Goal: Task Accomplishment & Management: Use online tool/utility

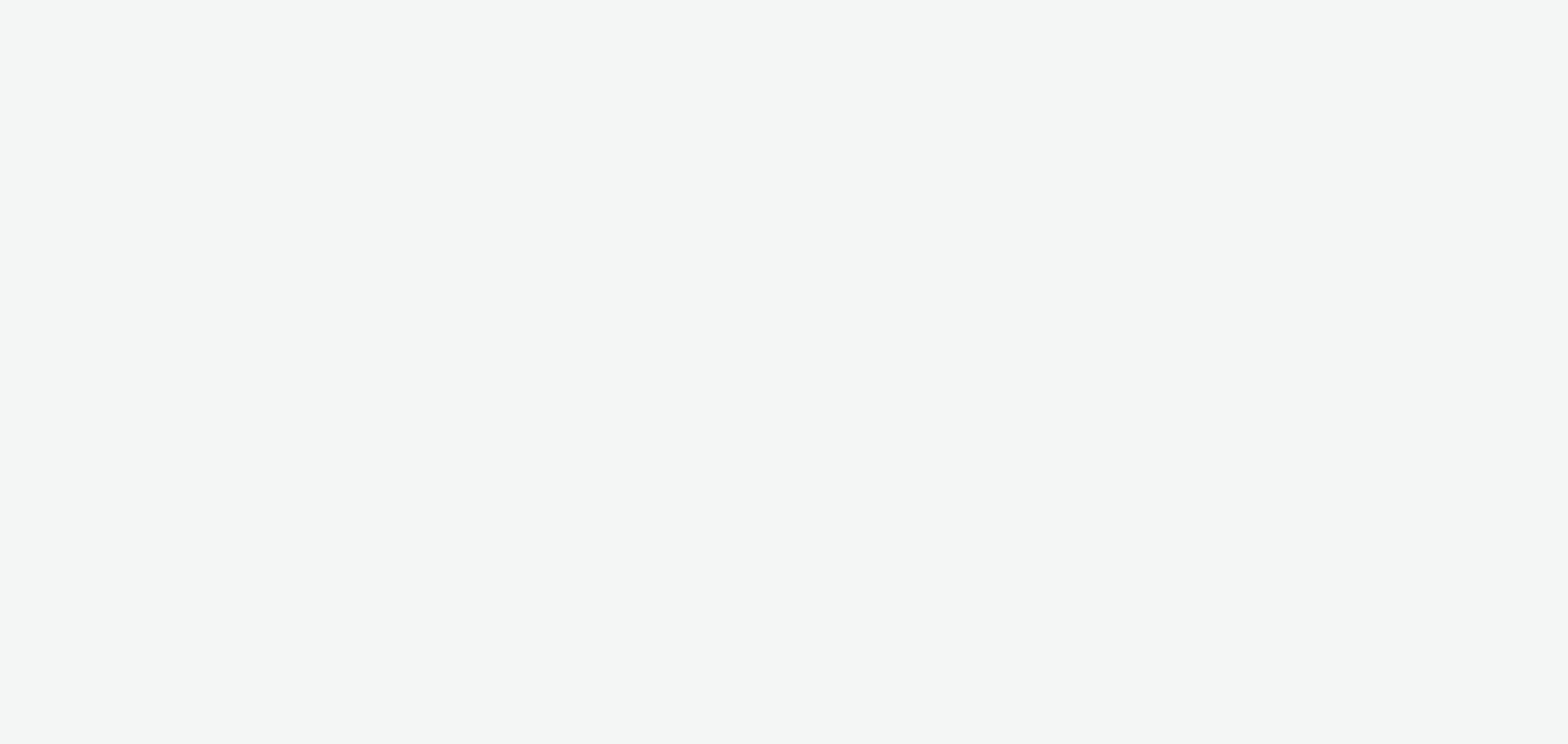
select select "47c37c18-910e-43a3-bb91-a2beb2847406"
select select "b1b940d3-d05b-48b5-821e-f328c33b988b"
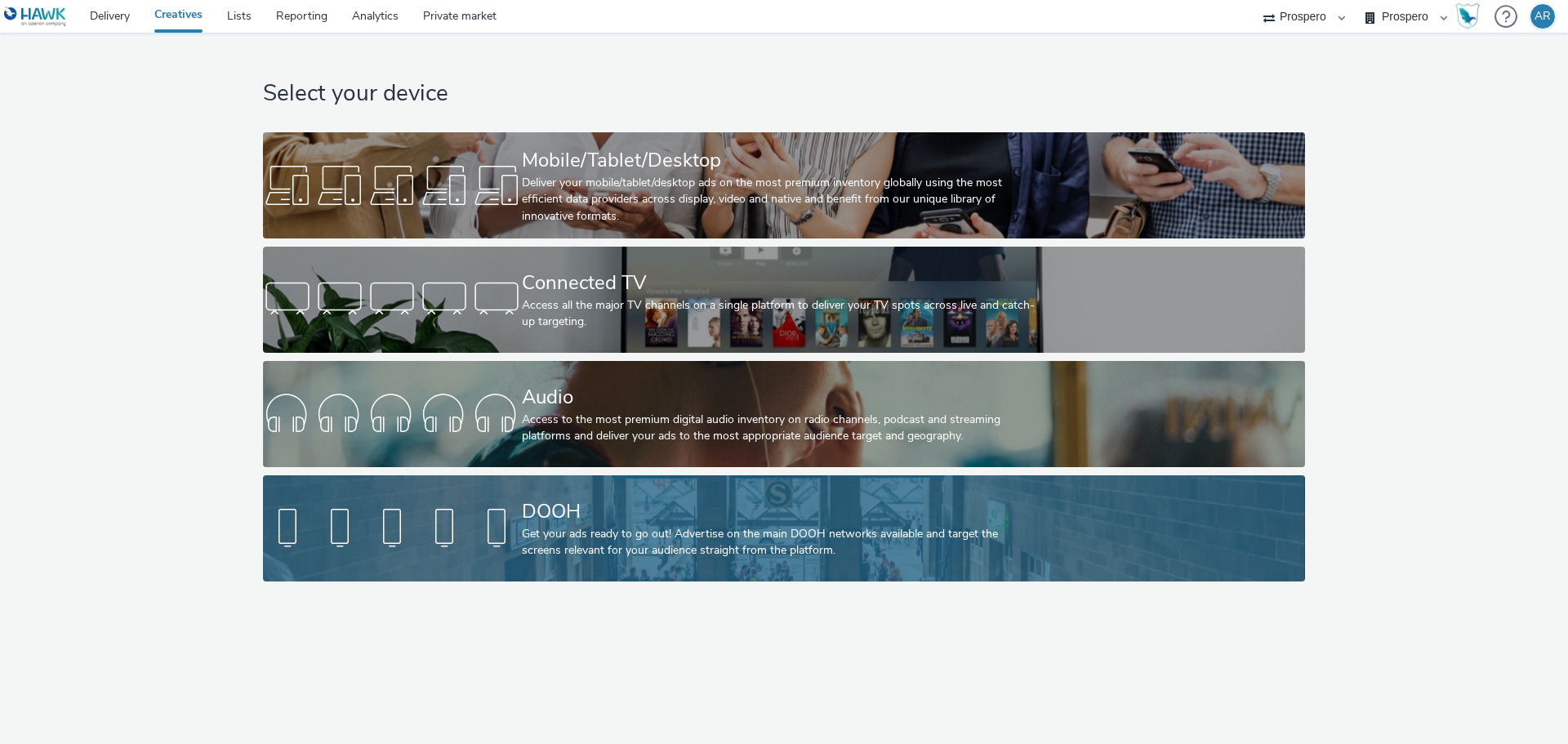
click at [591, 529] on div "Get your ads ready to go out! Advertise on the main DOOH networks available and…" at bounding box center [781, 543] width 518 height 33
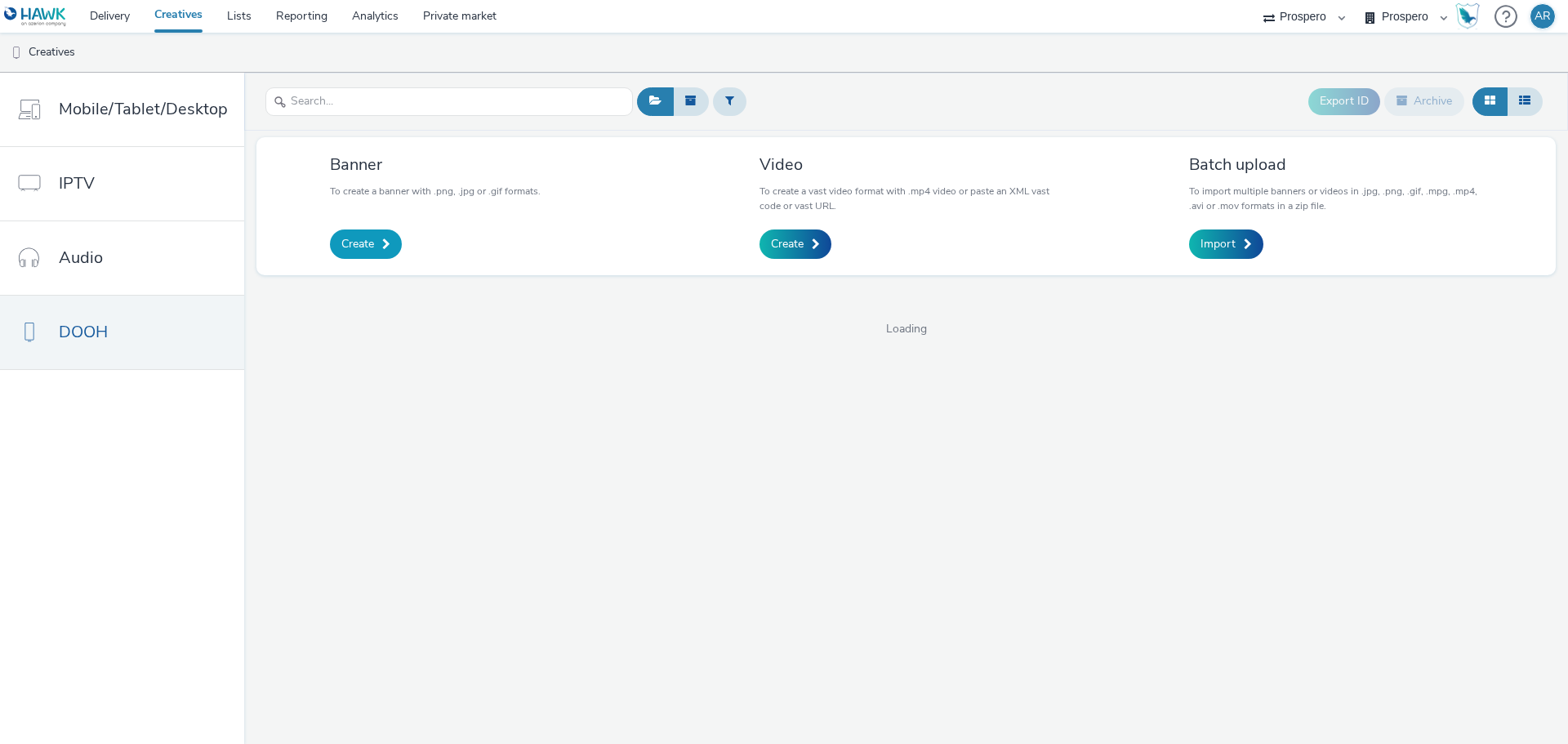
click at [373, 242] on link "Create" at bounding box center [366, 244] width 72 height 29
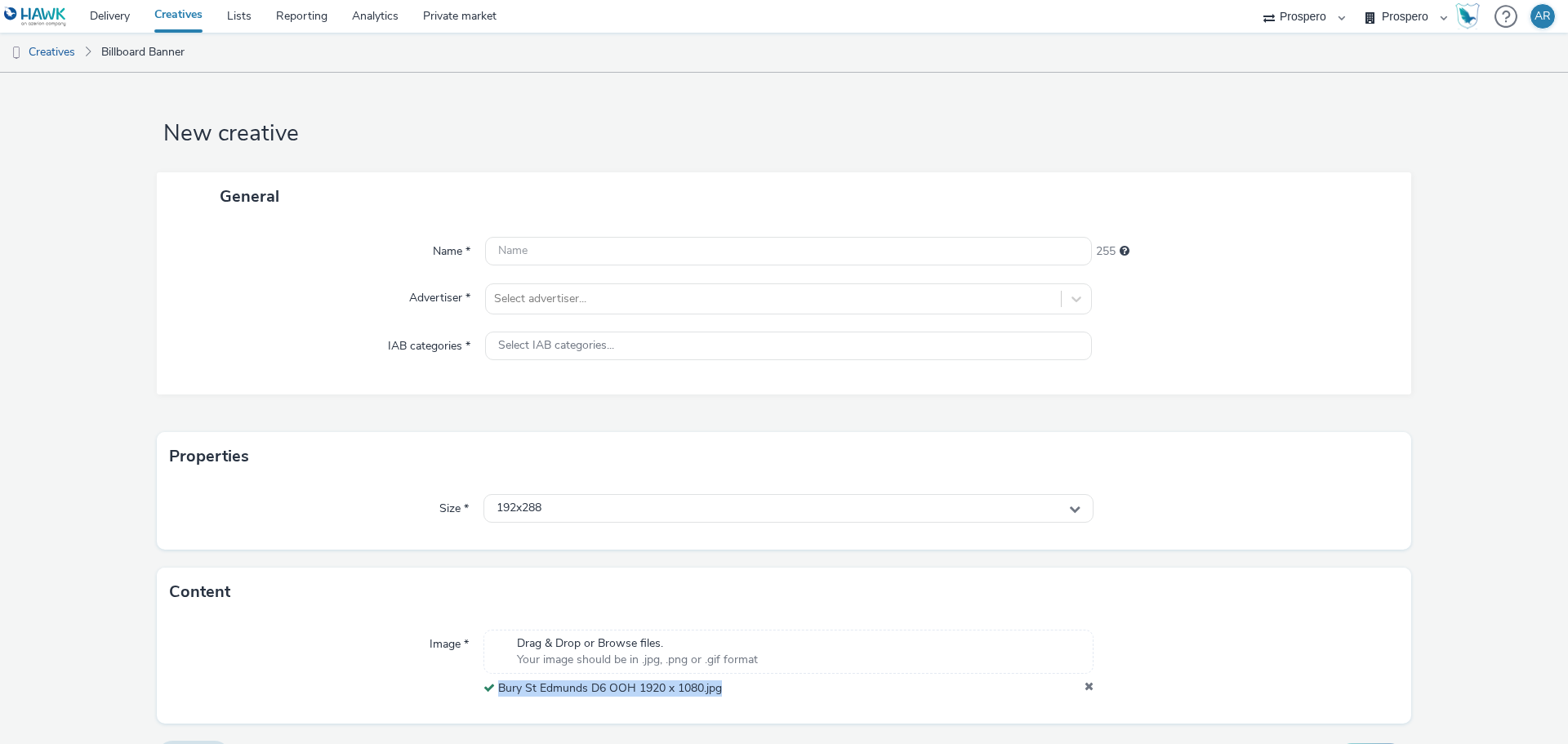
drag, startPoint x: 747, startPoint y: 709, endPoint x: 494, endPoint y: 696, distance: 253.3
click at [494, 696] on div "Image * Drag & Drop or Browse files. Your image should be in .jpg, .png or .gif…" at bounding box center [784, 670] width 1255 height 106
copy span "Bury St Edmunds D6 OOH 1920 x 1080.jpg"
click at [574, 251] on input "text" at bounding box center [788, 251] width 607 height 28
paste input "Bury St Edmunds D6 OOH 1920 x 1080.jpg"
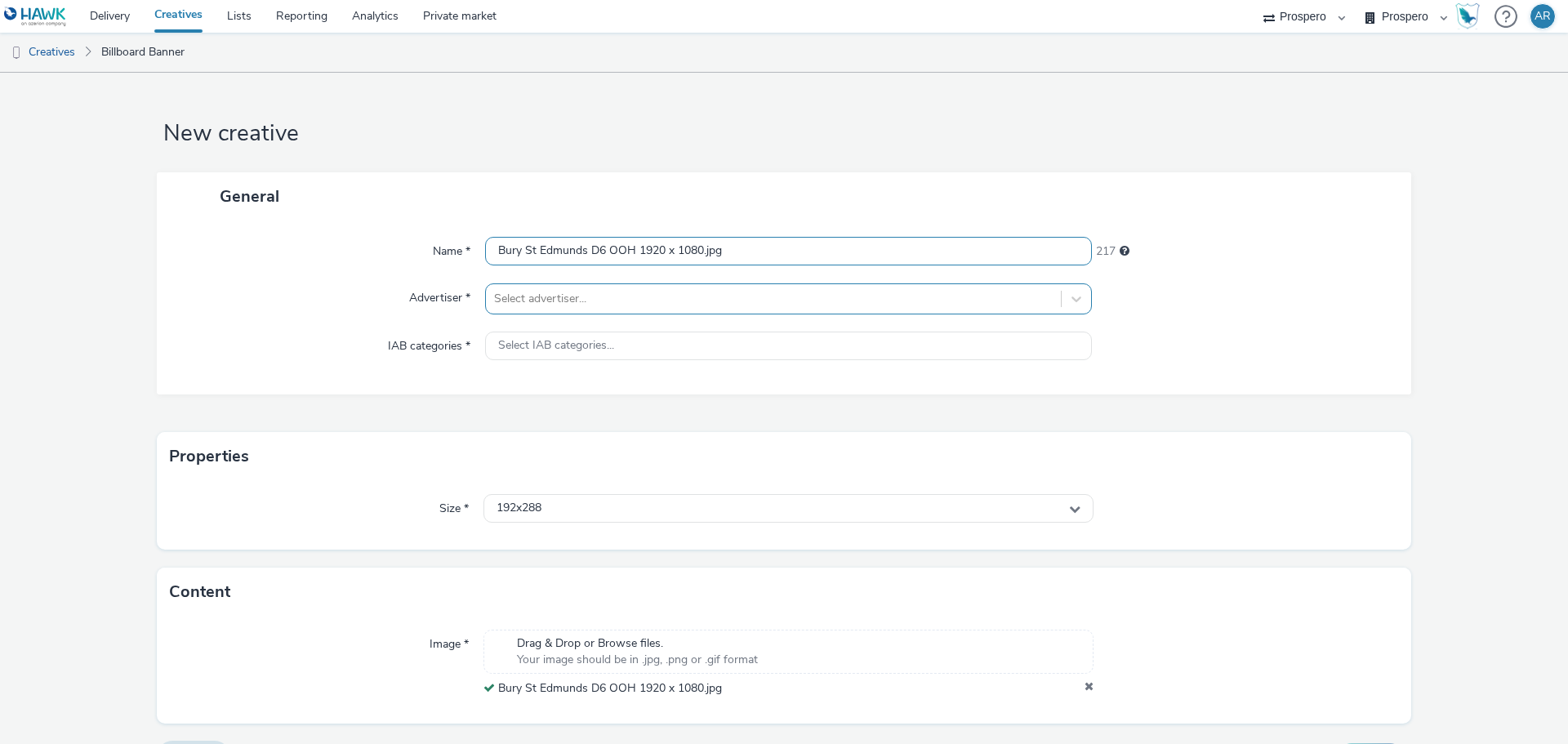
type input "Bury St Edmunds D6 OOH 1920 x 1080.jpg"
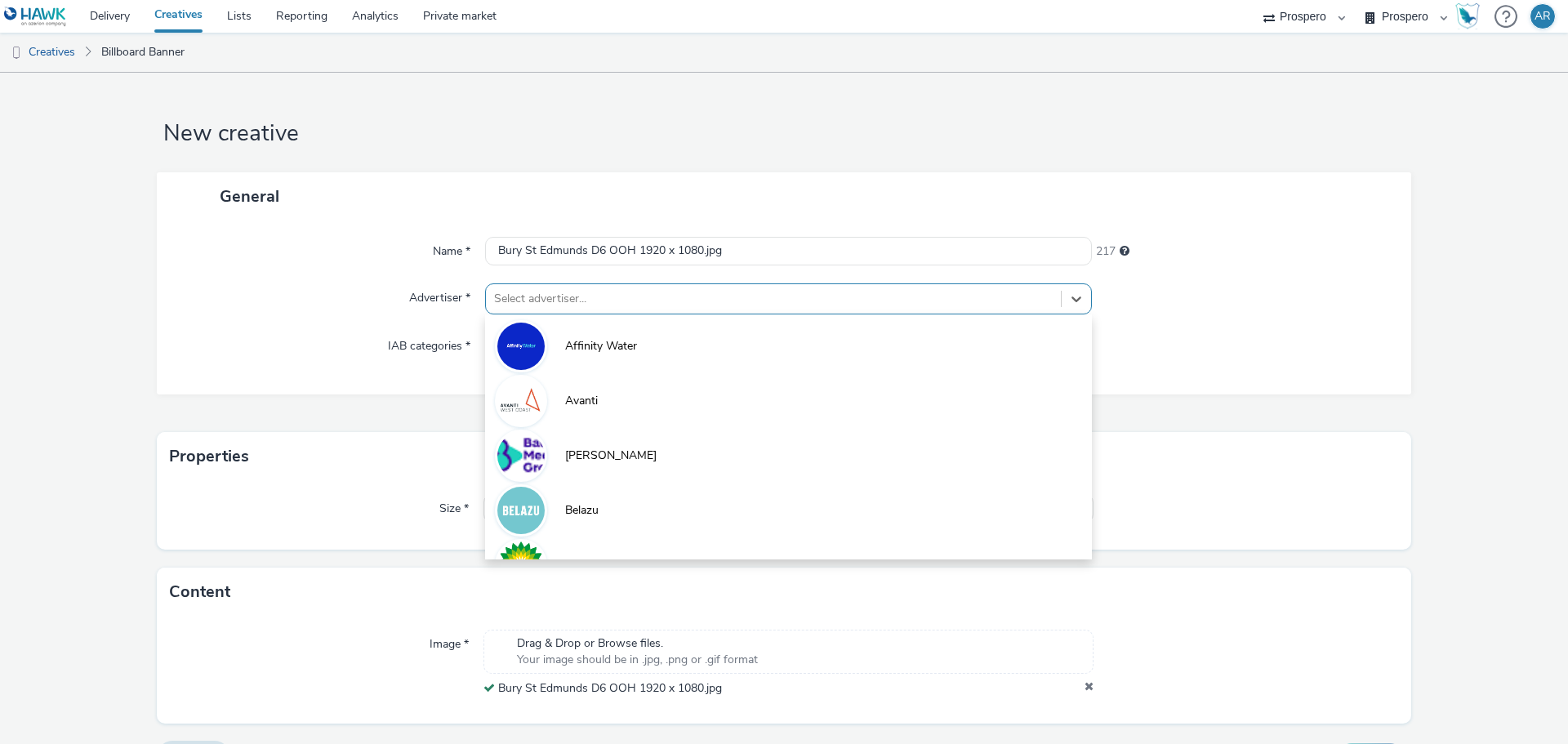
click at [562, 307] on div at bounding box center [773, 299] width 559 height 20
click at [1397, 15] on select "Bountiful Cow Prospero" at bounding box center [1406, 16] width 98 height 33
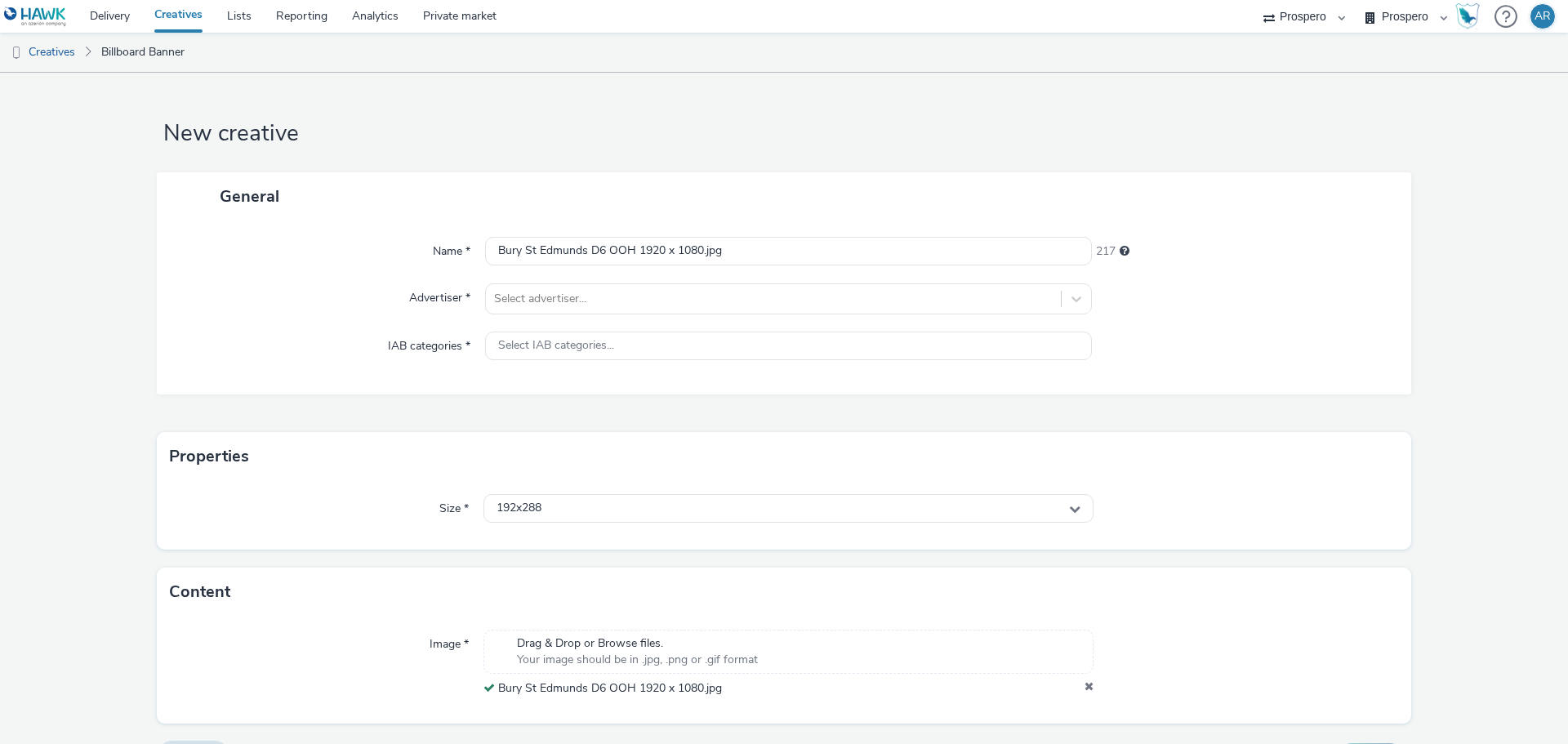
select select "2ce23157-7cad-41b5-a013-1e8ec5c23365"
click at [1357, 0] on select "Bountiful Cow Prospero" at bounding box center [1406, 16] width 98 height 33
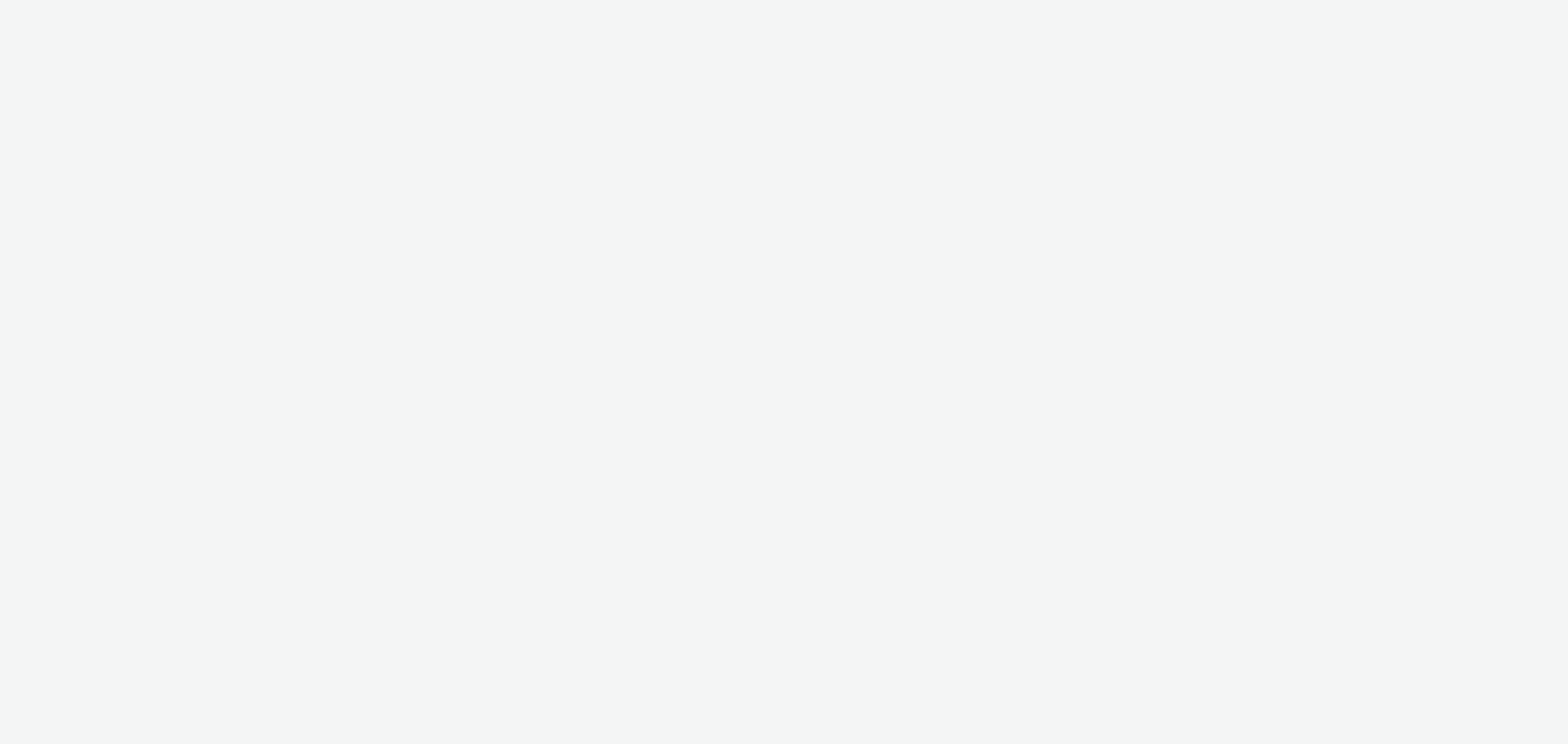
select select "47c37c18-910e-43a3-bb91-a2beb2847406"
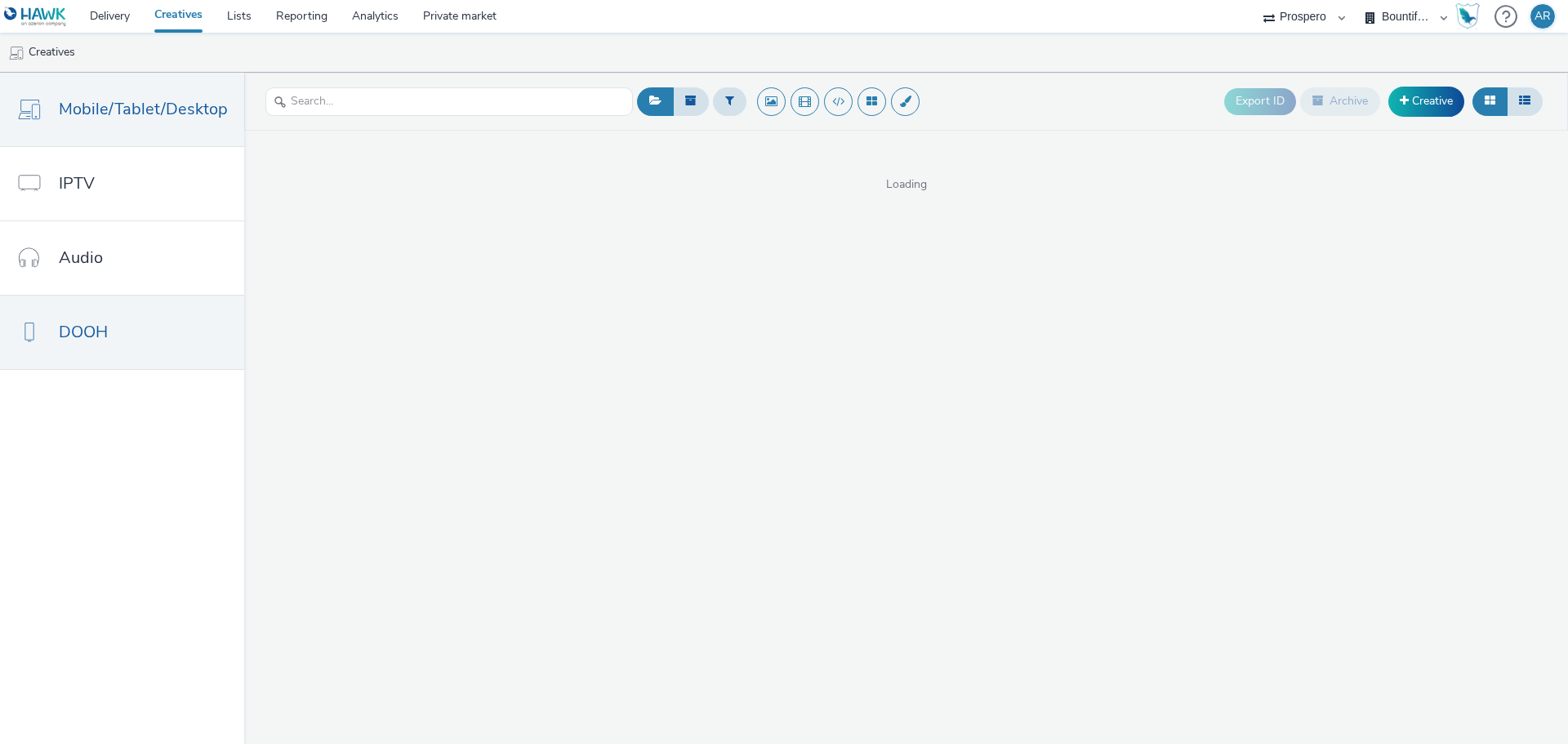
click at [66, 344] on span "DOOH" at bounding box center [83, 332] width 49 height 24
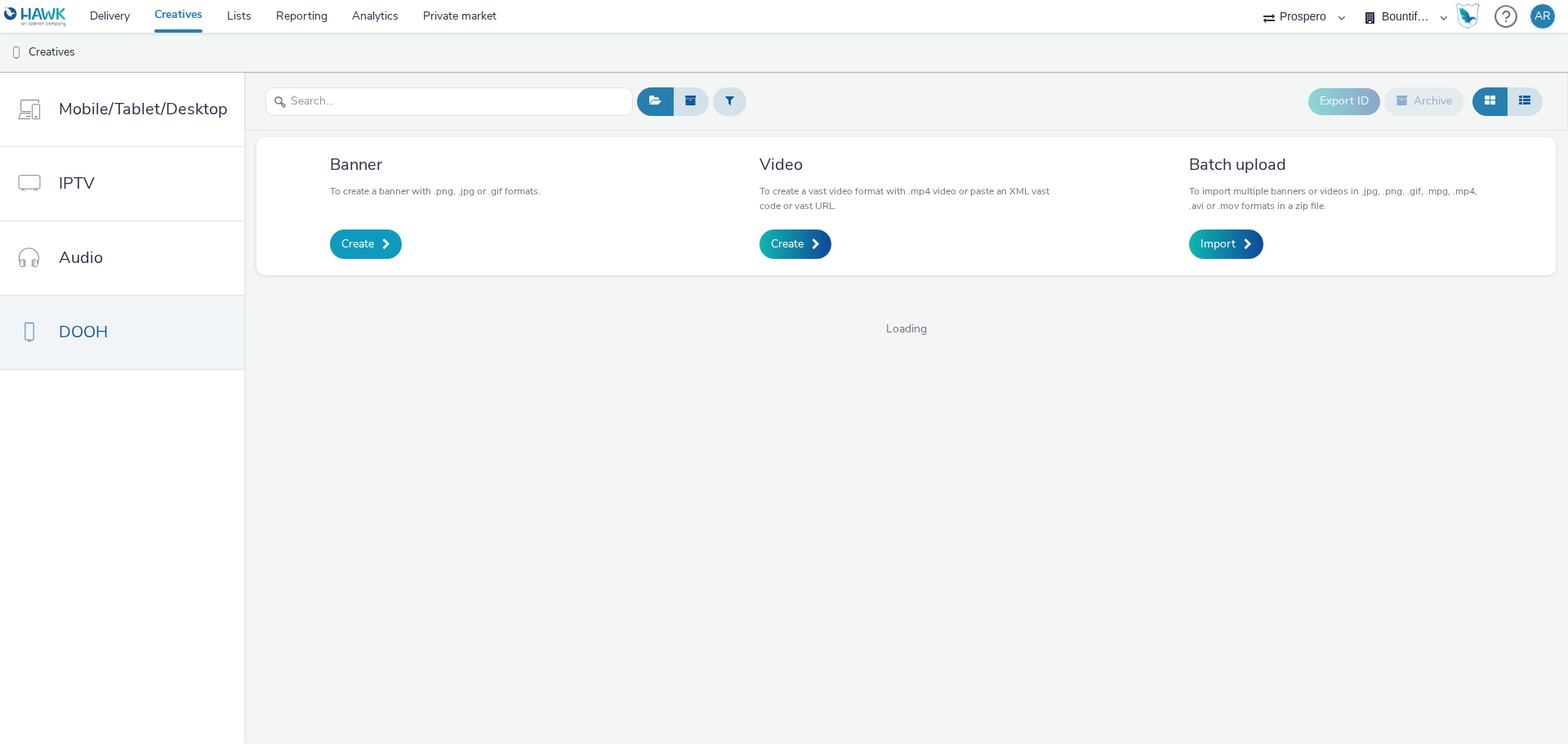
click at [342, 245] on span "Create" at bounding box center [358, 244] width 33 height 16
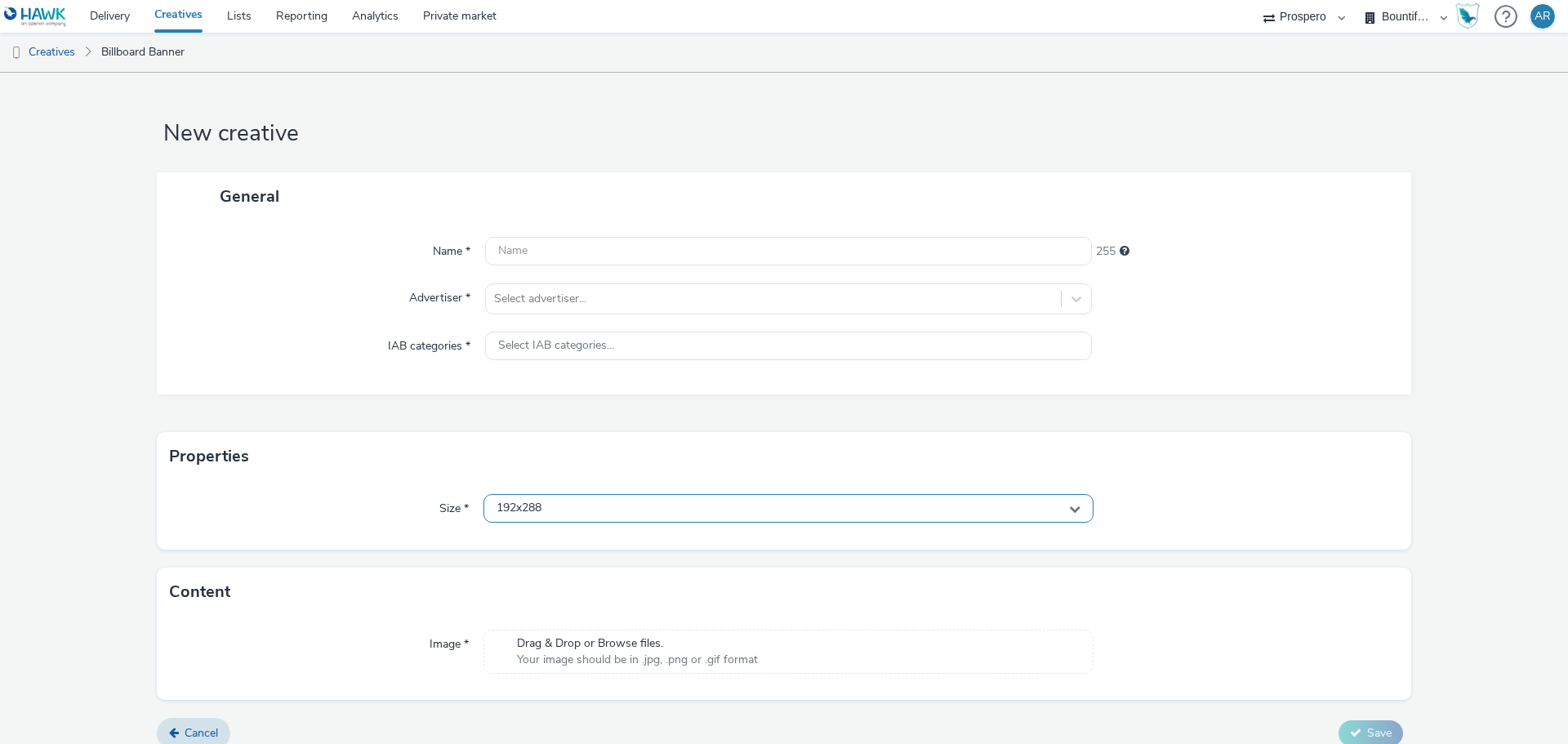
click at [660, 512] on div "192x288" at bounding box center [788, 508] width 610 height 28
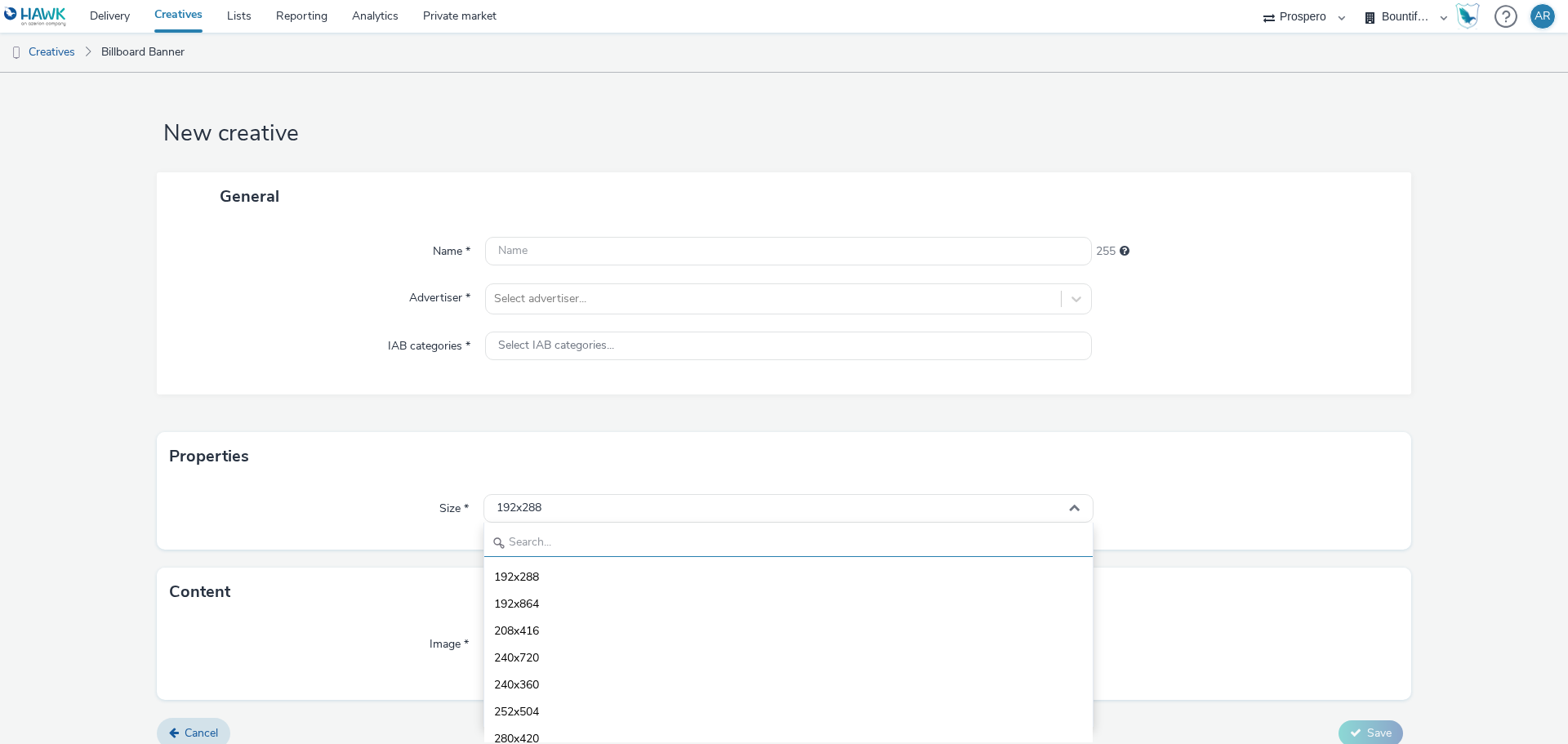
click at [629, 544] on input "text" at bounding box center [788, 543] width 609 height 28
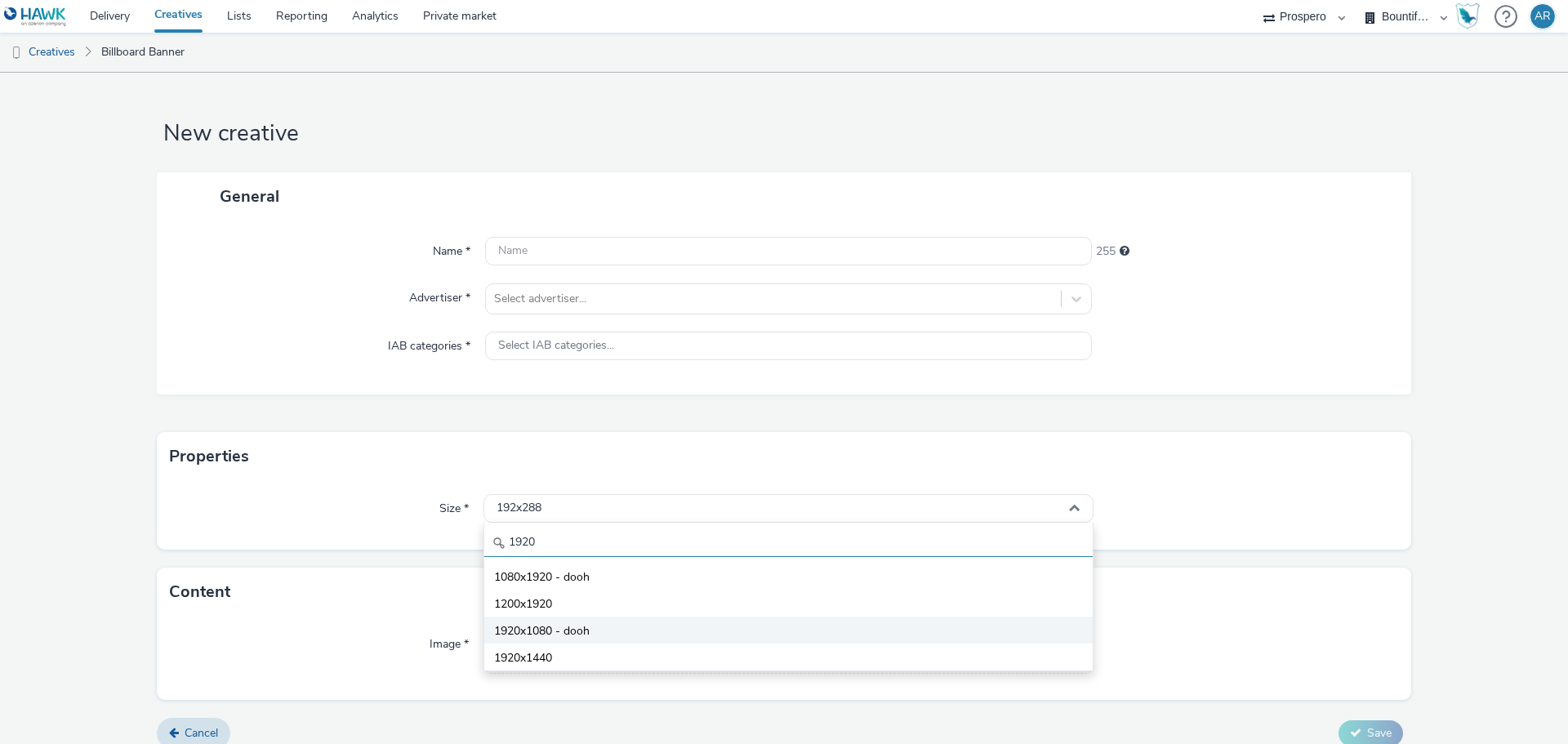
type input "1920"
click at [612, 624] on li "1920x1080 - dooh" at bounding box center [788, 630] width 609 height 27
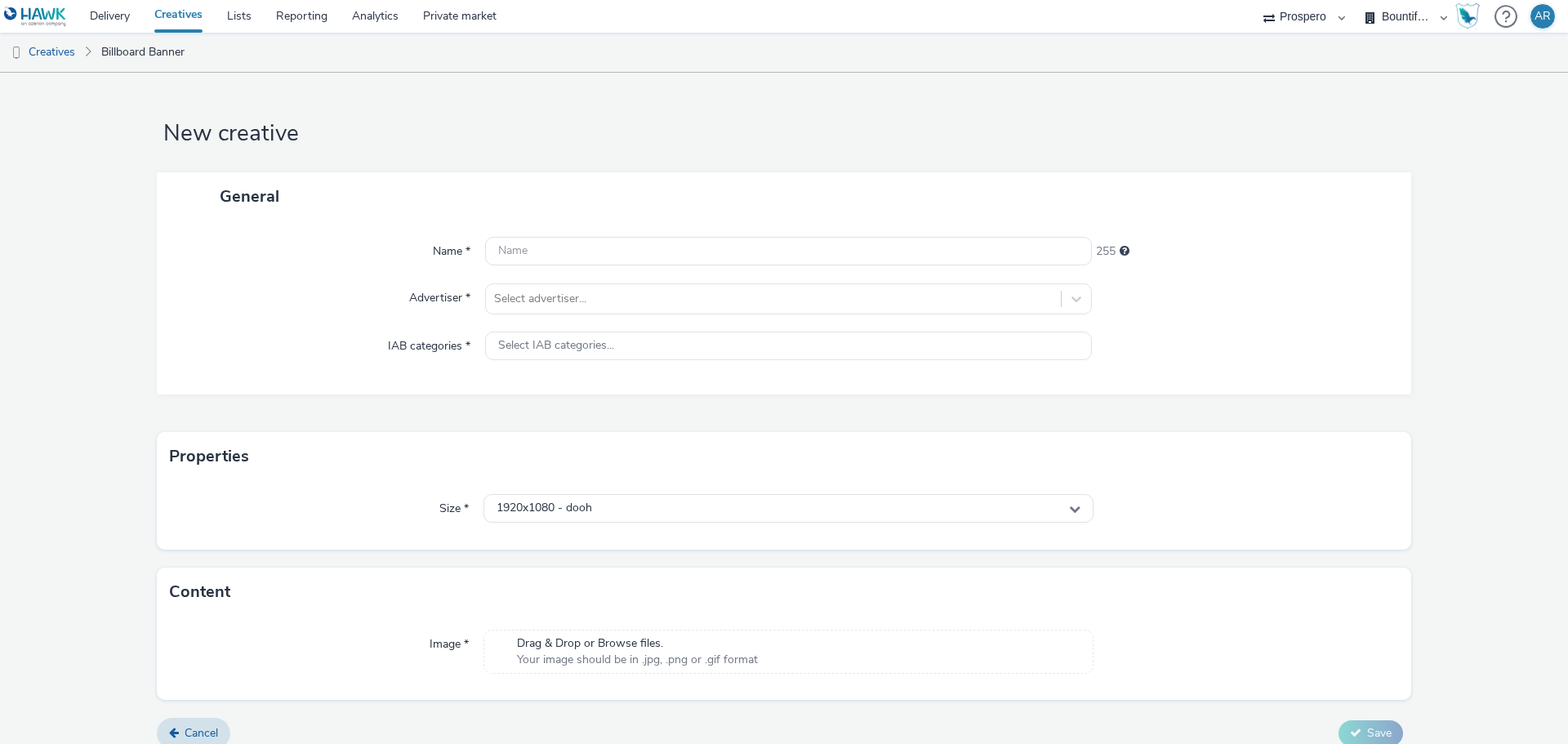
scroll to position [17, 0]
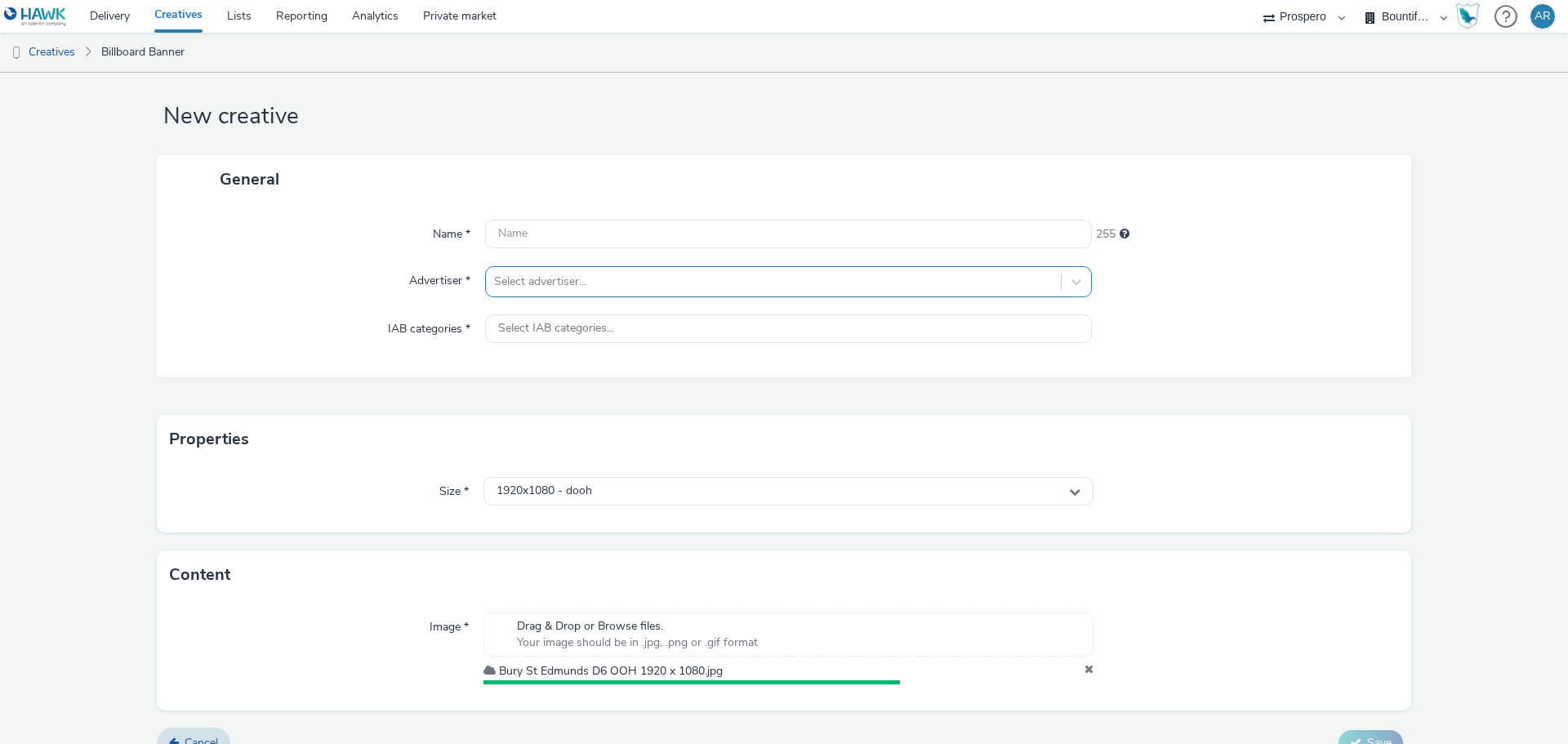
click at [520, 286] on div at bounding box center [773, 282] width 559 height 20
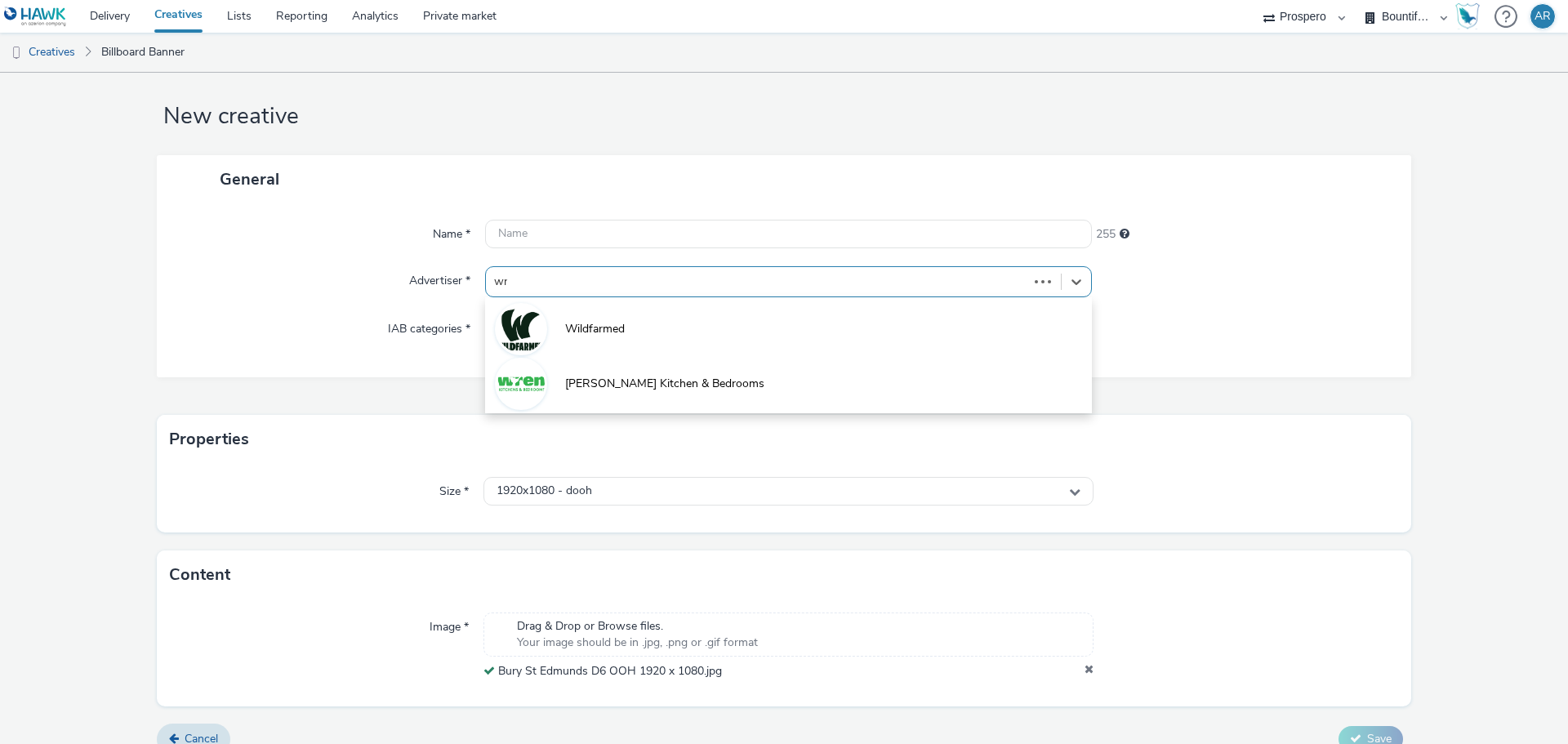
type input "wre"
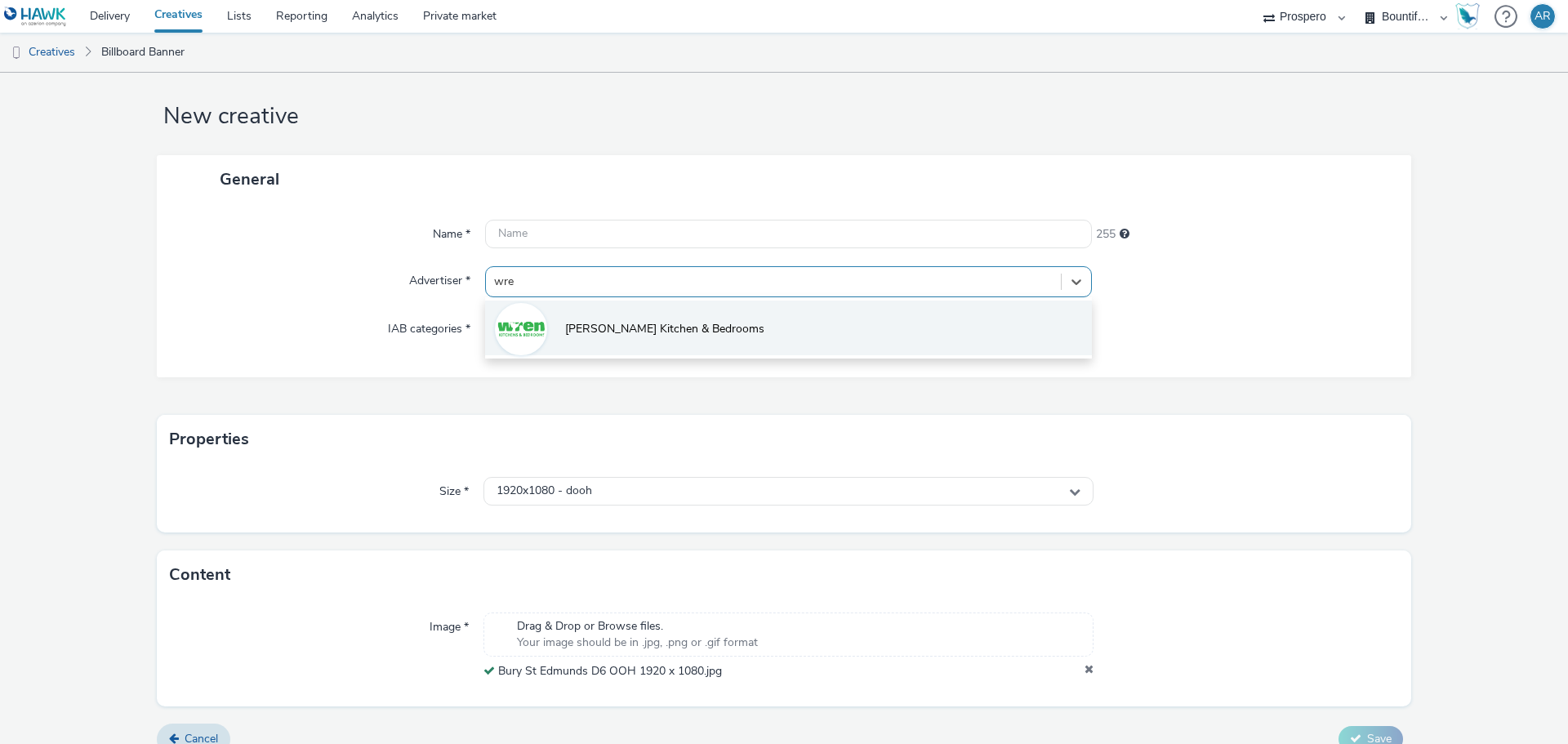
click at [567, 337] on span "[PERSON_NAME] Kitchen & Bedrooms" at bounding box center [664, 329] width 199 height 16
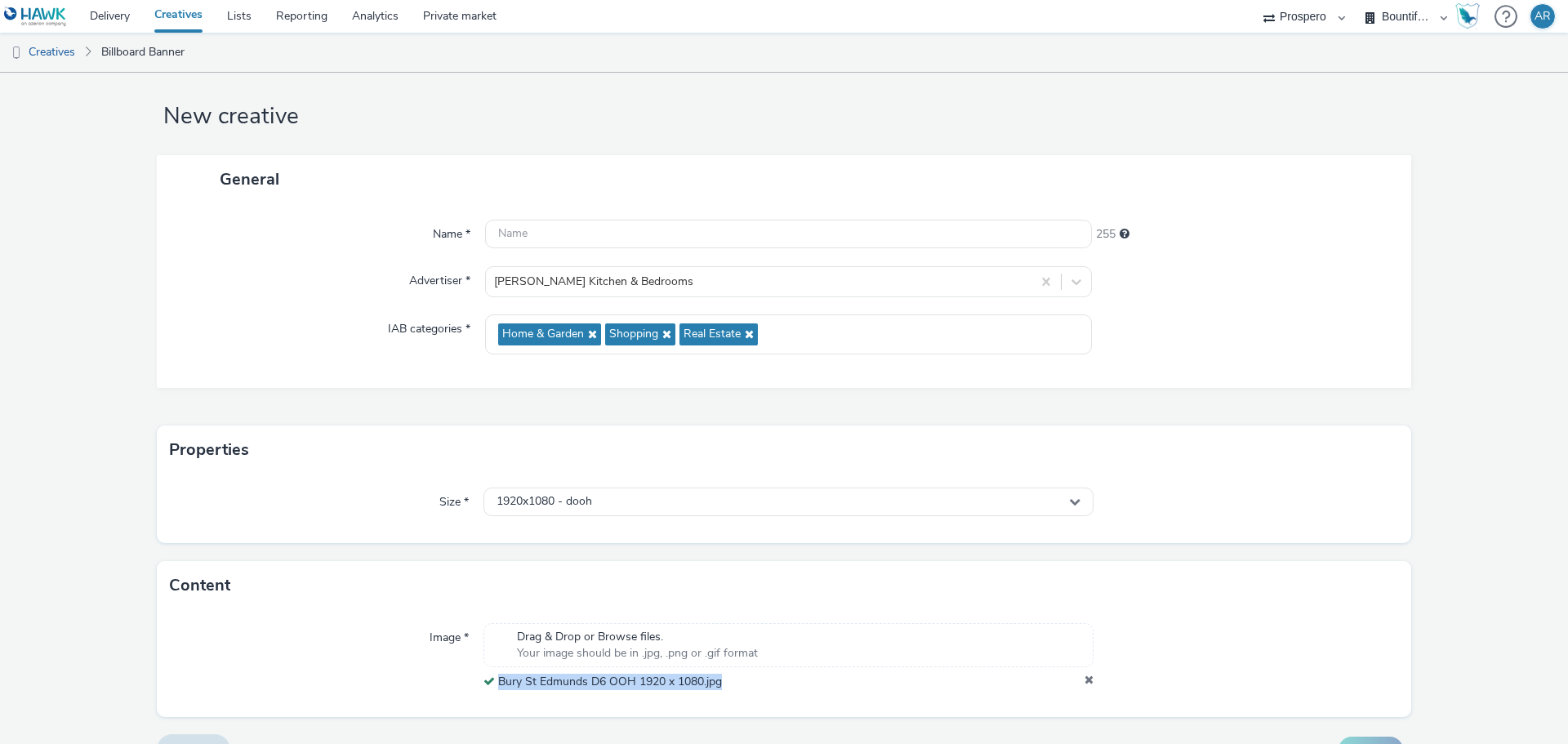
drag, startPoint x: 494, startPoint y: 705, endPoint x: 718, endPoint y: 685, distance: 224.9
click at [718, 685] on div "Image * Drag & Drop or Browse files. Your image should be in .jpg, .png or .gif…" at bounding box center [784, 664] width 1255 height 106
copy span "Bury St Edmunds D6 OOH 1920 x 1080.jpg"
click at [554, 238] on input "text" at bounding box center [788, 234] width 607 height 28
paste input "Bury St Edmunds D6 OOH 1920 x 1080.jpg"
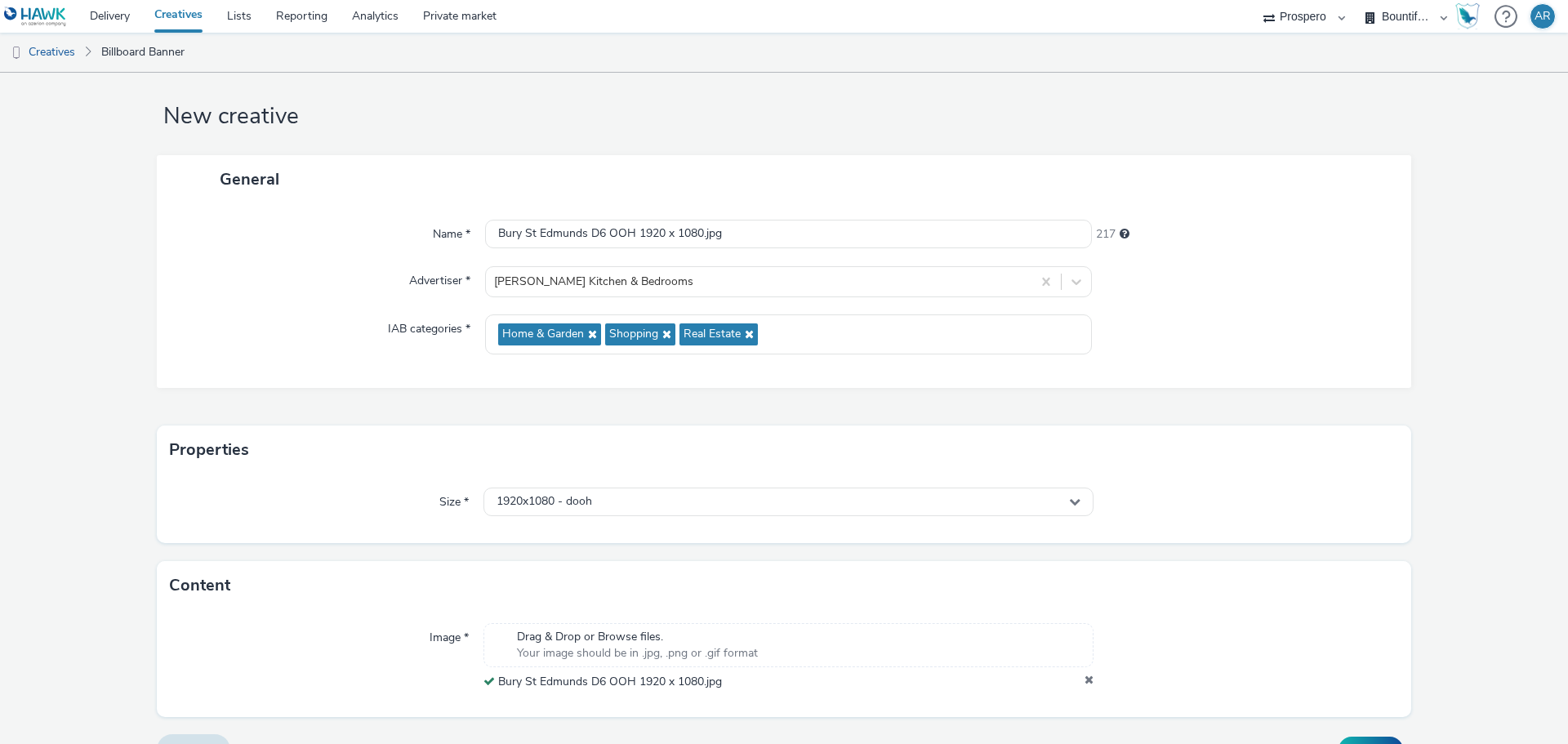
click at [109, 372] on form "New creative General Name * Bury St Edmunds D6 OOH 1920 x 1080.jpg 217 Advertis…" at bounding box center [784, 417] width 1568 height 723
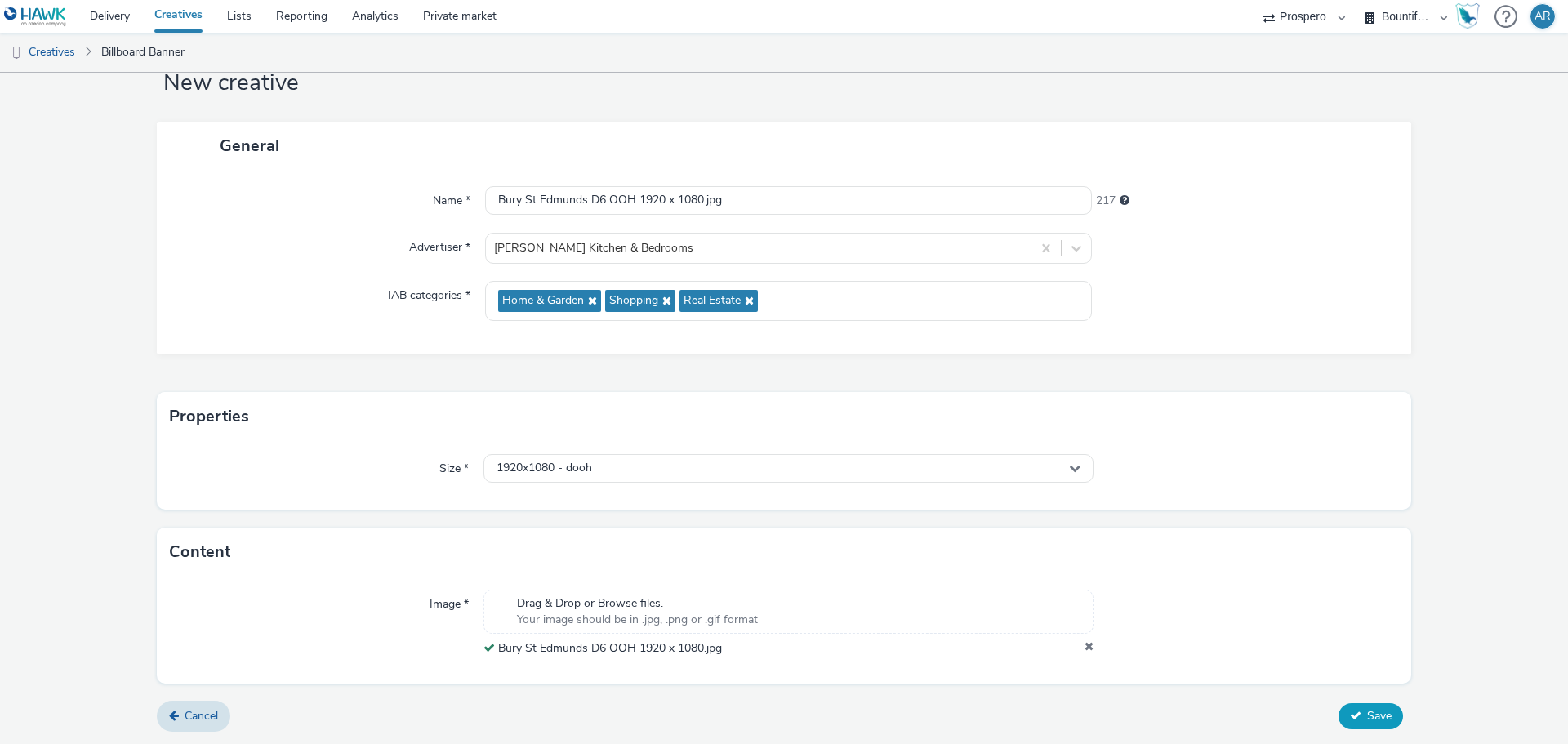
click at [1368, 708] on span "Save" at bounding box center [1380, 716] width 25 height 15
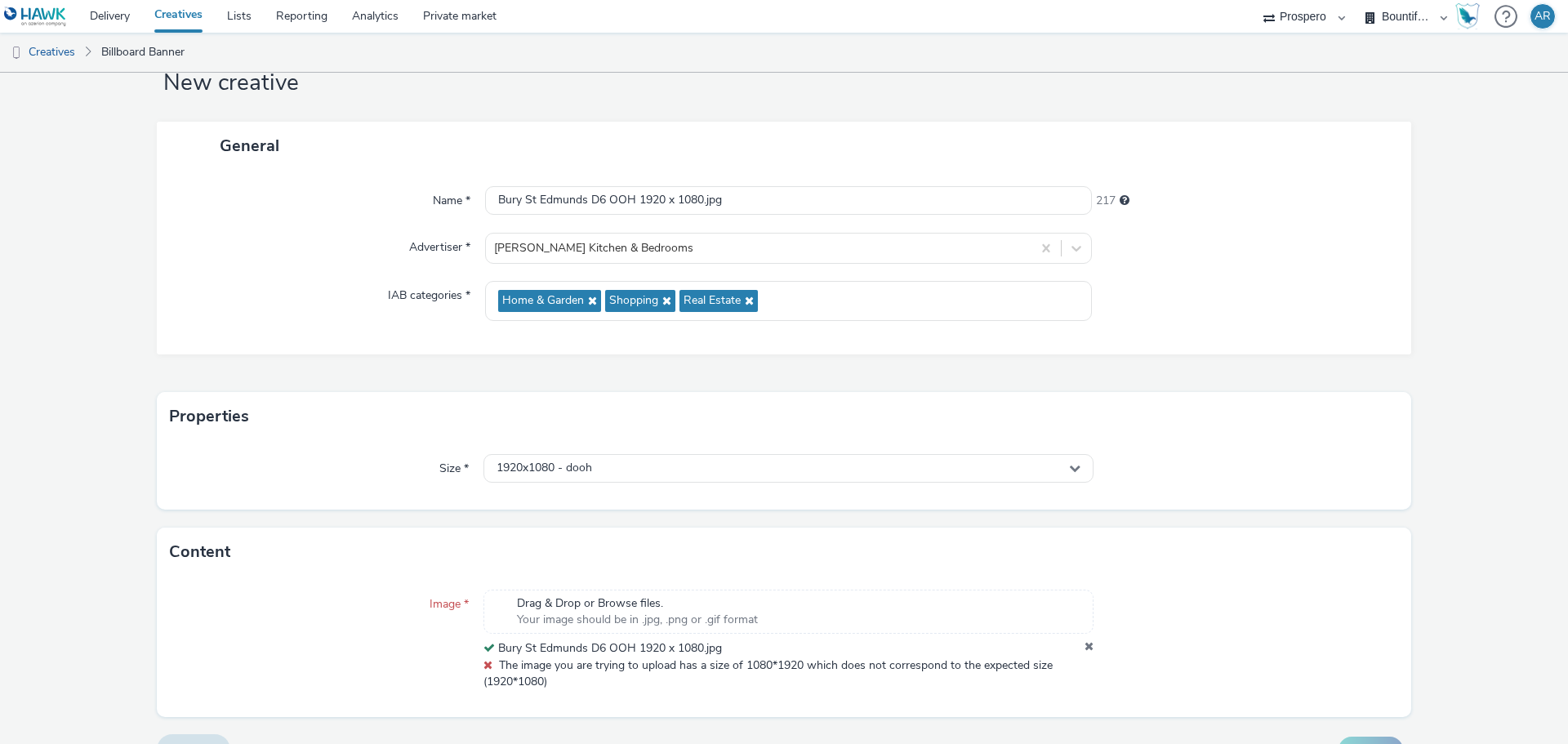
scroll to position [84, 0]
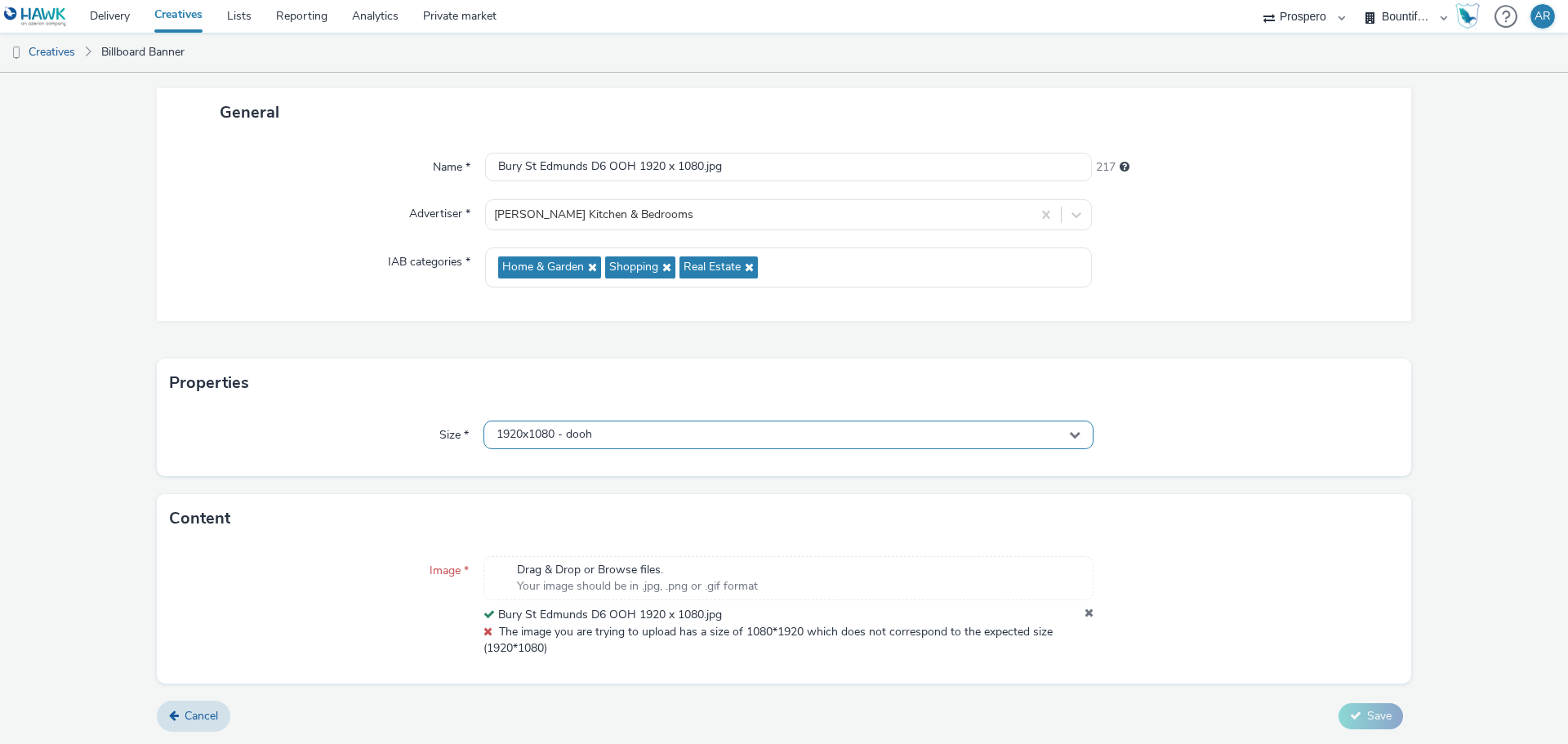
click at [738, 439] on div "1920x1080 - dooh" at bounding box center [788, 435] width 610 height 28
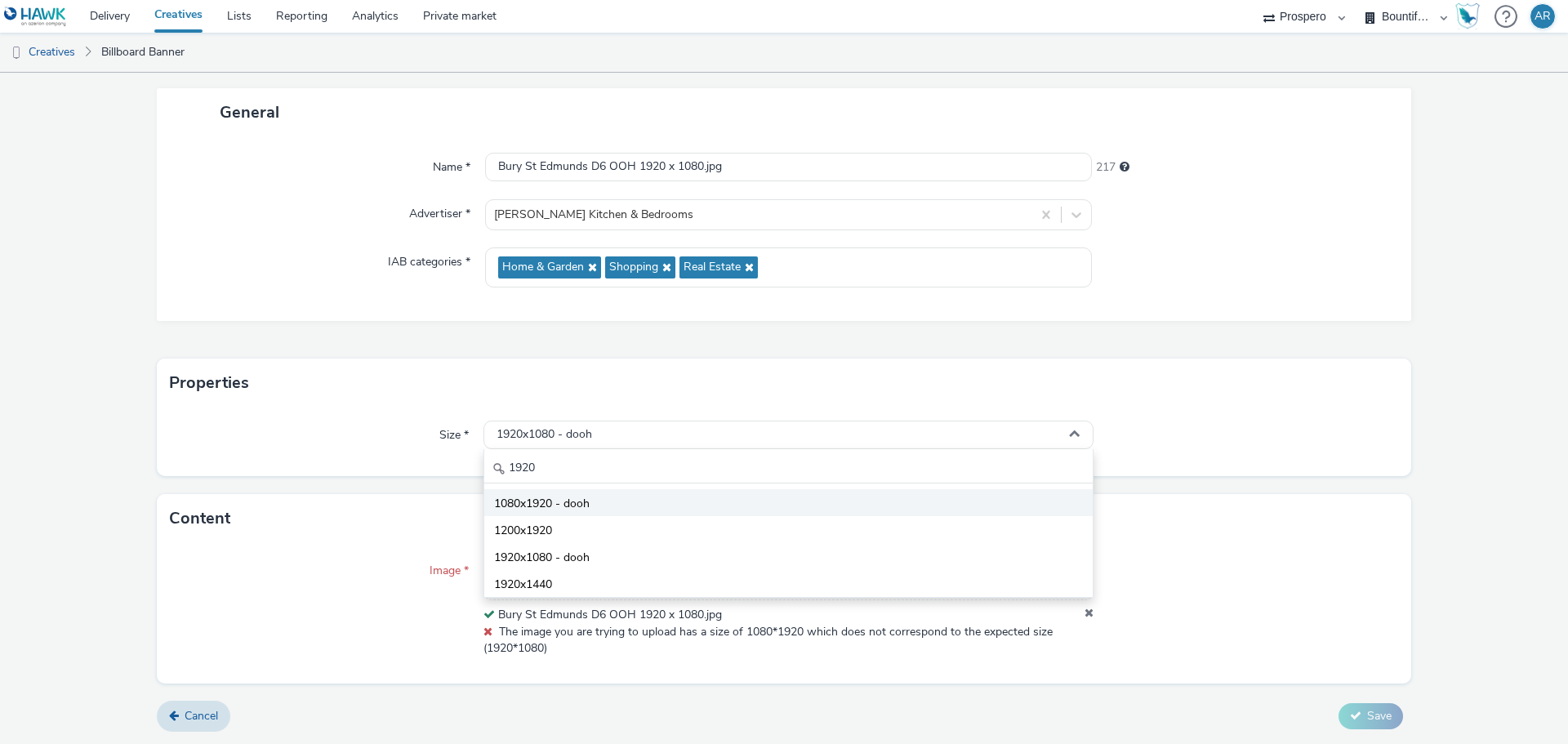
click at [603, 508] on li "1080x1920 - dooh" at bounding box center [788, 503] width 609 height 27
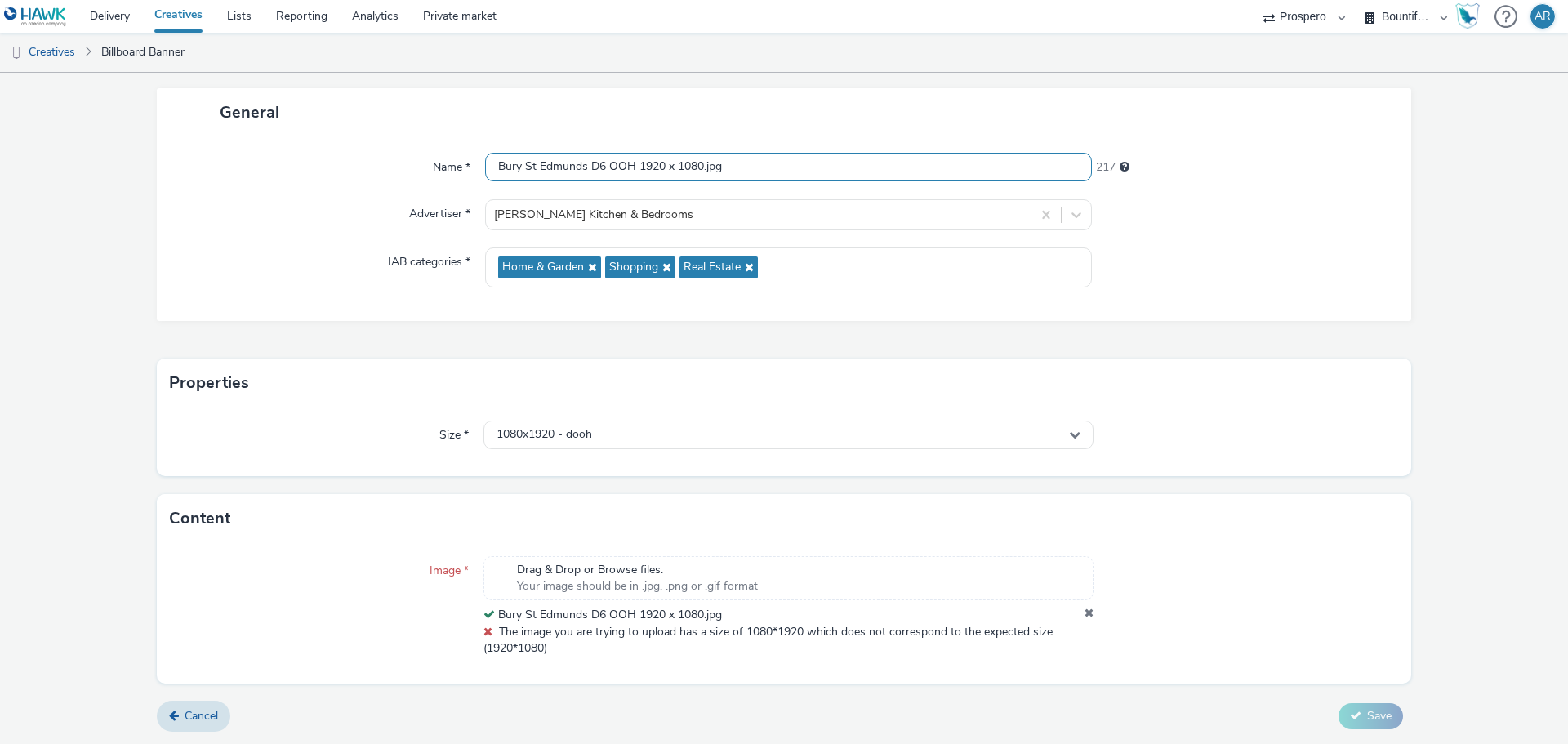
click at [653, 166] on input "Bury St Edmunds D6 OOH 1920 x 1080.jpg" at bounding box center [788, 166] width 607 height 28
click at [696, 167] on input "Bury St Edmunds D6 OOH 1080 x 1080.jpg" at bounding box center [788, 166] width 607 height 28
type input "Bury St Edmunds D6 OOH 1080 x 1920.jpg"
click at [1423, 371] on form "New creative General Name * Bury St Edmunds D6 OOH 1080 x 1920.jpg 217 Advertis…" at bounding box center [784, 366] width 1568 height 756
click at [1427, 460] on form "New creative General Name * Bury St Edmunds D6 OOH 1080 x 1920.jpg 217 Advertis…" at bounding box center [784, 366] width 1568 height 756
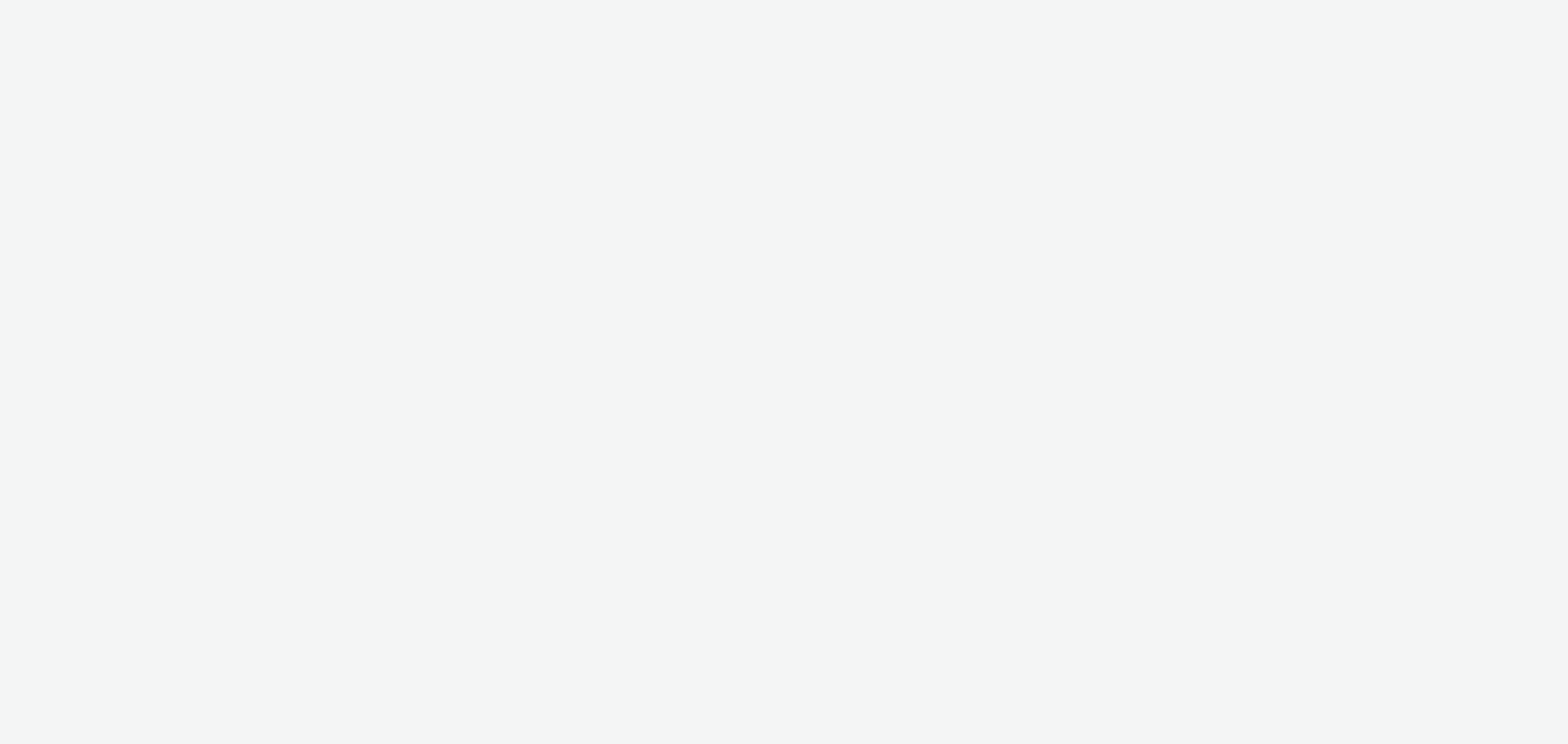
select select "47c37c18-910e-43a3-bb91-a2beb2847406"
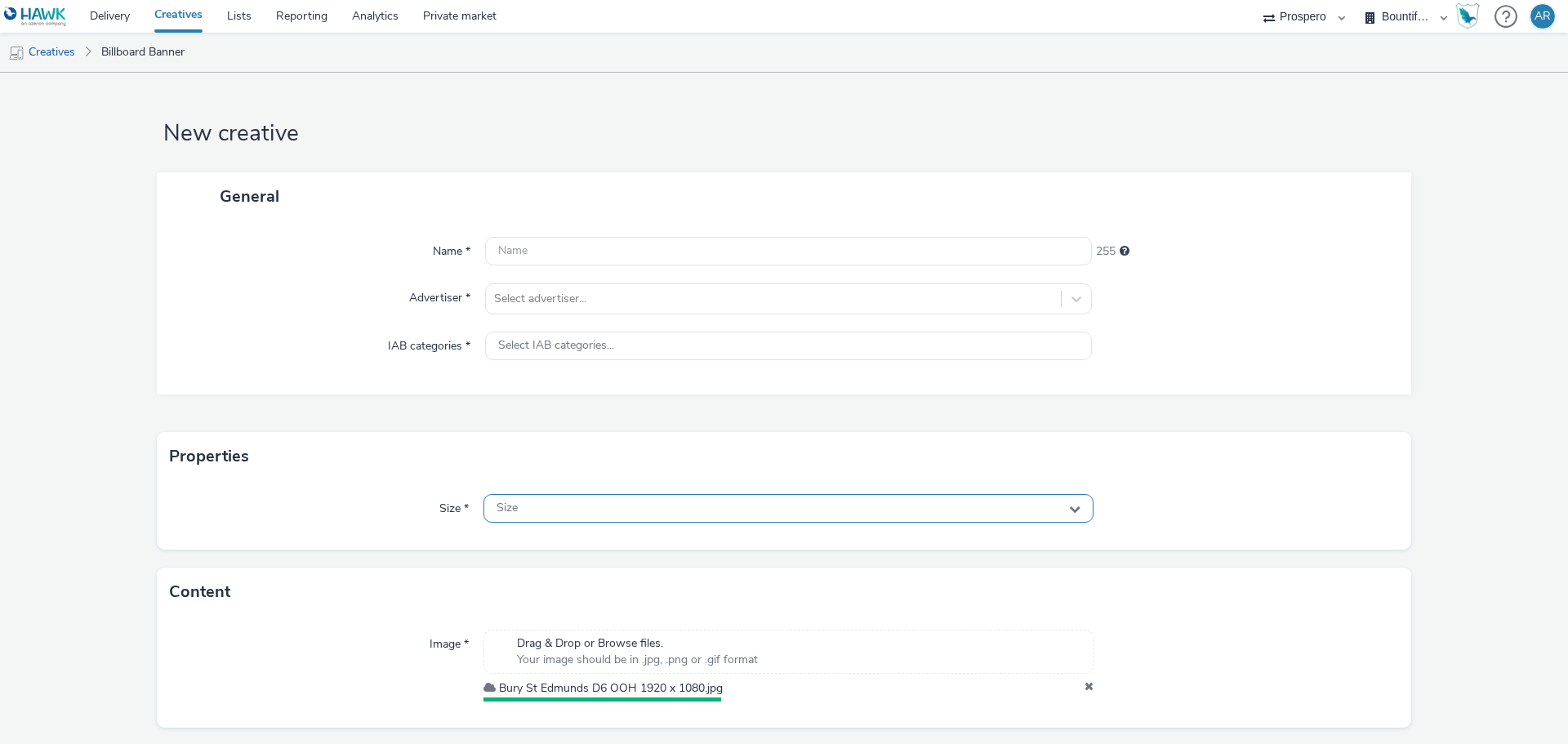
click at [538, 506] on div "Size" at bounding box center [788, 508] width 610 height 28
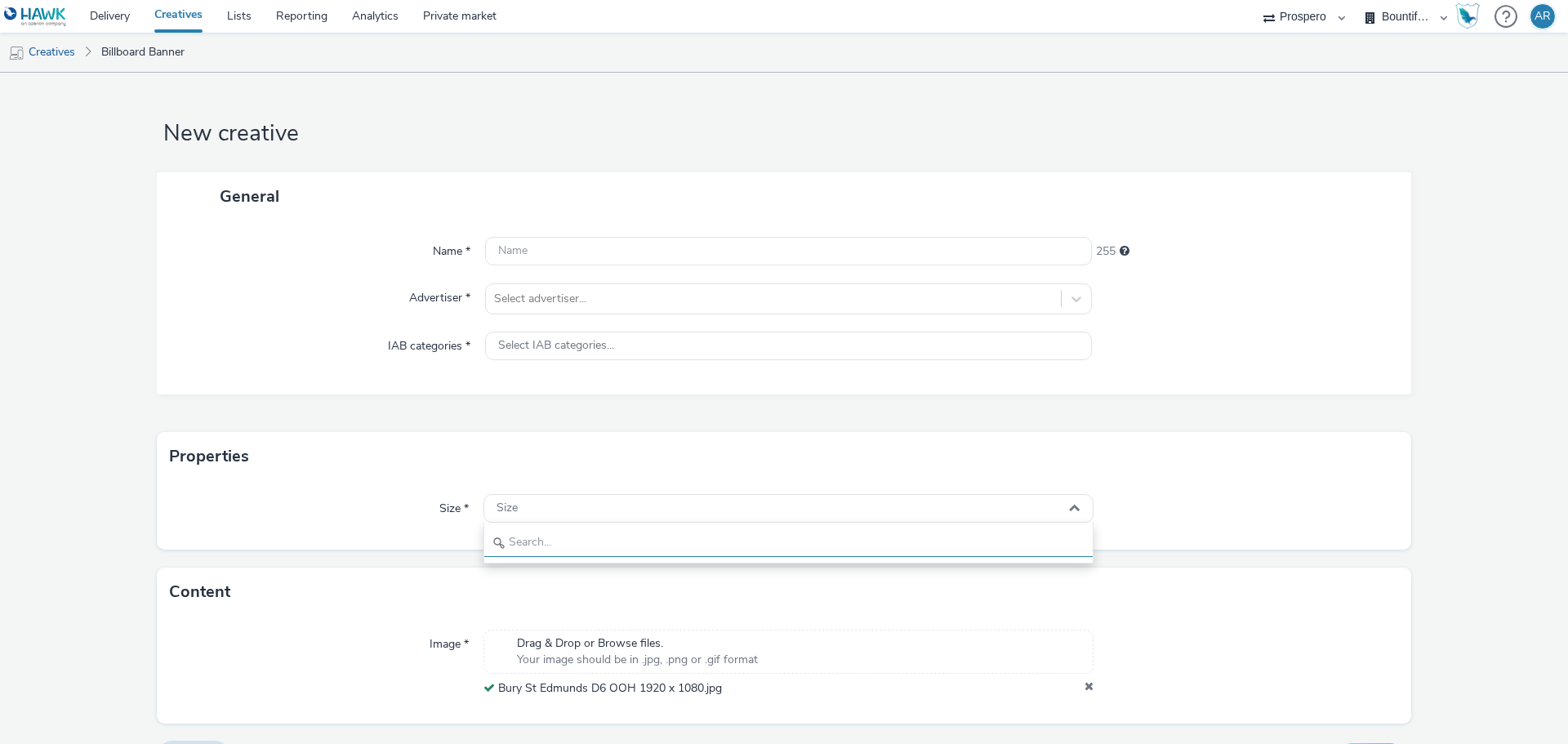
click at [529, 541] on input "text" at bounding box center [788, 543] width 609 height 28
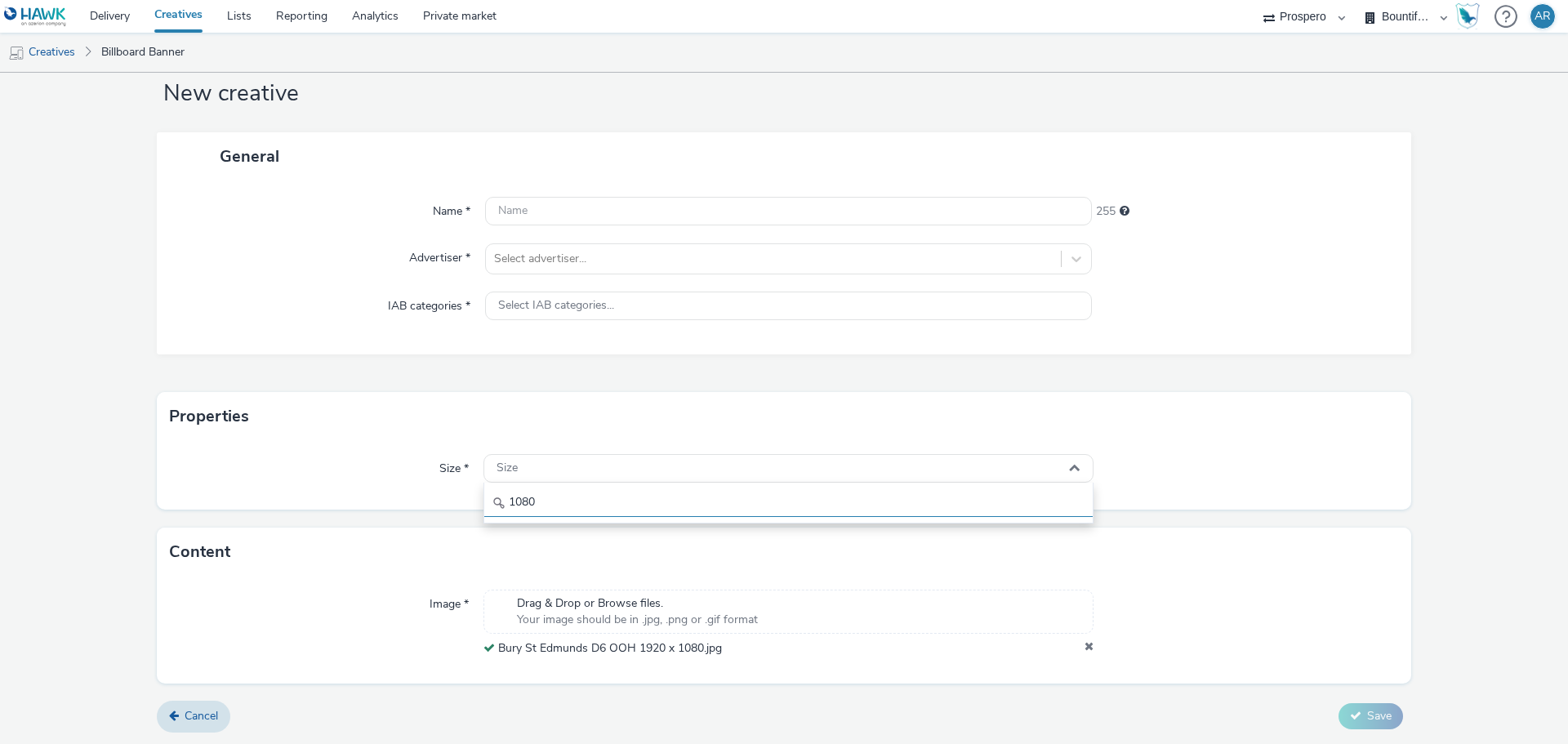
type input "1080"
click at [1446, 476] on form "New creative General Name * 255 Advertiser * Select advertiser... IAB categorie…" at bounding box center [784, 388] width 1568 height 711
click at [577, 463] on div "Size" at bounding box center [788, 468] width 610 height 28
click at [557, 501] on input "1080" at bounding box center [788, 503] width 609 height 28
type input "1080x1920"
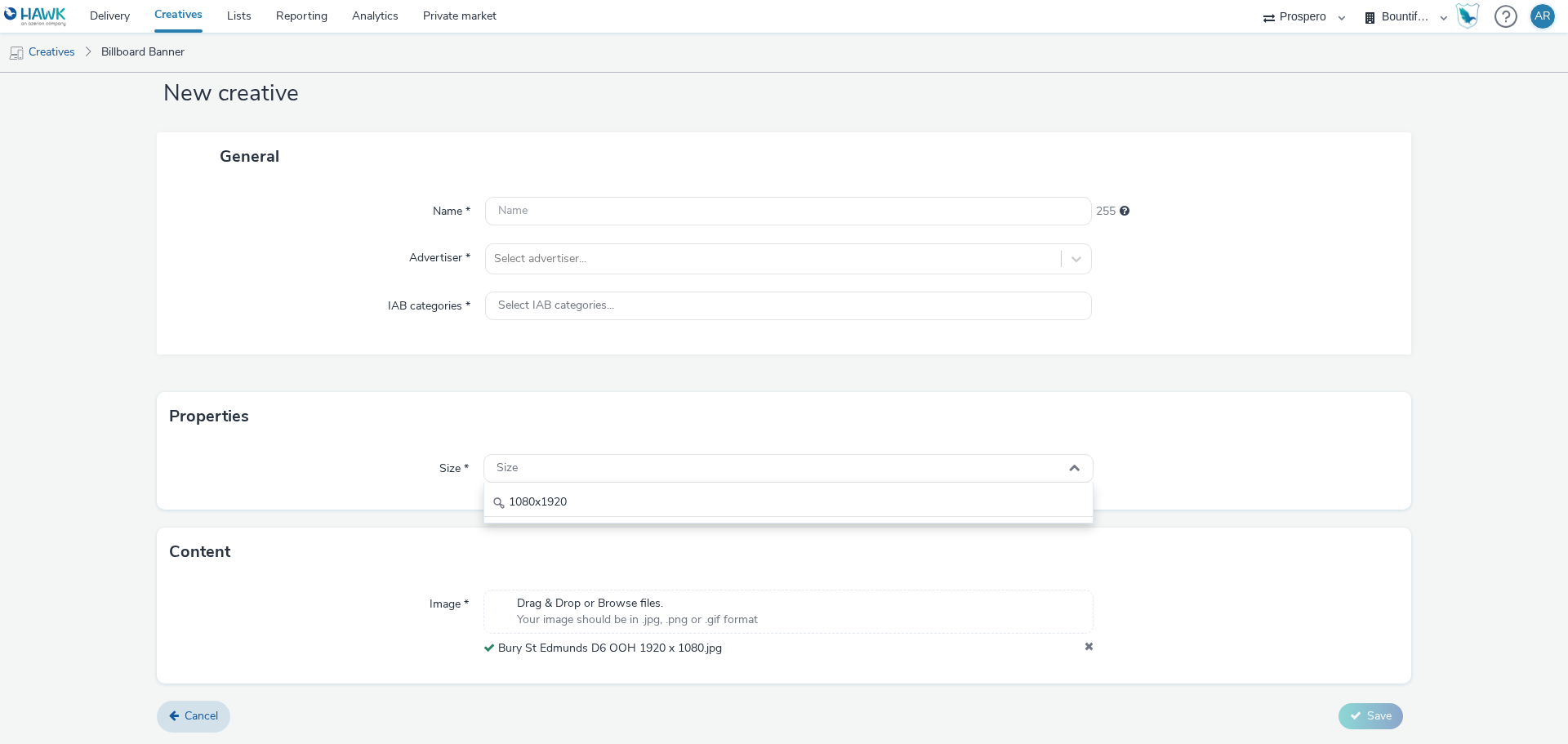
click at [1494, 440] on form "New creative General Name * 255 Advertiser * Select advertiser... IAB categorie…" at bounding box center [784, 388] width 1568 height 711
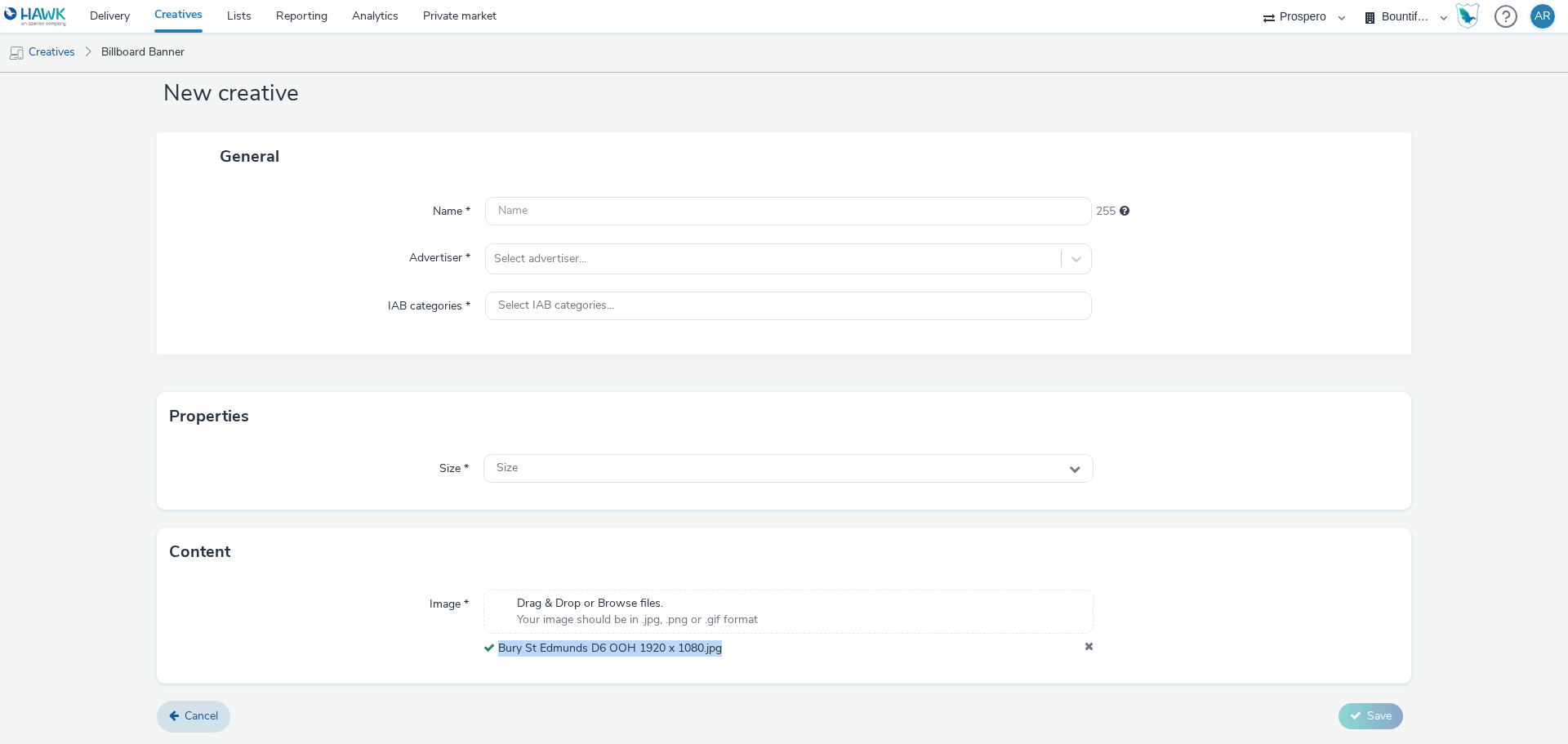
drag, startPoint x: 488, startPoint y: 677, endPoint x: 719, endPoint y: 643, distance: 233.5
click at [719, 643] on div "Image * Drag & Drop or Browse files. Your image should be in .jpg, .png or .gif…" at bounding box center [784, 630] width 1255 height 106
copy div "Bury St Edmunds D6 OOH 1920 x 1080.jpg"
click at [561, 218] on input "text" at bounding box center [788, 211] width 607 height 28
paste input "Bury St Edmunds D6 OOH 1920 x 1080.jpg"
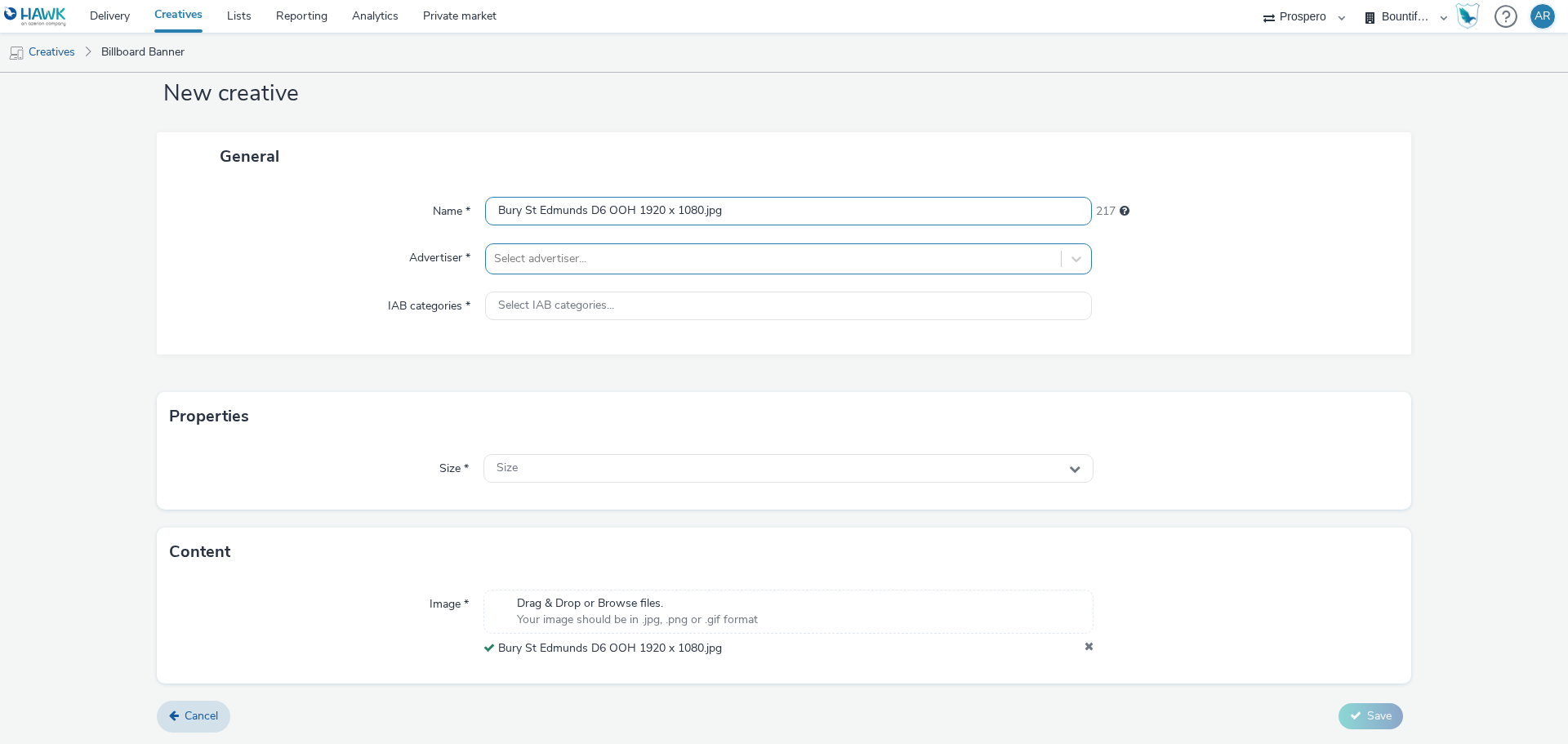
type input "Bury St Edmunds D6 OOH 1920 x 1080.jpg"
click at [556, 271] on div "Select advertiser..." at bounding box center [774, 259] width 575 height 27
type input "wre"
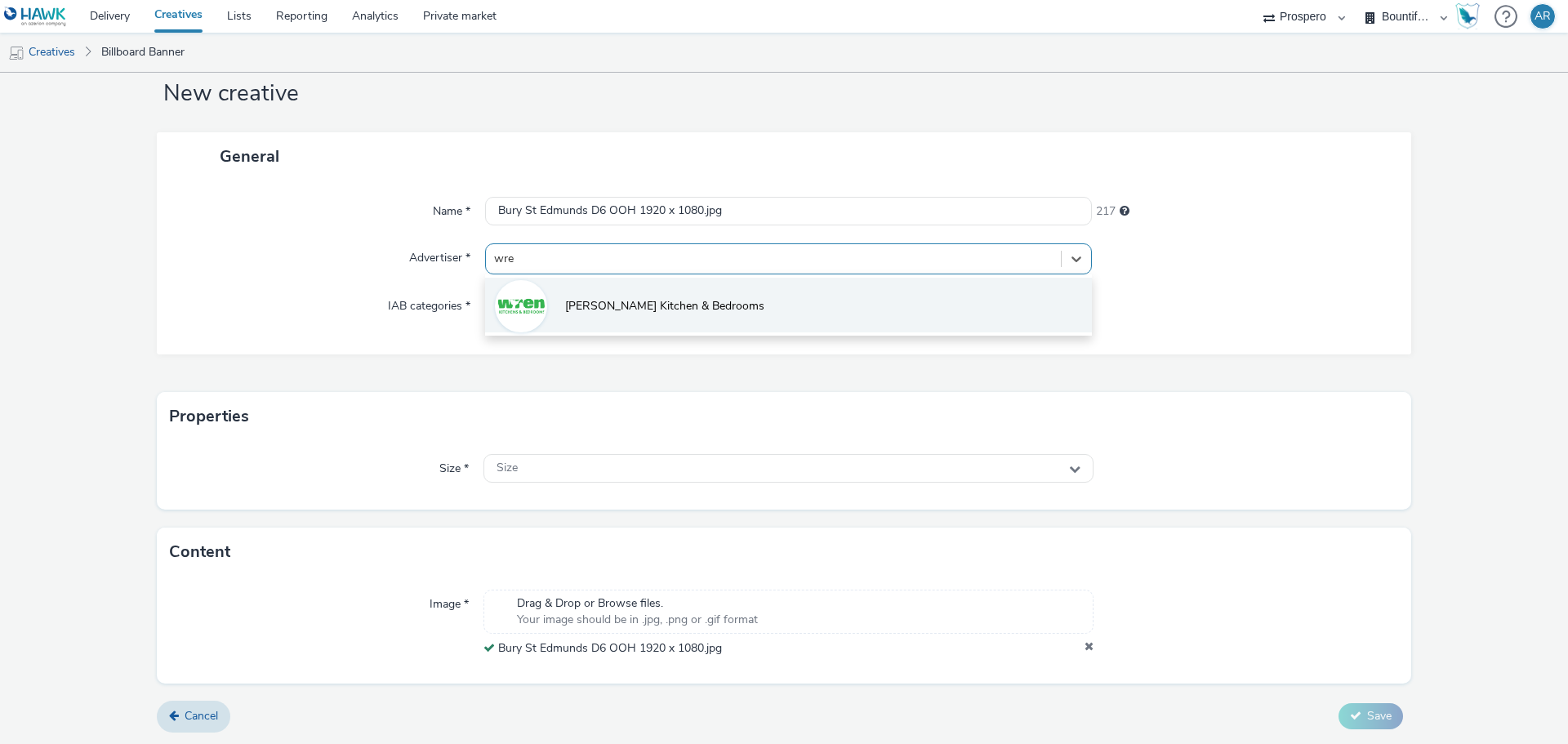
click at [573, 313] on span "Wren Kitchen & Bedrooms" at bounding box center [664, 306] width 199 height 16
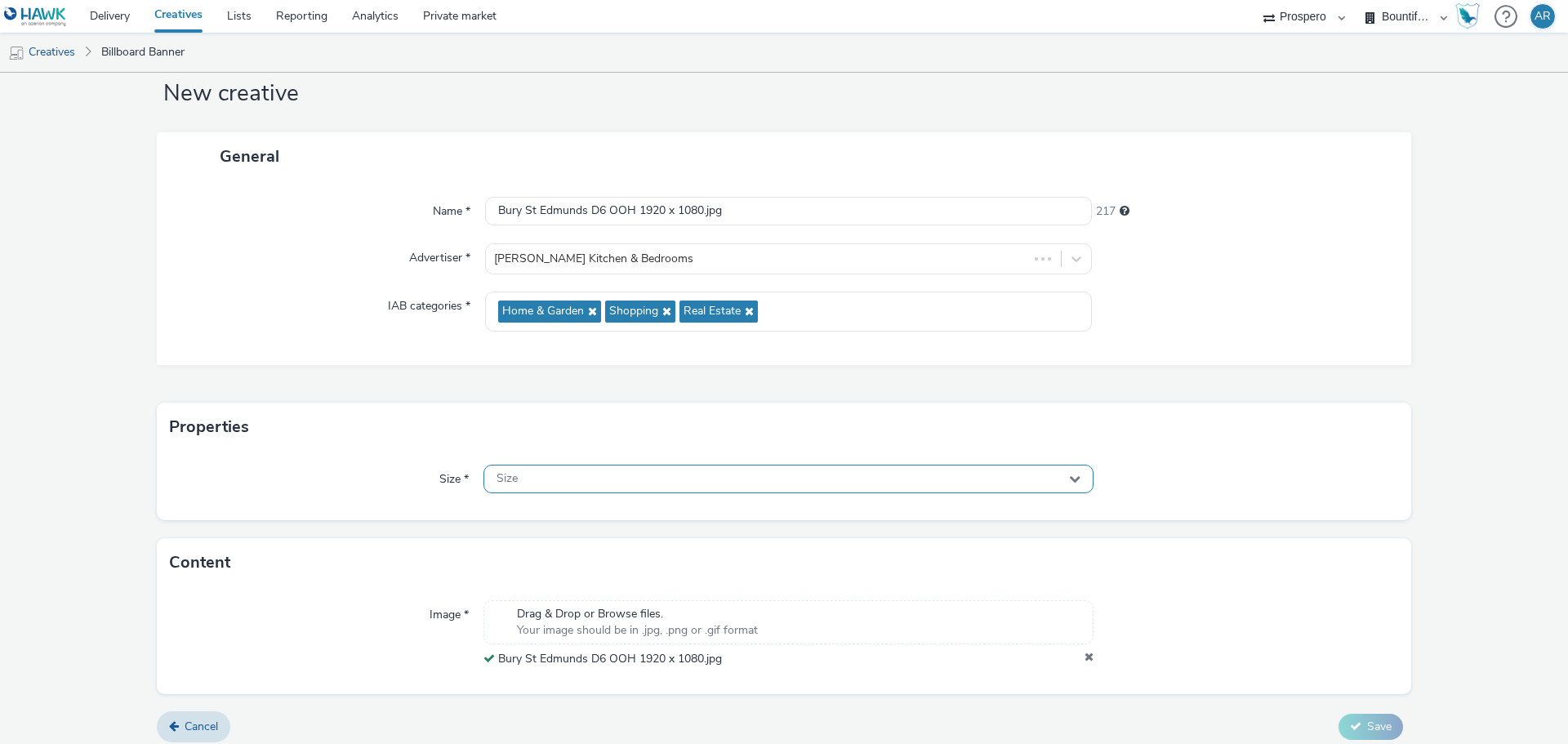
click at [651, 485] on div "Size" at bounding box center [788, 479] width 610 height 28
click at [524, 515] on input "1080x1920" at bounding box center [788, 513] width 609 height 28
drag, startPoint x: 578, startPoint y: 509, endPoint x: 445, endPoint y: 496, distance: 133.6
click at [445, 496] on div "Size * Size 1080x1920" at bounding box center [784, 486] width 1255 height 68
click at [251, 491] on div "Size *" at bounding box center [327, 479] width 313 height 29
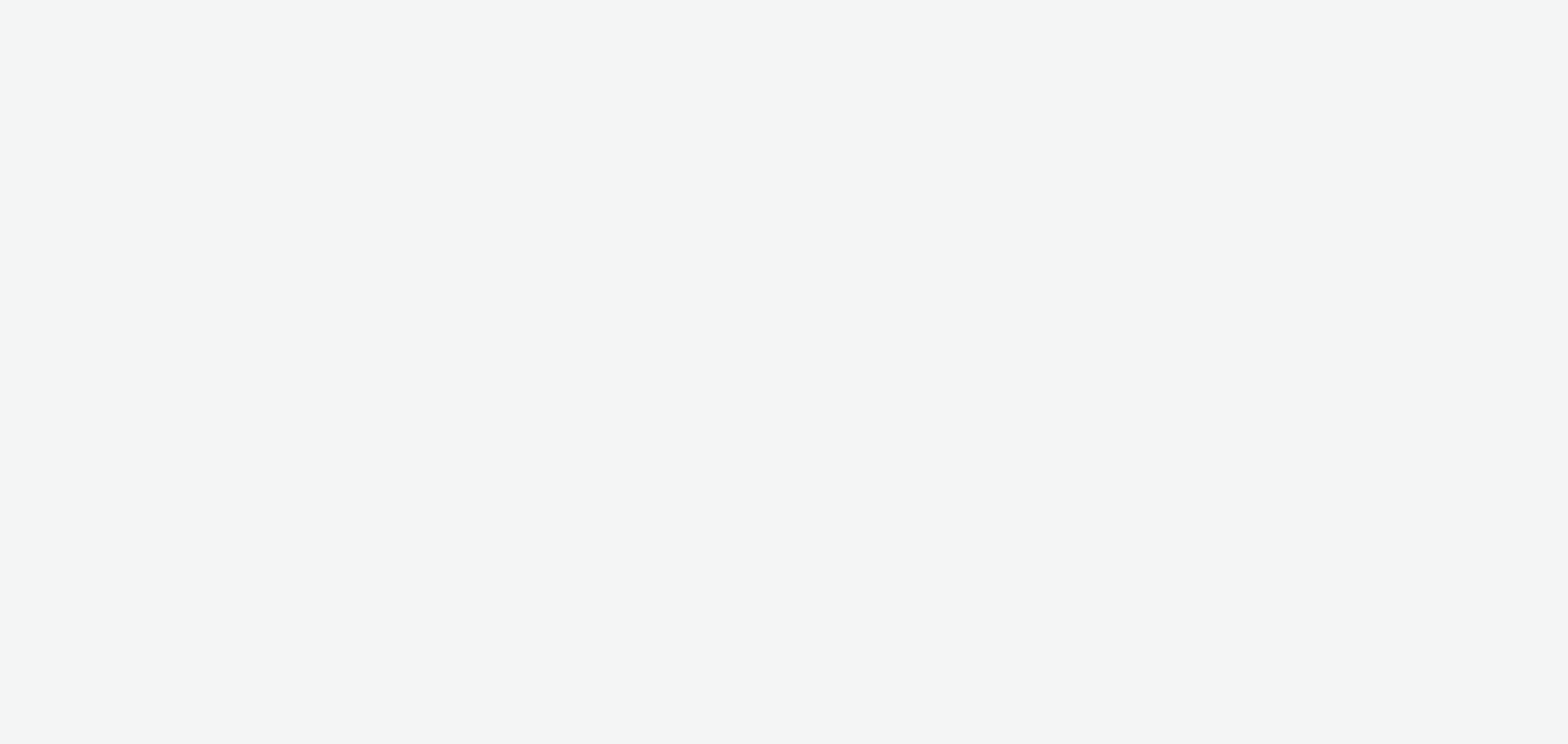
select select "47c37c18-910e-43a3-bb91-a2beb2847406"
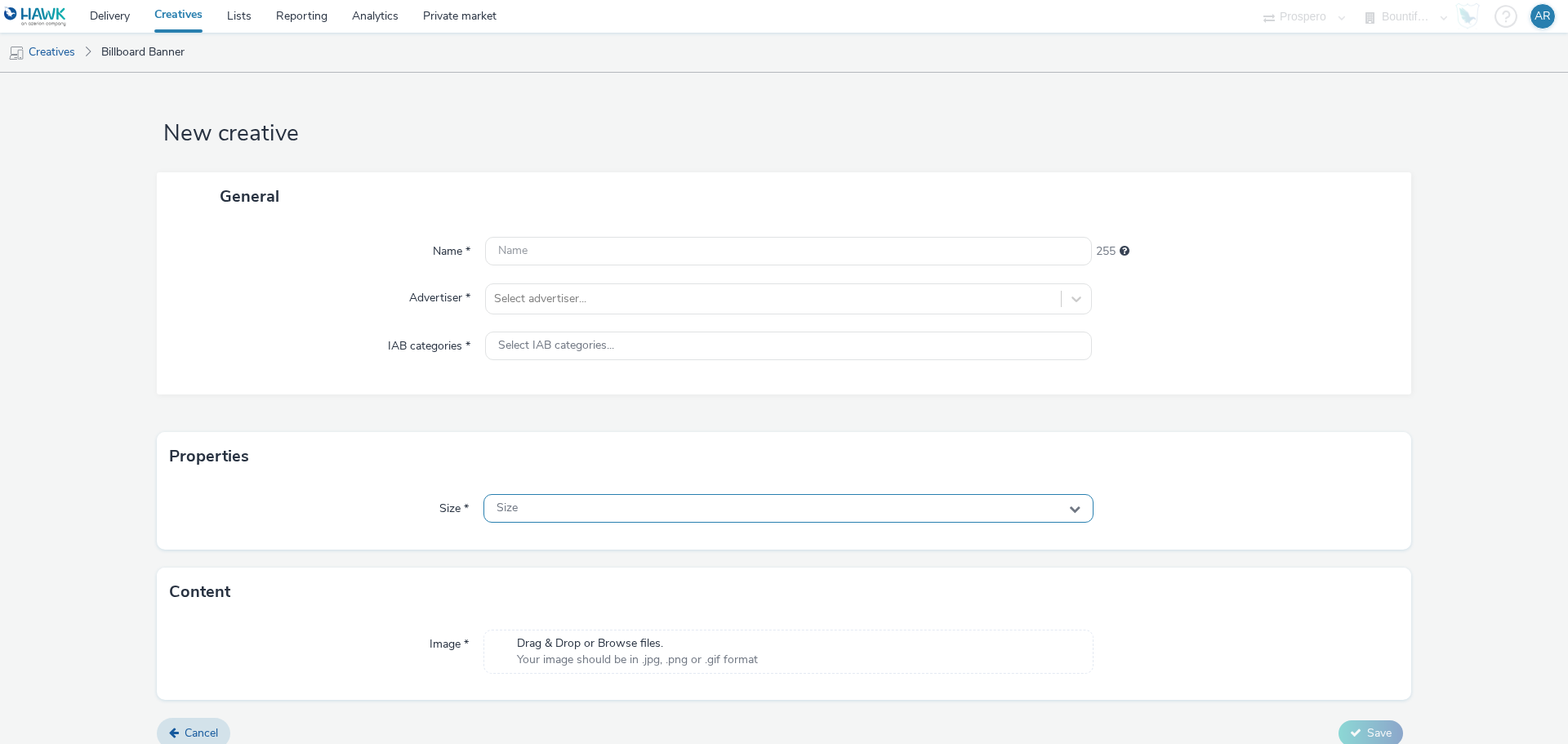
click at [567, 511] on div "Size" at bounding box center [788, 508] width 610 height 28
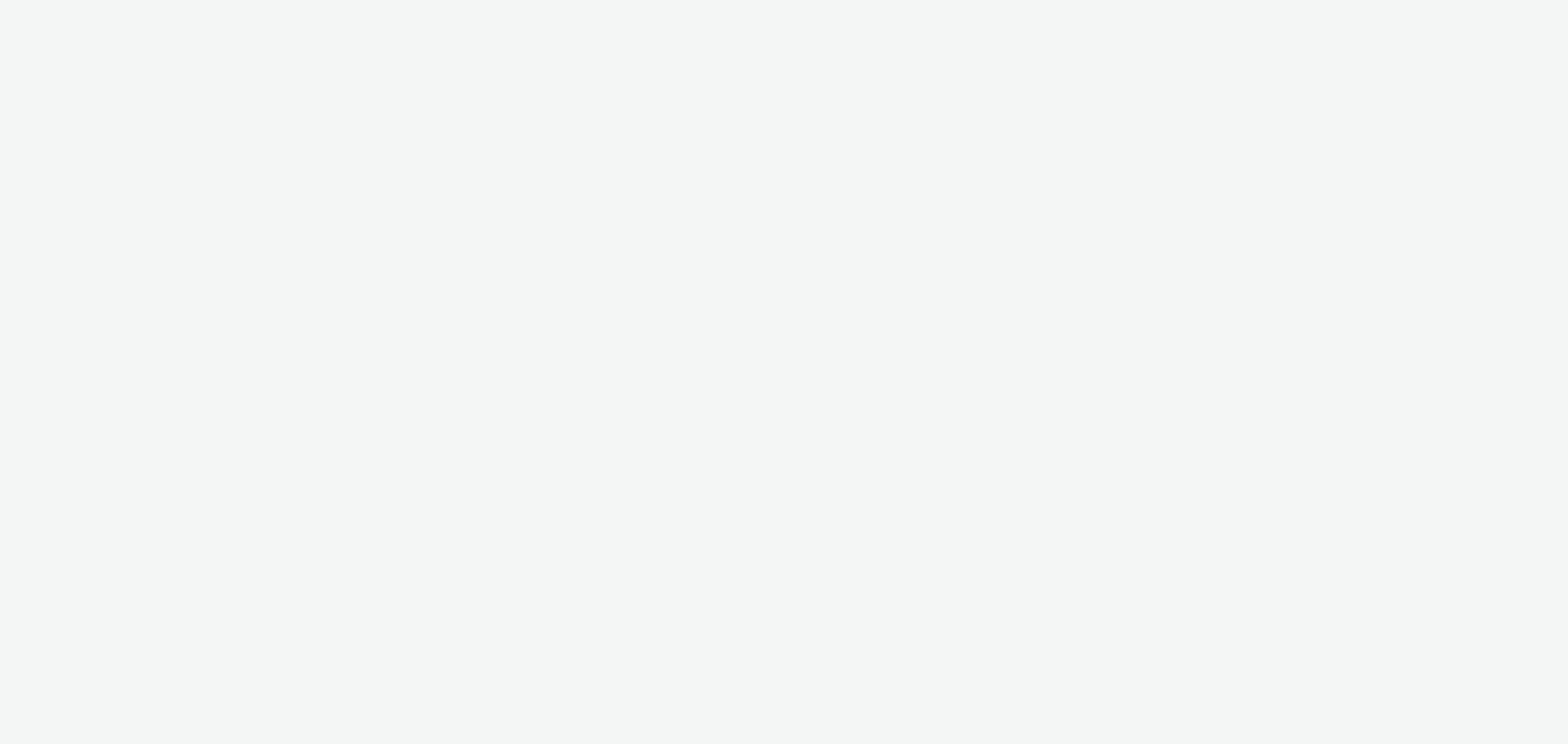
select select "47c37c18-910e-43a3-bb91-a2beb2847406"
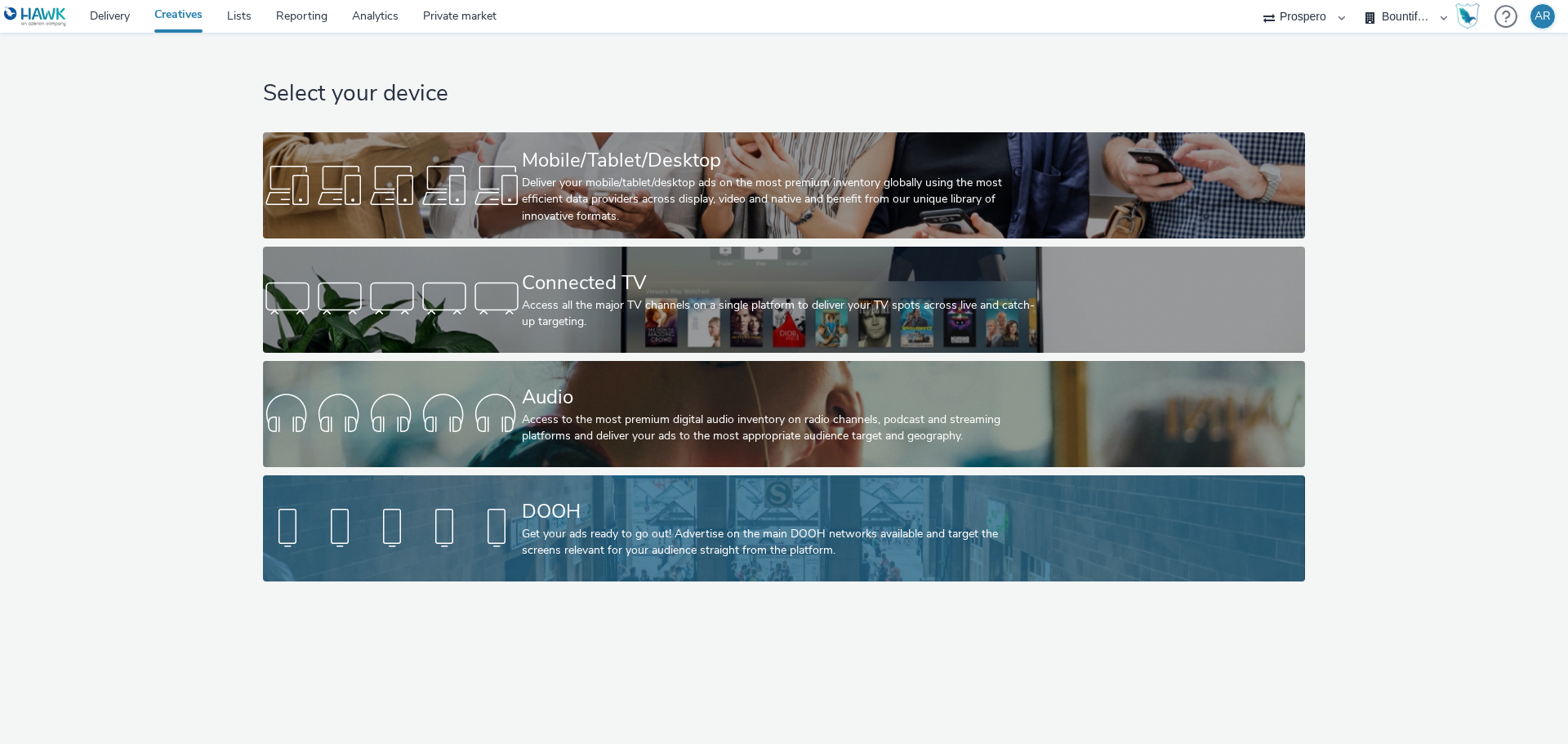
click at [717, 544] on div "Get your ads ready to go out! Advertise on the main DOOH networks available and…" at bounding box center [781, 543] width 518 height 33
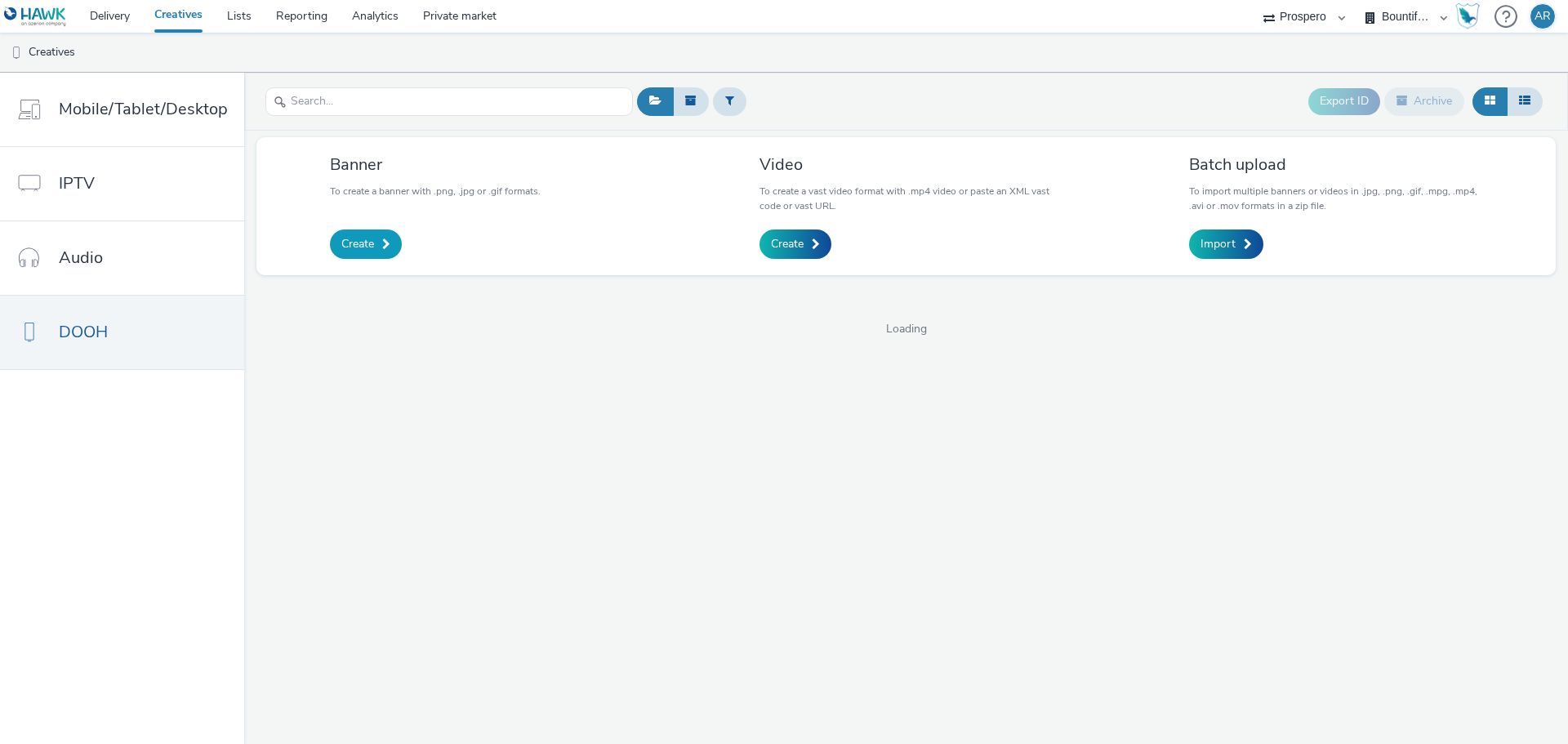
click at [357, 242] on span "Create" at bounding box center [358, 244] width 33 height 16
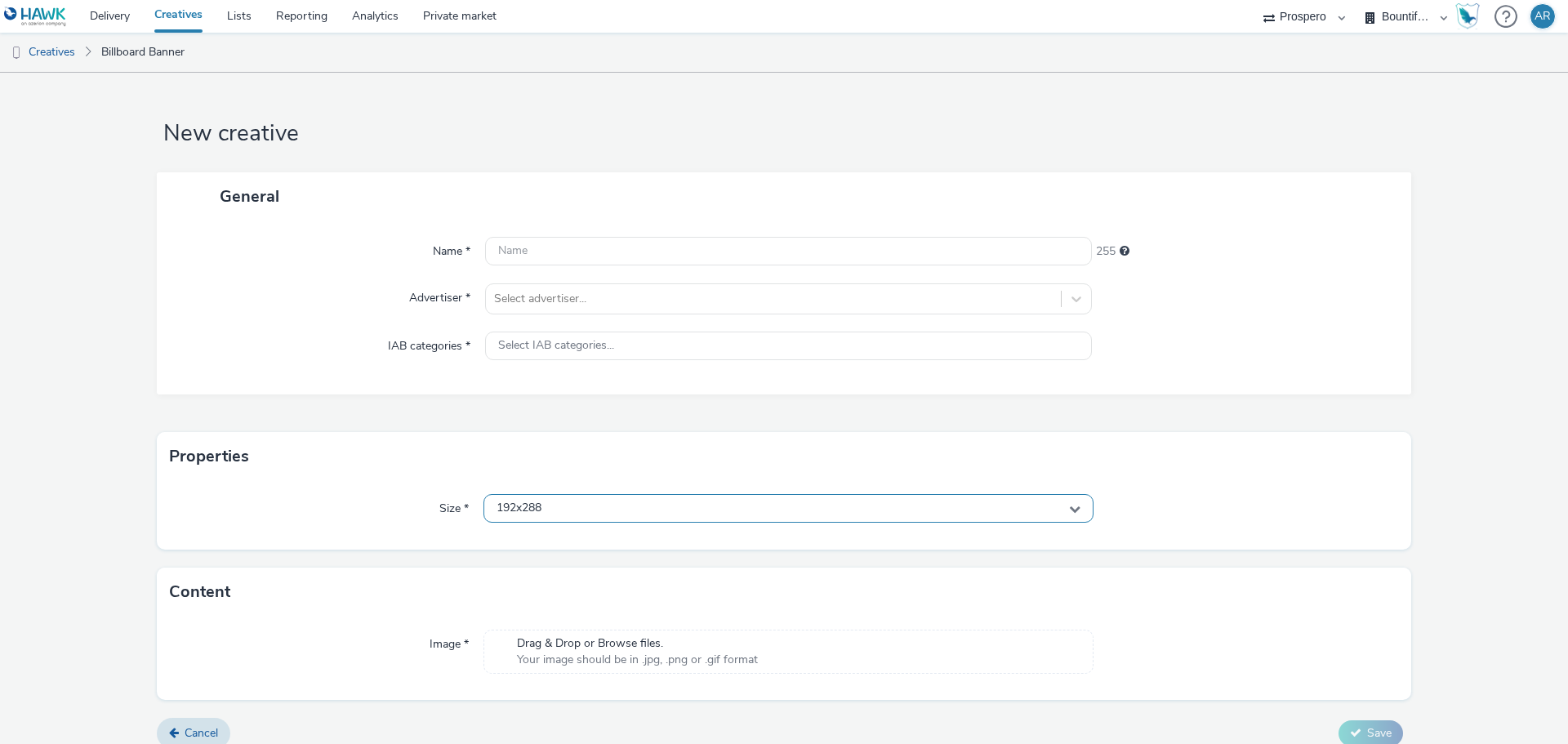
click at [591, 506] on div "192x288" at bounding box center [788, 508] width 610 height 28
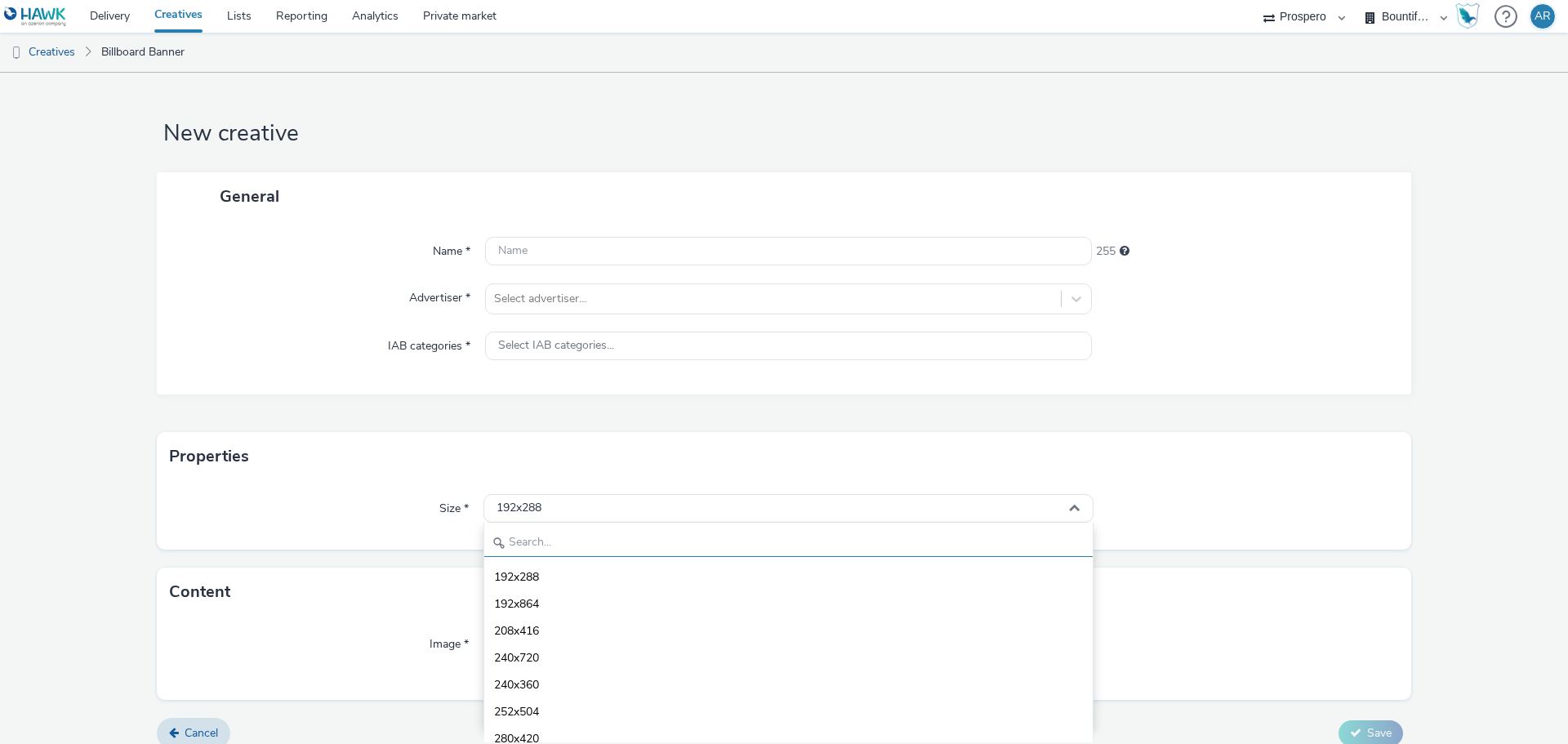
click at [578, 534] on input "text" at bounding box center [788, 543] width 609 height 28
type input "1080"
click at [585, 682] on span "1080x1920 - dooh" at bounding box center [542, 685] width 96 height 16
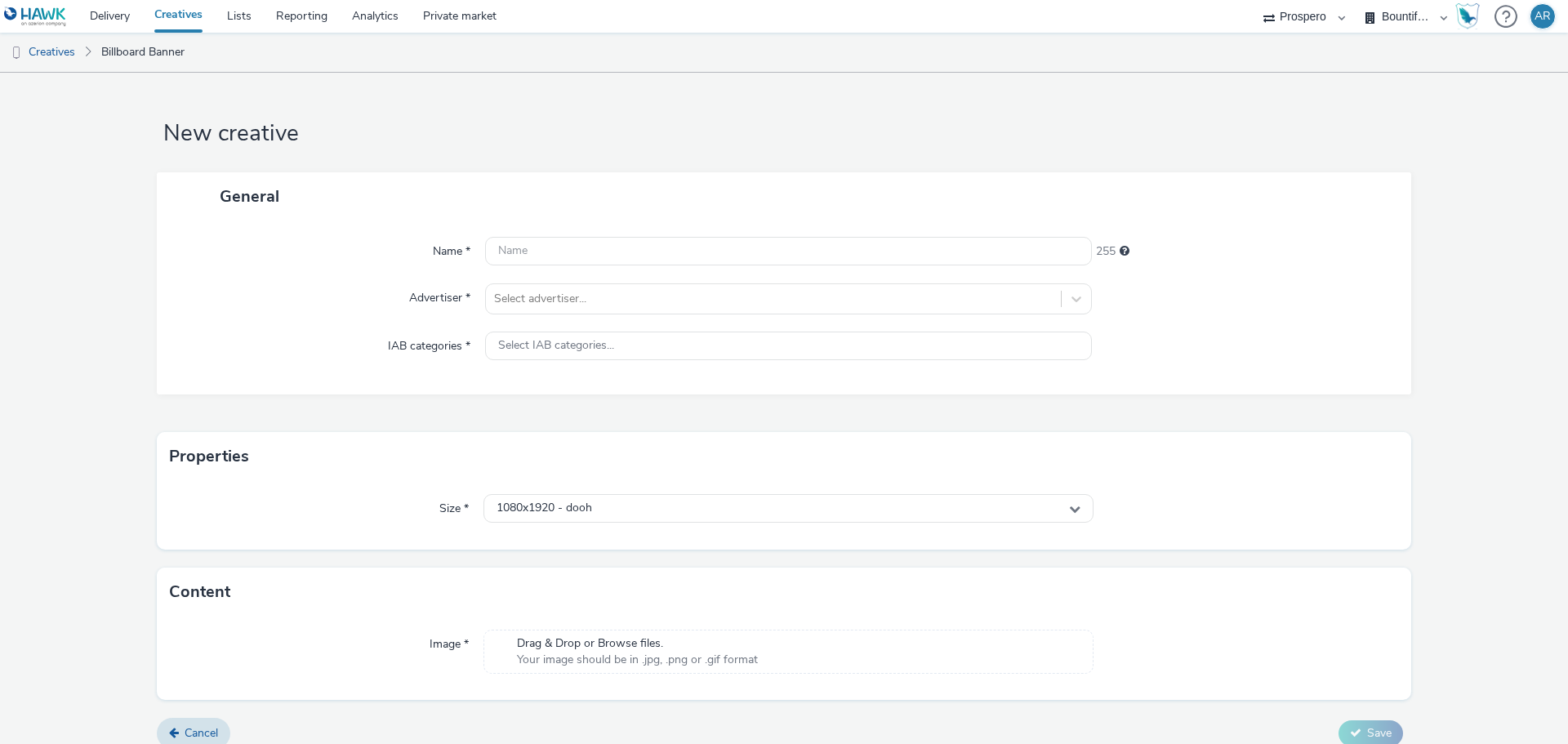
click at [618, 653] on span "Your image should be in .jpg, .png or .gif format" at bounding box center [638, 660] width 241 height 16
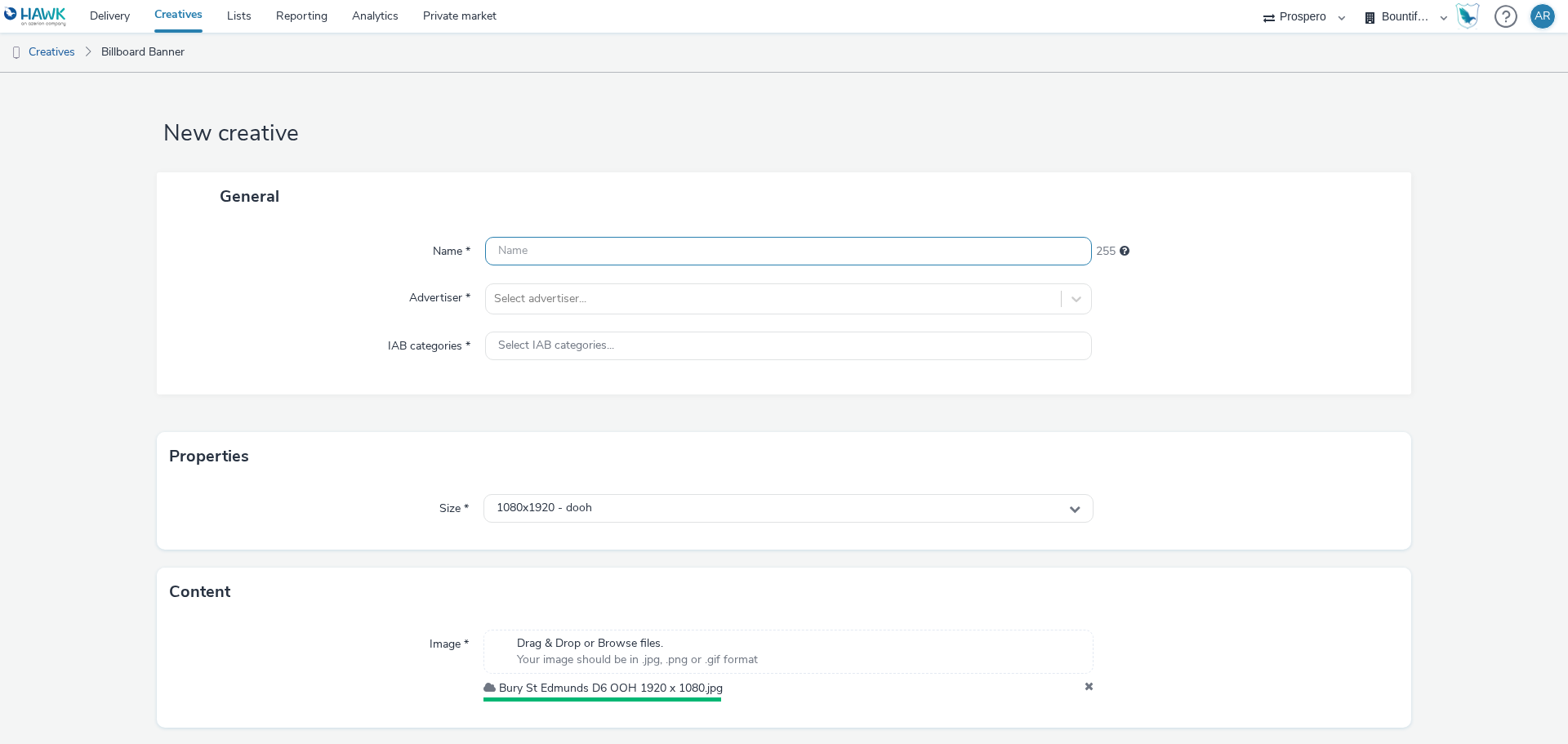
click at [520, 252] on input "text" at bounding box center [788, 251] width 607 height 28
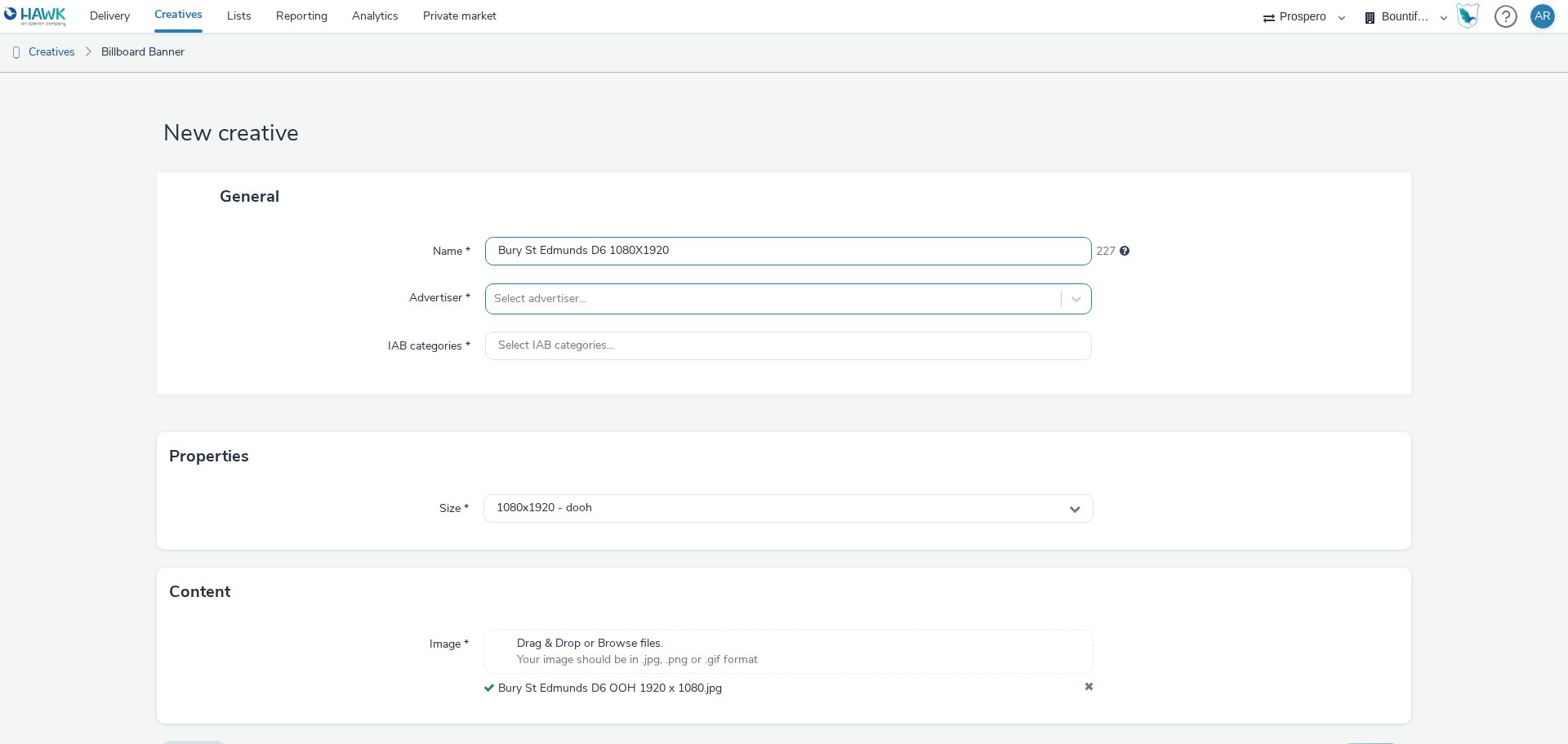
type input "Bury St Edmunds D6 1080X1920"
click at [680, 292] on div at bounding box center [773, 299] width 559 height 20
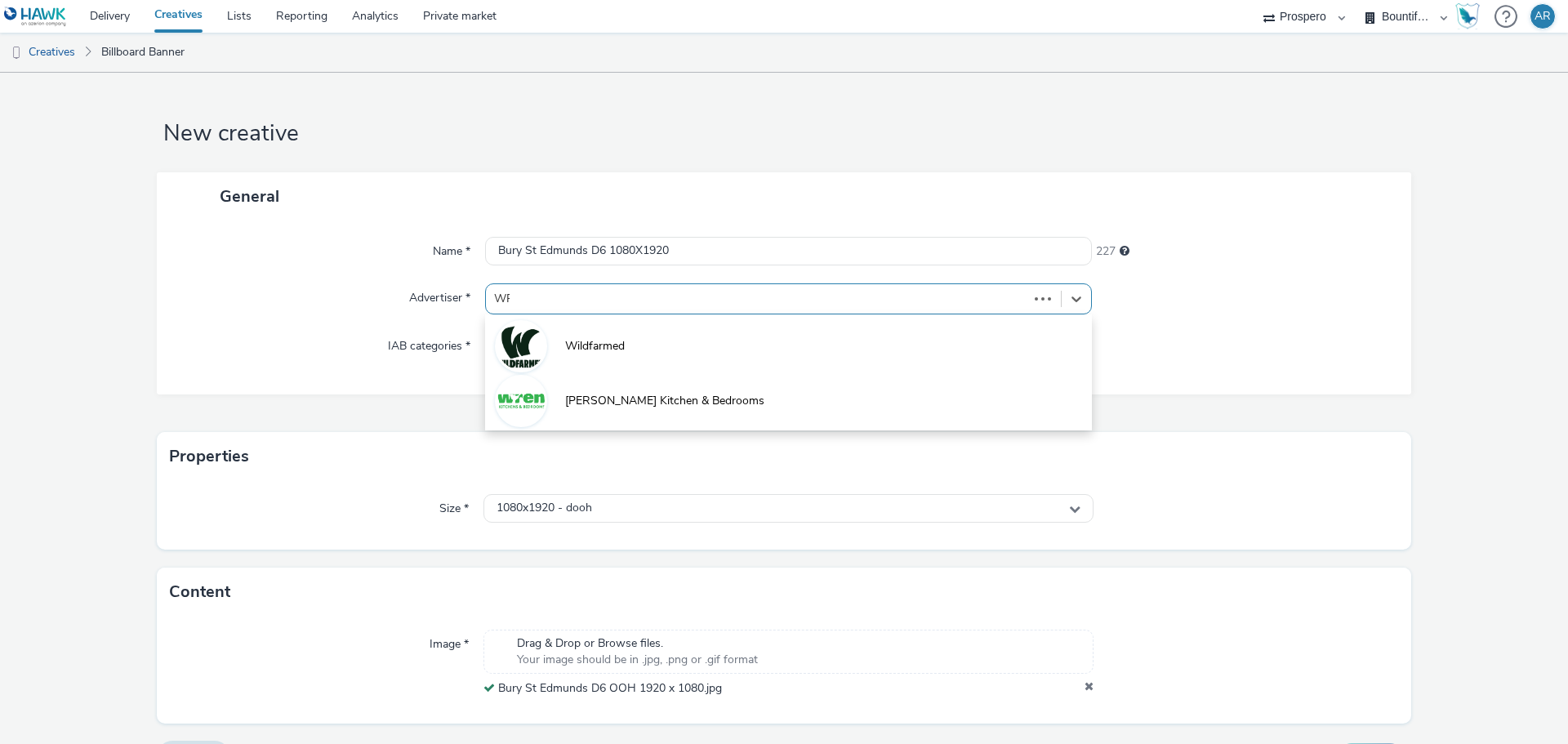
type input "WRE"
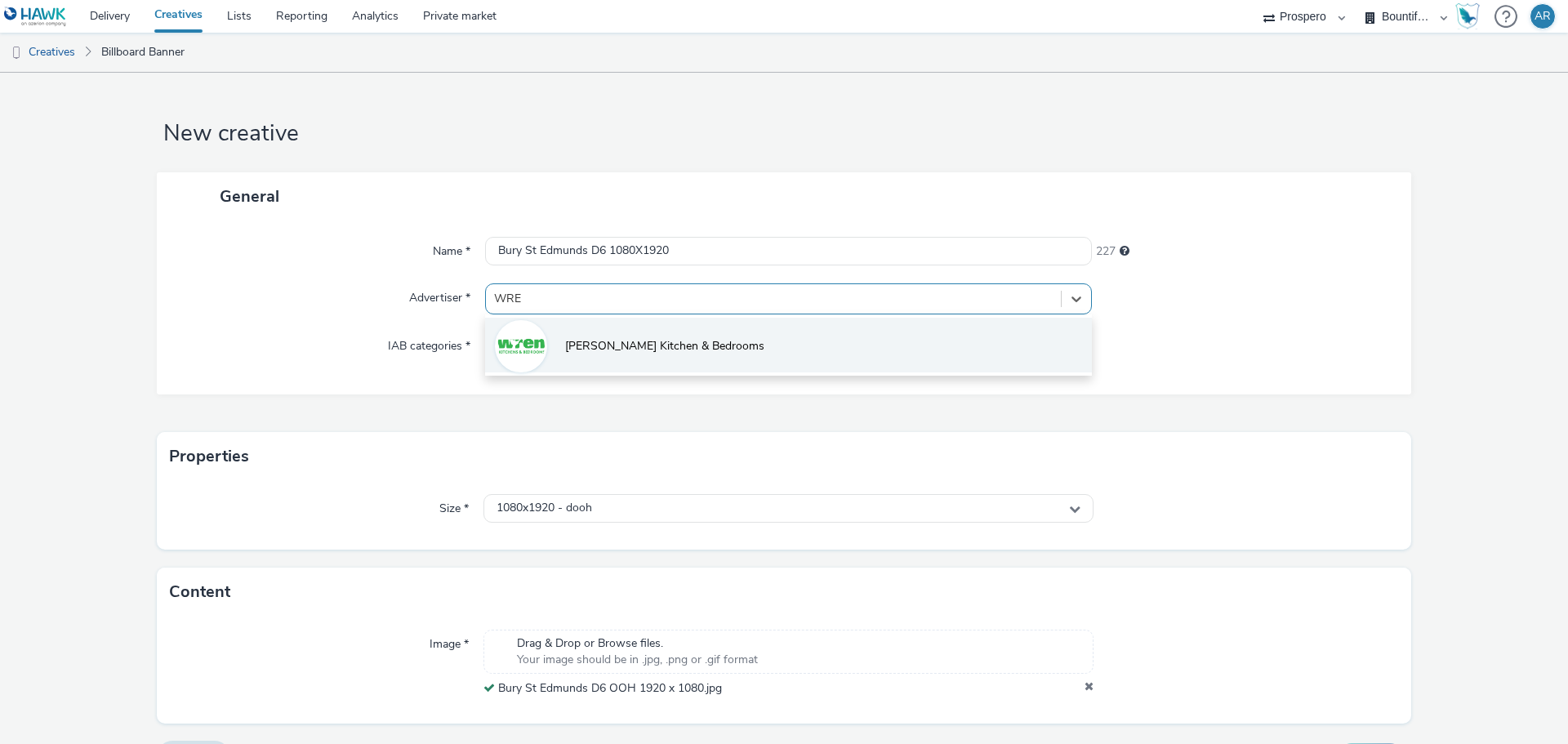
click at [686, 336] on li "[PERSON_NAME] Kitchen & Bedrooms" at bounding box center [788, 345] width 607 height 55
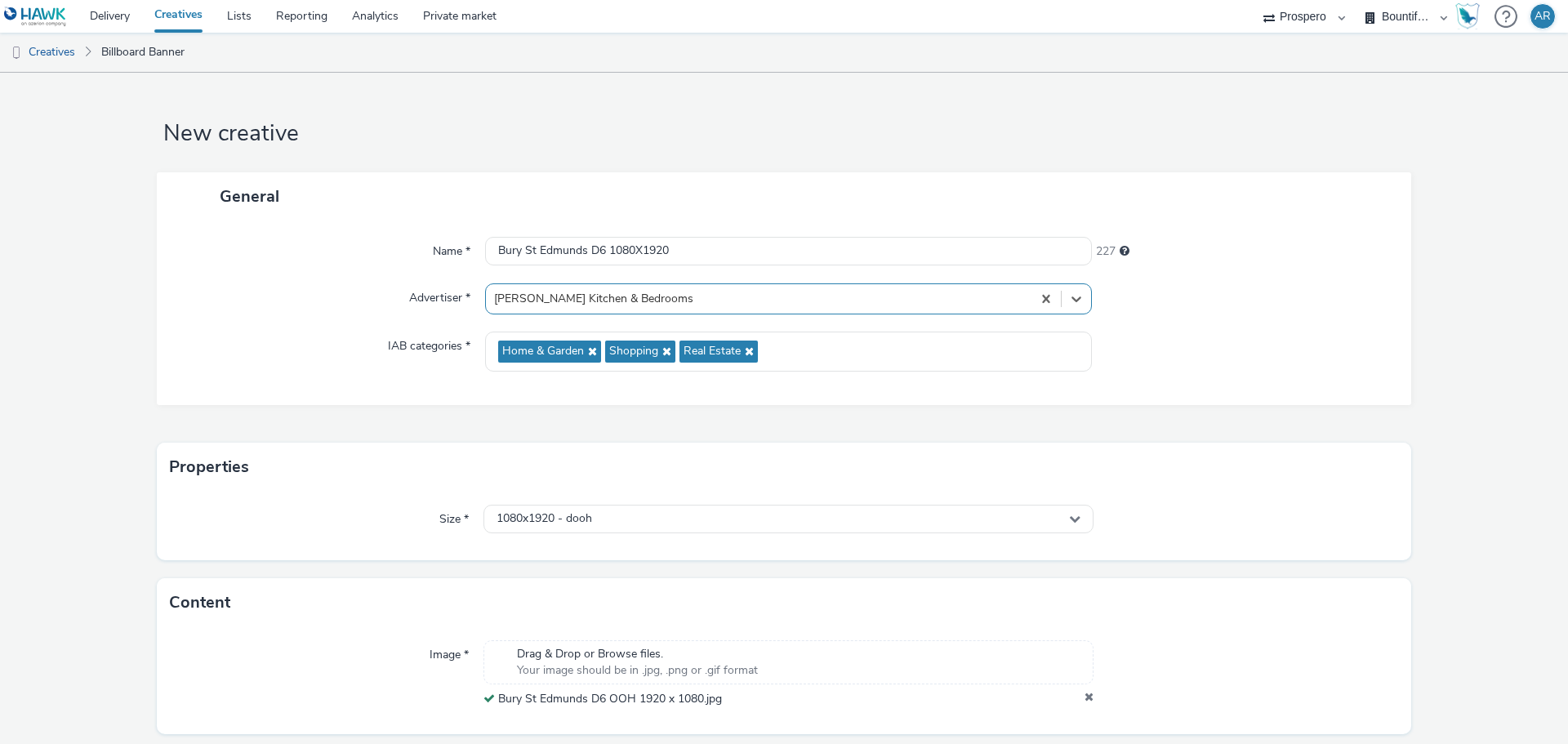
click at [1482, 399] on form "New creative General Name * Bury St Edmunds D6 1080X1920 227 Advertiser * optio…" at bounding box center [784, 434] width 1568 height 723
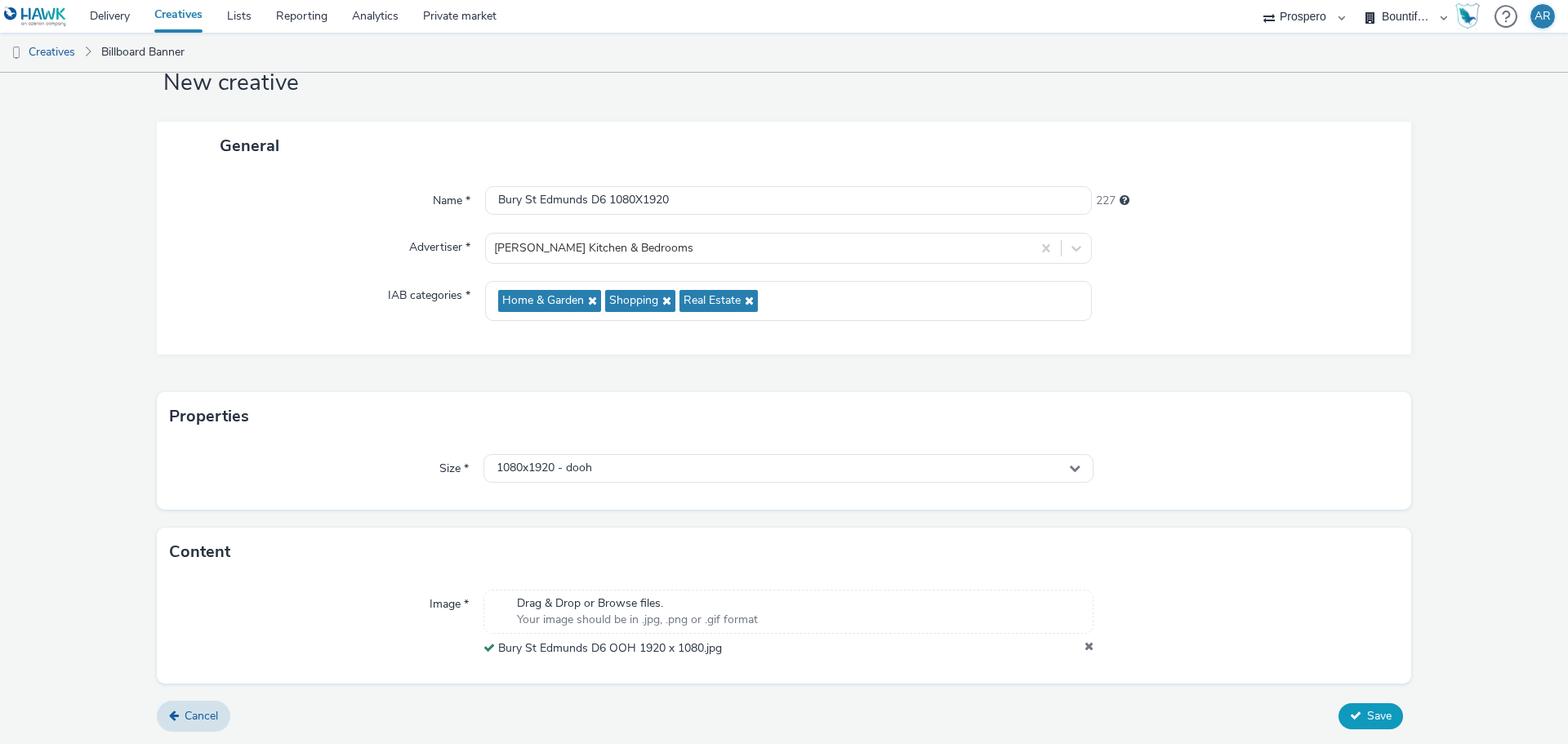
click at [1368, 717] on span "Save" at bounding box center [1380, 716] width 25 height 15
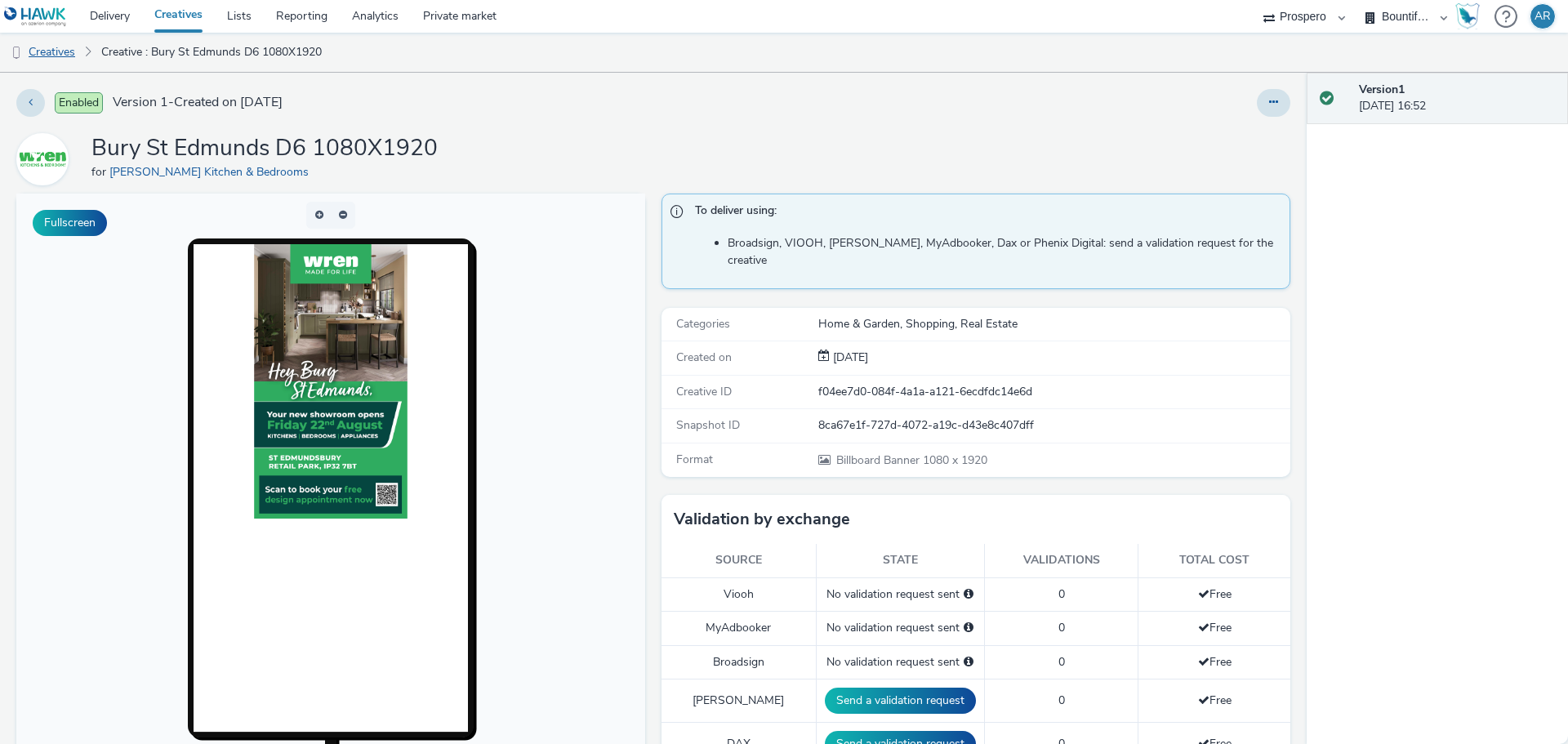
click at [53, 48] on link "Creatives" at bounding box center [41, 52] width 83 height 39
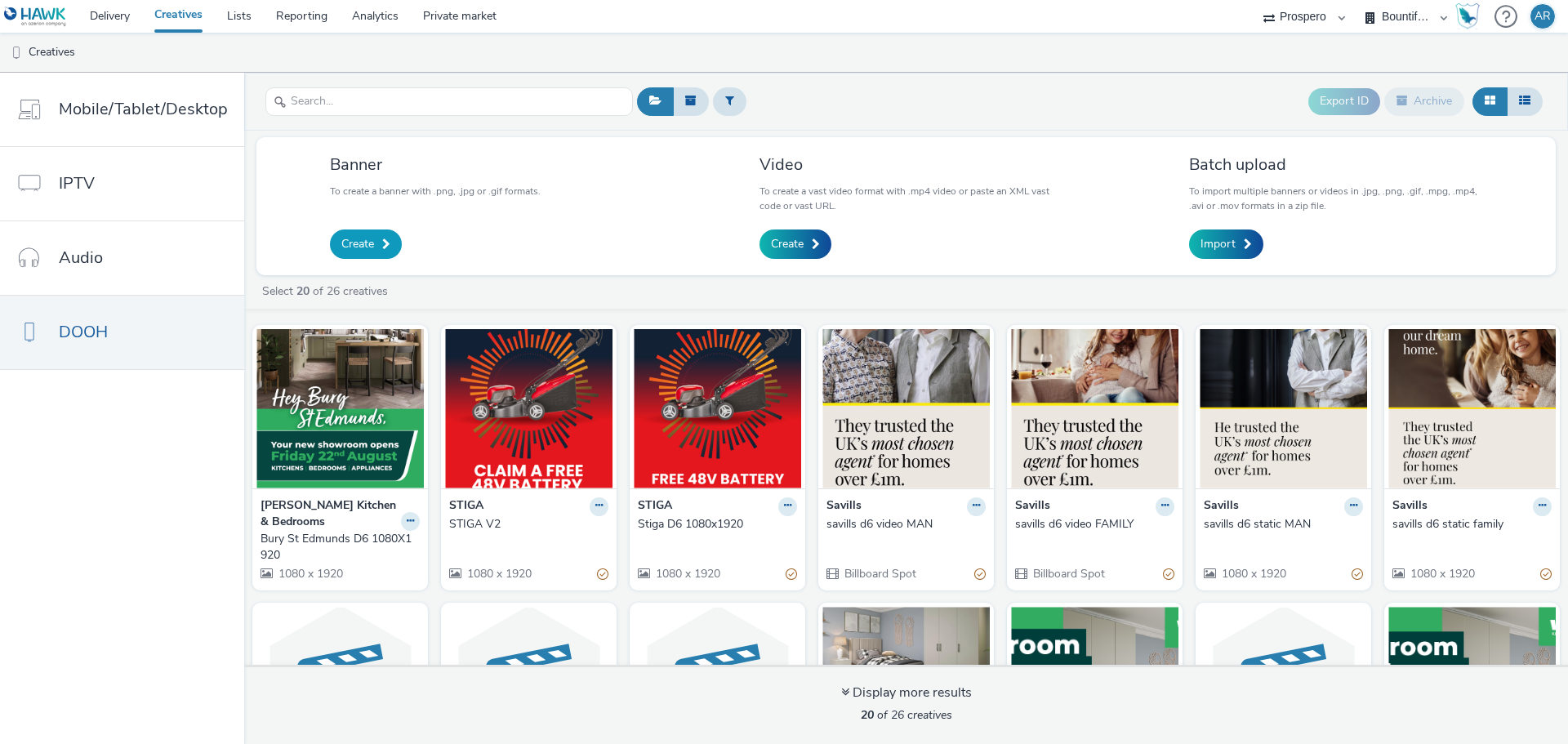
click at [372, 243] on link "Create" at bounding box center [366, 244] width 72 height 29
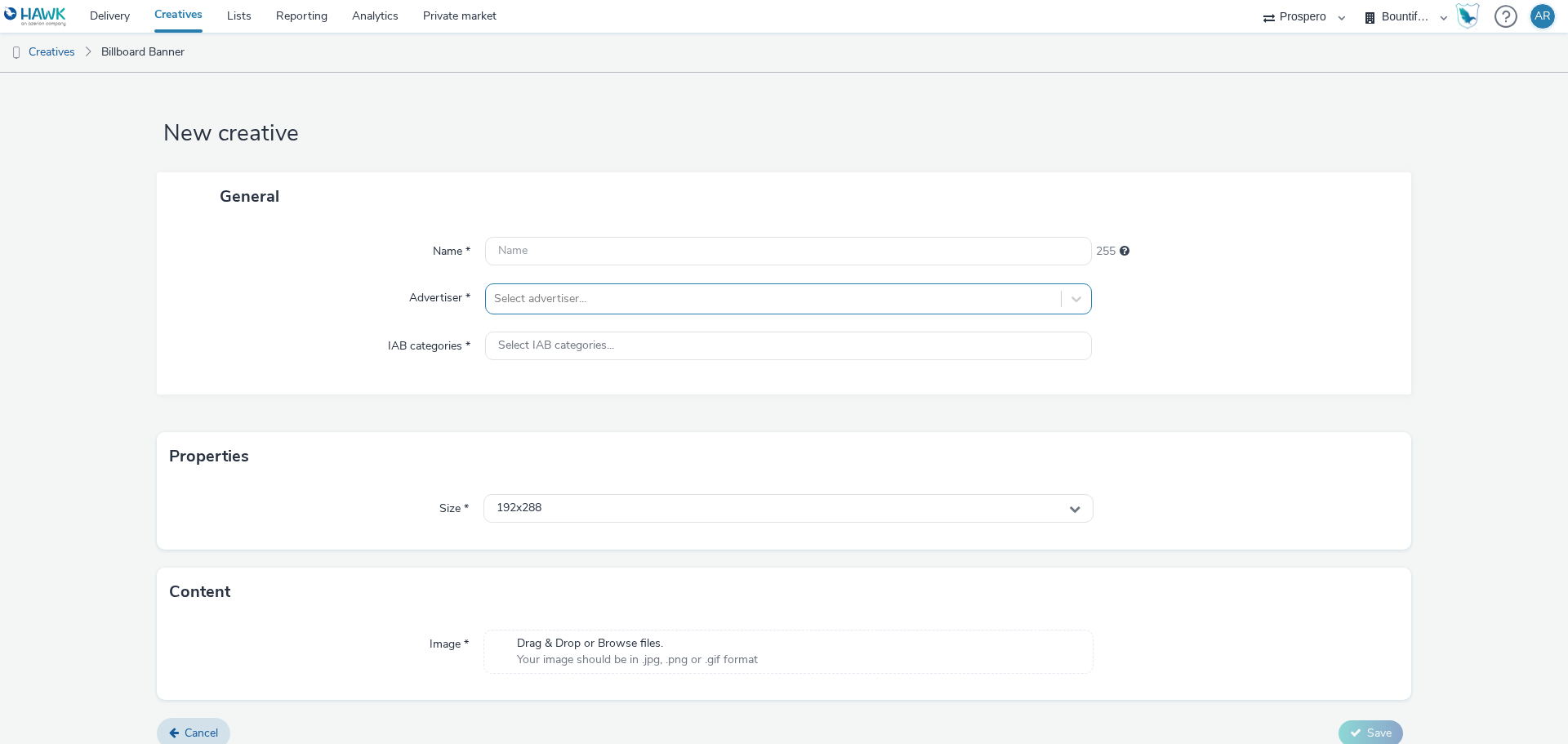
click at [550, 299] on div at bounding box center [773, 299] width 559 height 20
type input "WRE"
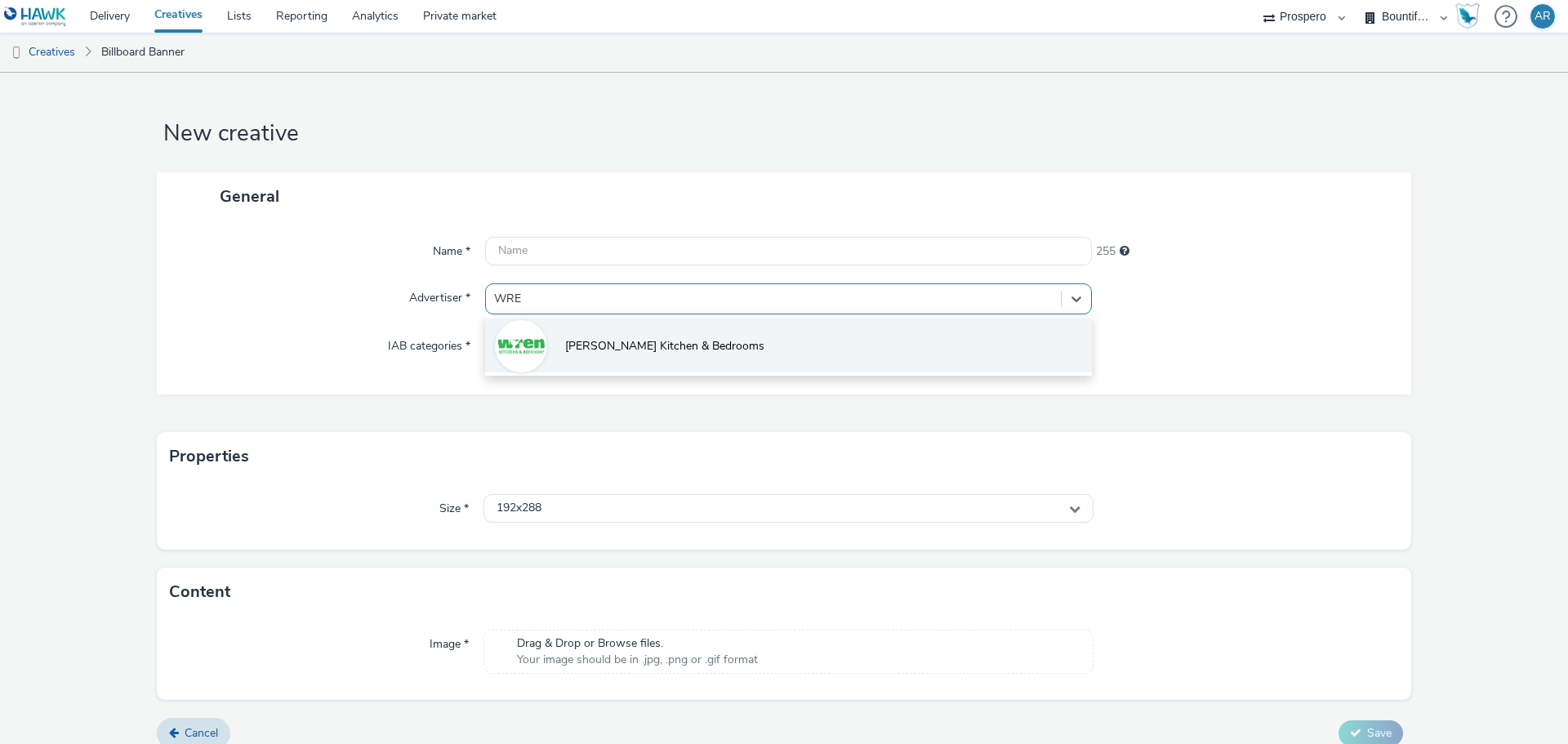
click at [601, 359] on li "Wren Kitchen & Bedrooms" at bounding box center [788, 345] width 607 height 55
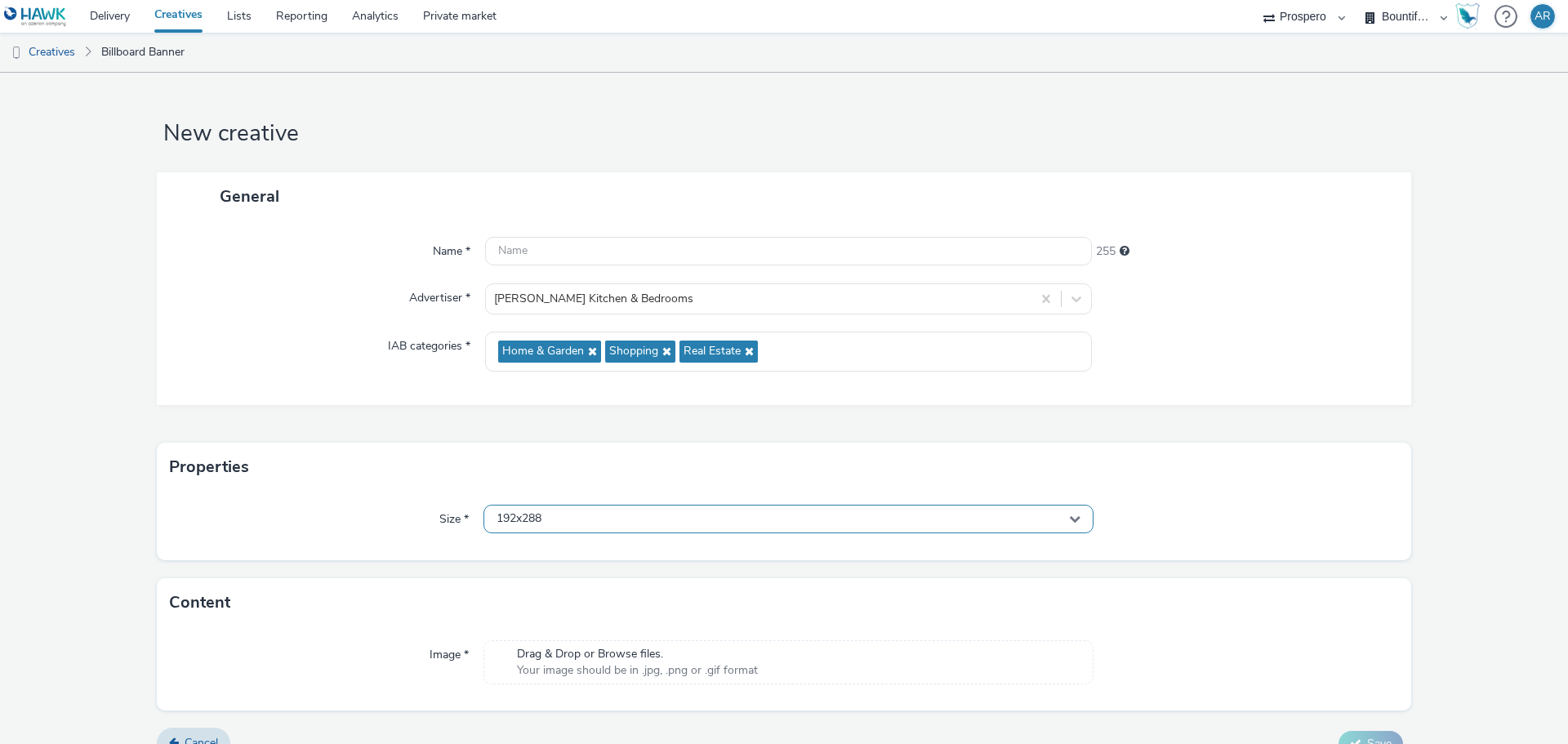
click at [560, 518] on div "192x288" at bounding box center [788, 519] width 610 height 28
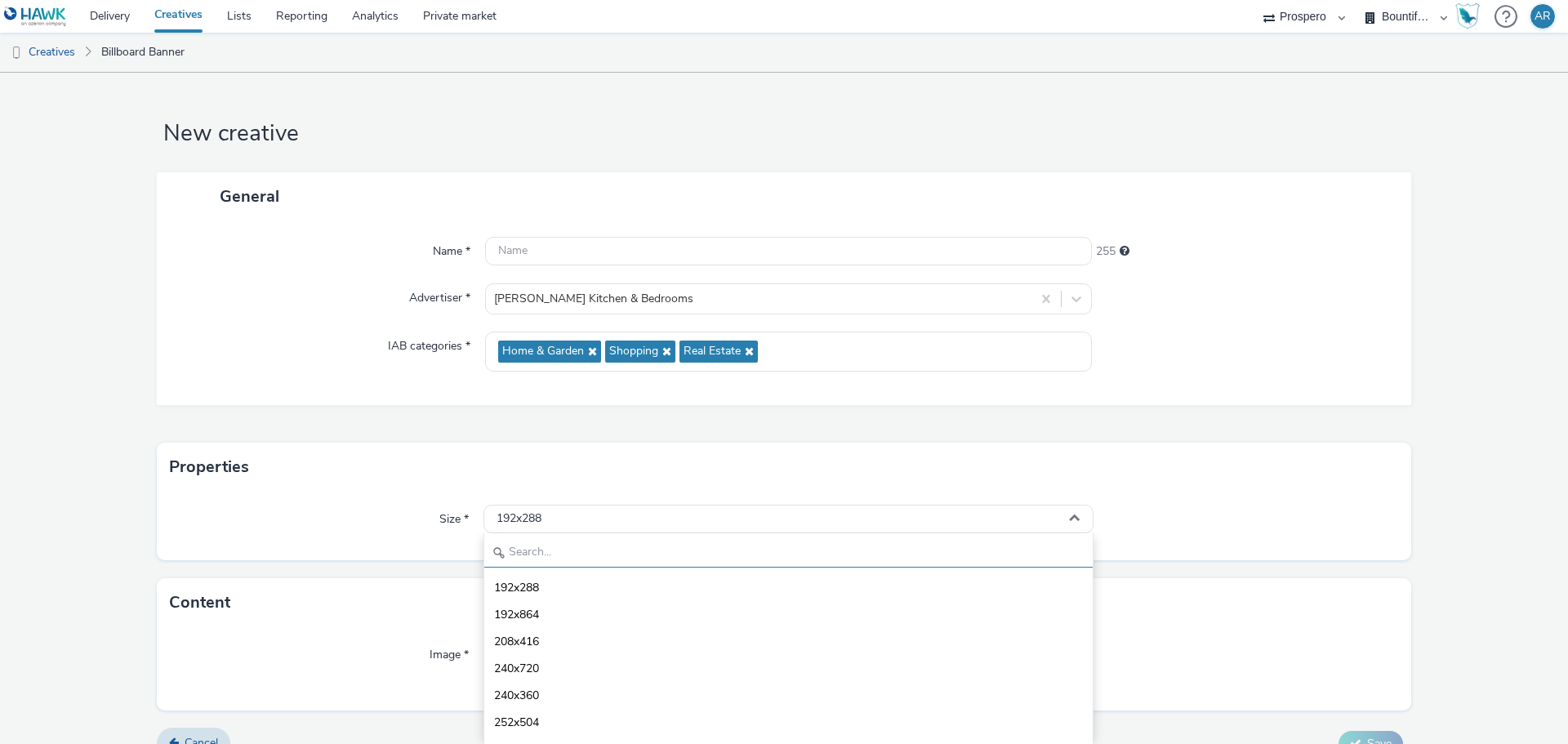
click at [543, 548] on input "text" at bounding box center [788, 553] width 609 height 28
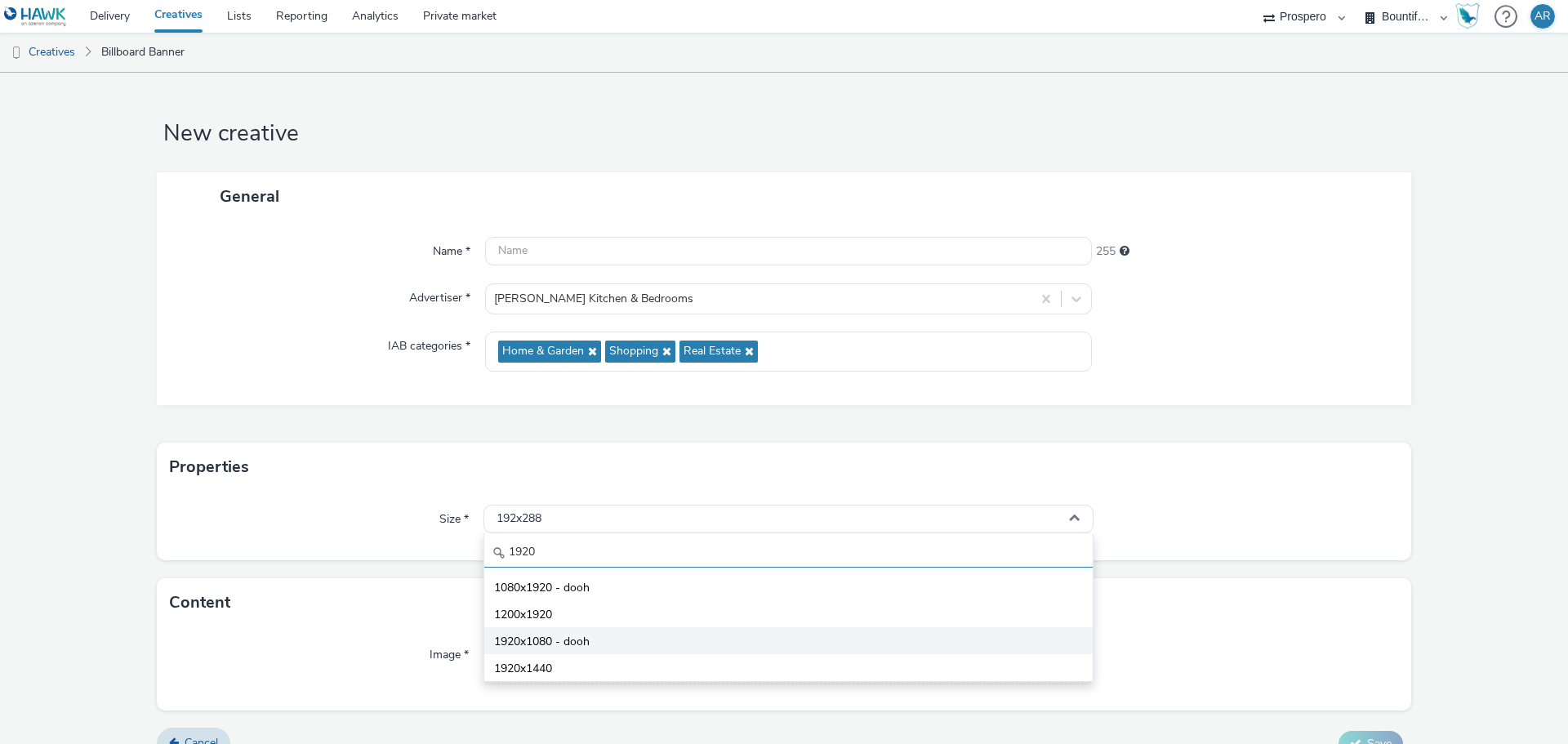
type input "1920"
click at [546, 640] on span "1920x1080 - dooh" at bounding box center [542, 642] width 96 height 16
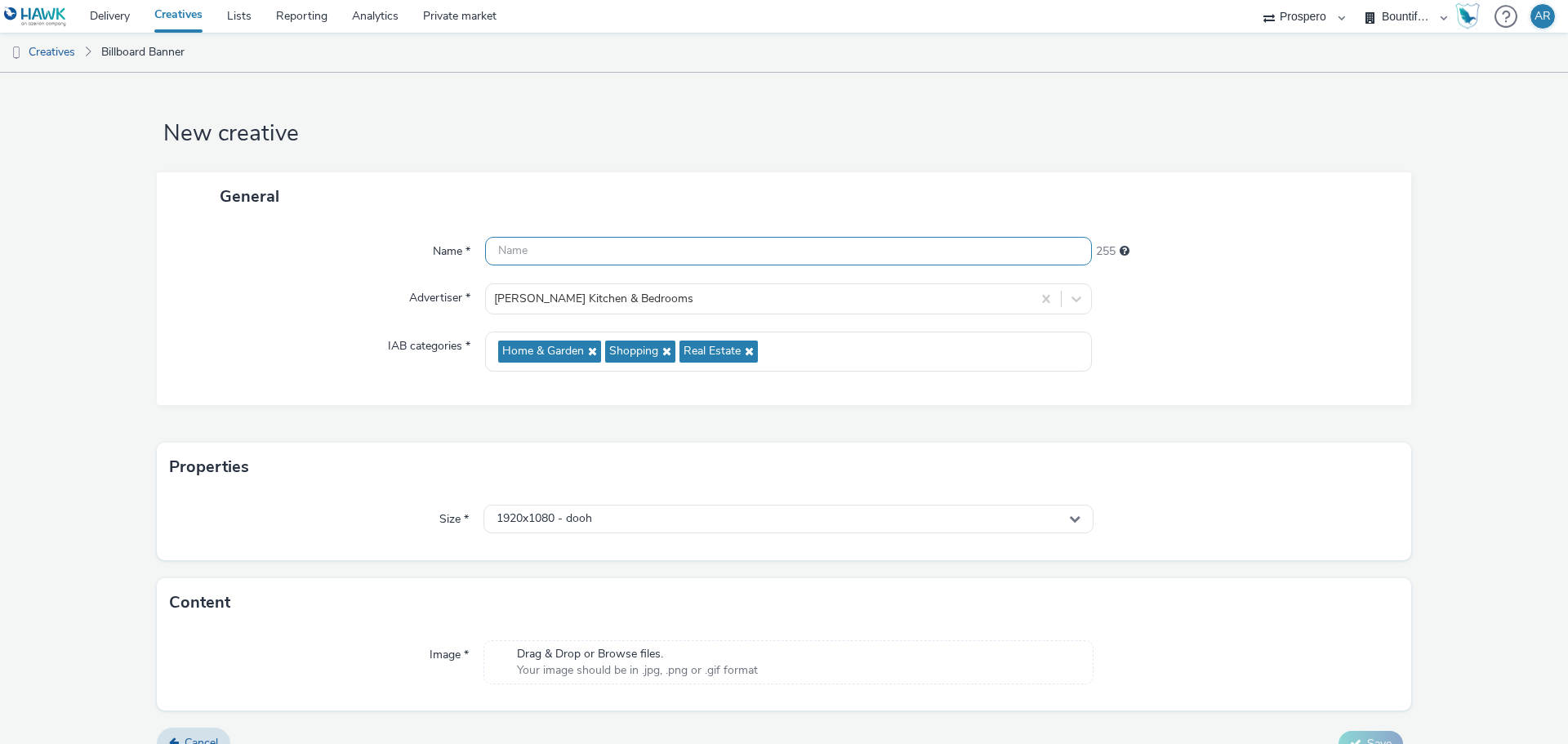
click at [526, 253] on input "text" at bounding box center [788, 251] width 607 height 28
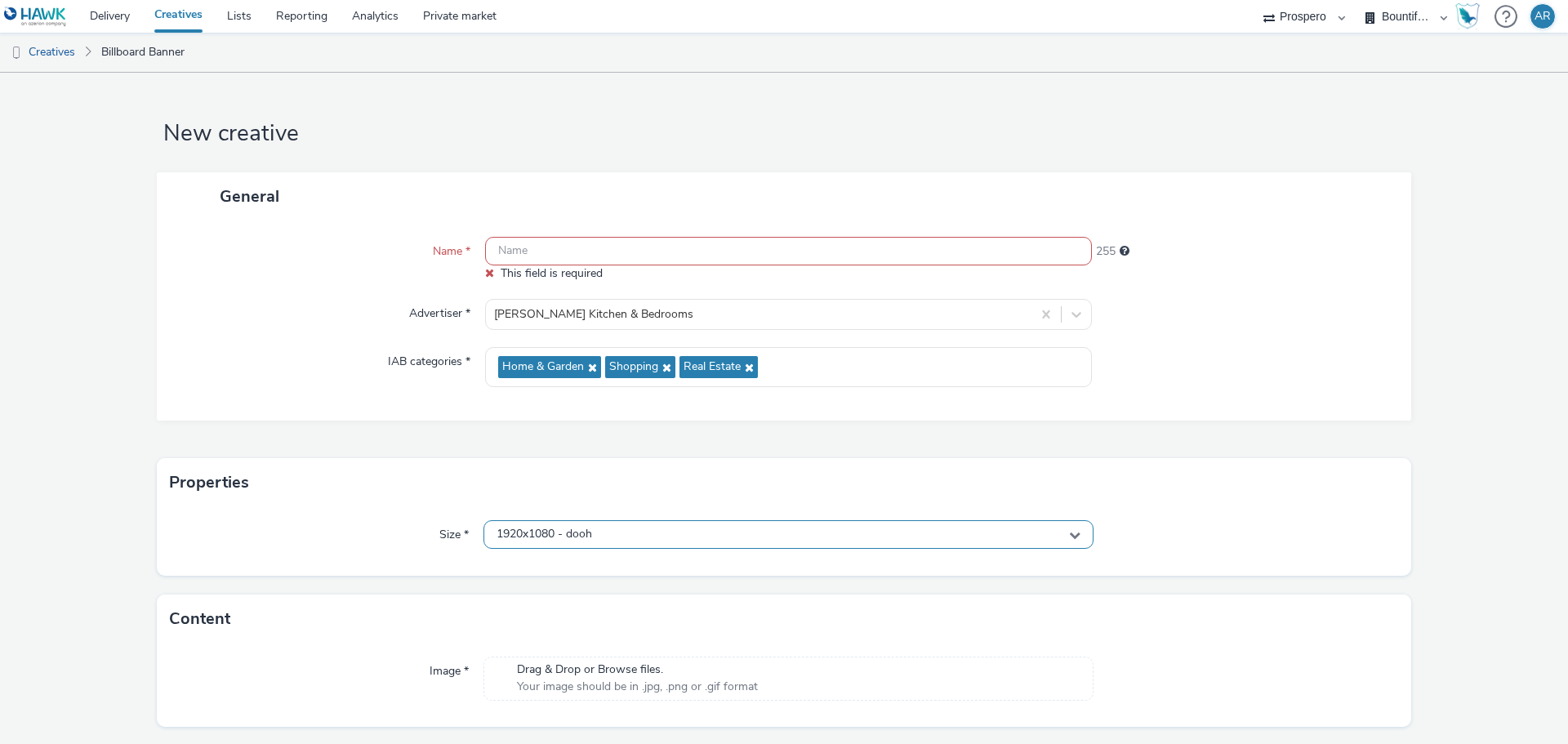
scroll to position [44, 0]
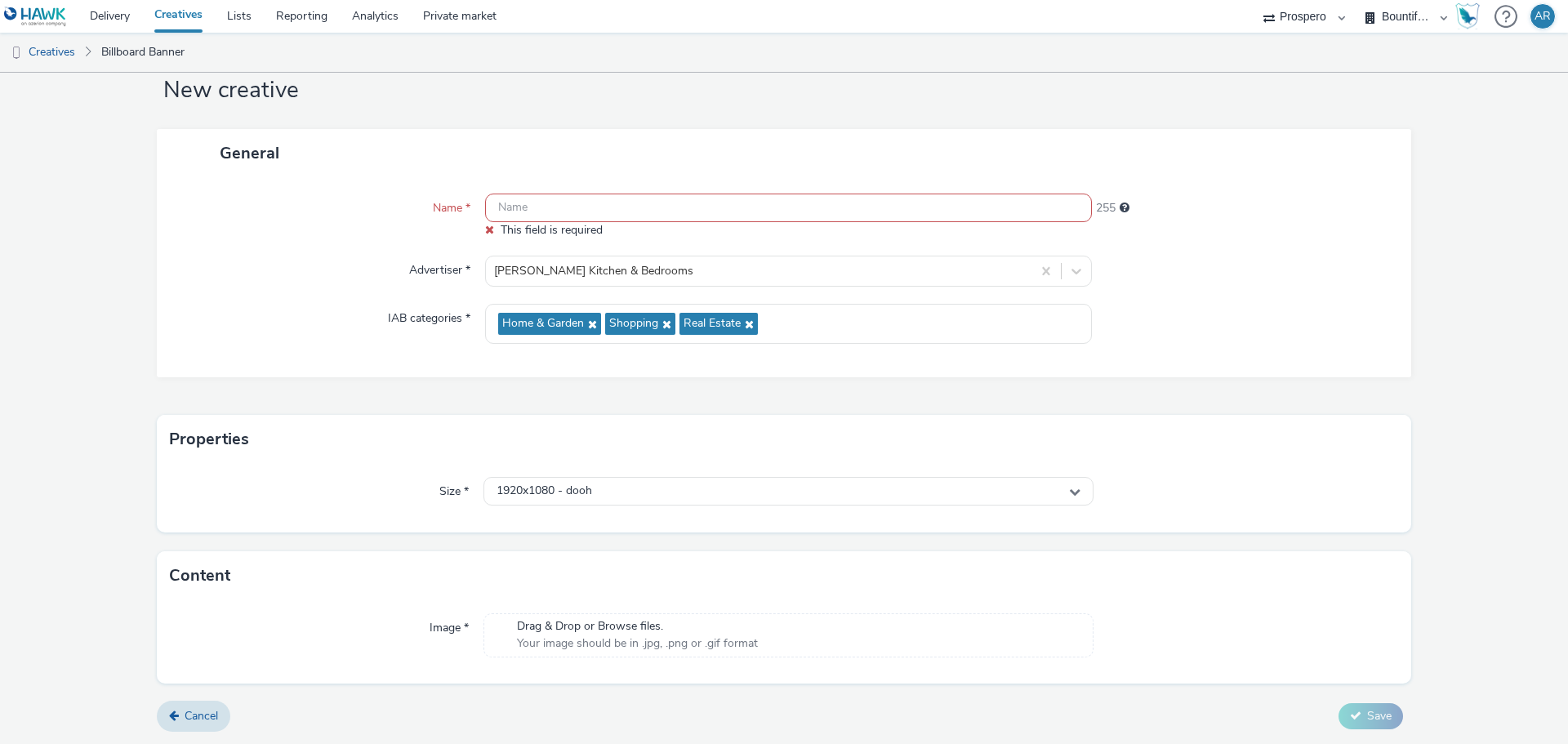
click at [593, 645] on span "Your image should be in .jpg, .png or .gif format" at bounding box center [638, 644] width 241 height 16
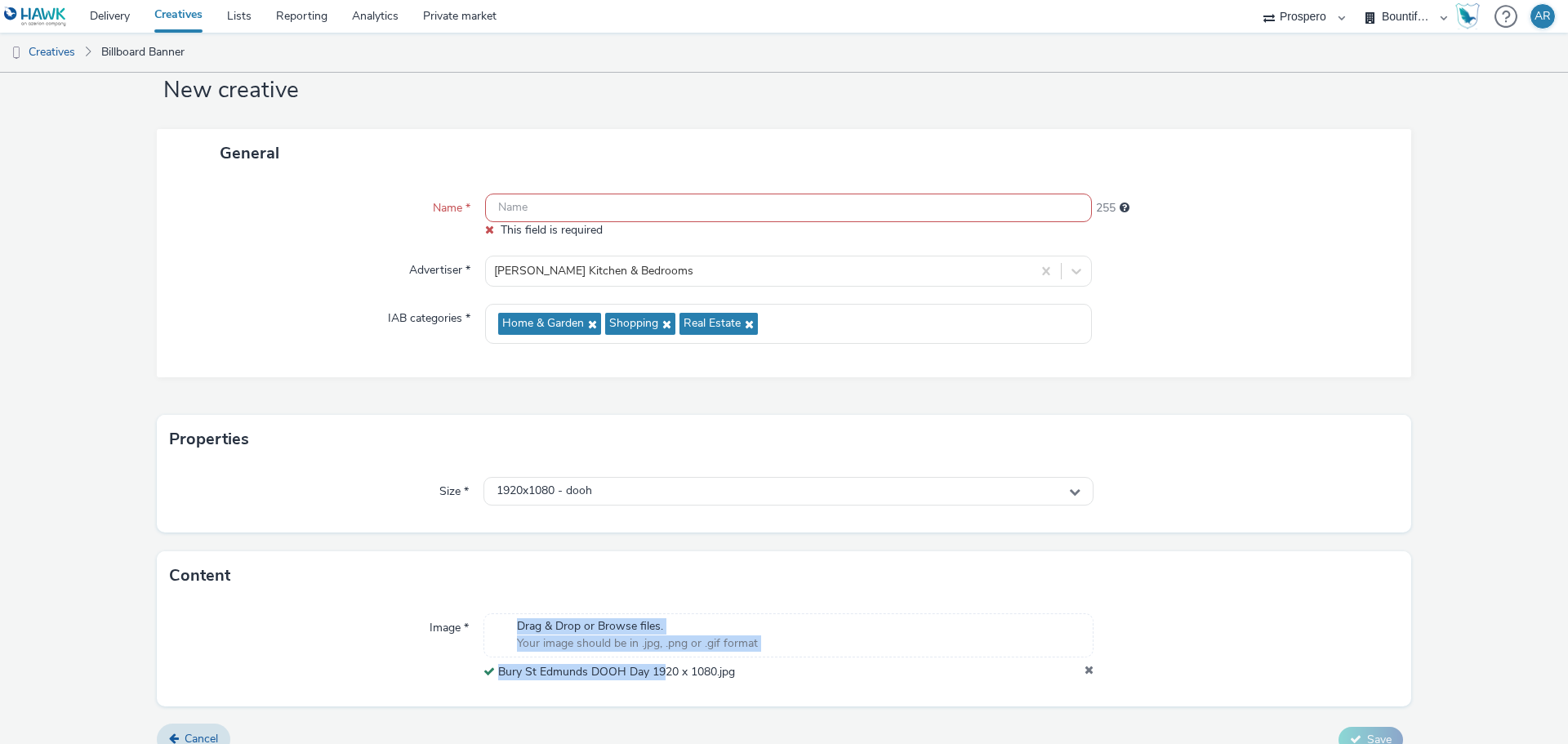
drag, startPoint x: 463, startPoint y: 691, endPoint x: 658, endPoint y: 676, distance: 195.6
click at [658, 676] on div "Image * Drag & Drop or Browse files. Your image should be in .jpg, .png or .gif…" at bounding box center [784, 653] width 1255 height 106
click at [838, 712] on form "New creative General Name * This field is required 255 Advertiser * Wren Kitche…" at bounding box center [784, 398] width 1568 height 739
drag, startPoint x: 783, startPoint y: 695, endPoint x: 497, endPoint y: 668, distance: 287.3
click at [497, 668] on div "Image * Drag & Drop or Browse files. Your image should be in .jpg, .png or .gif…" at bounding box center [784, 653] width 1255 height 106
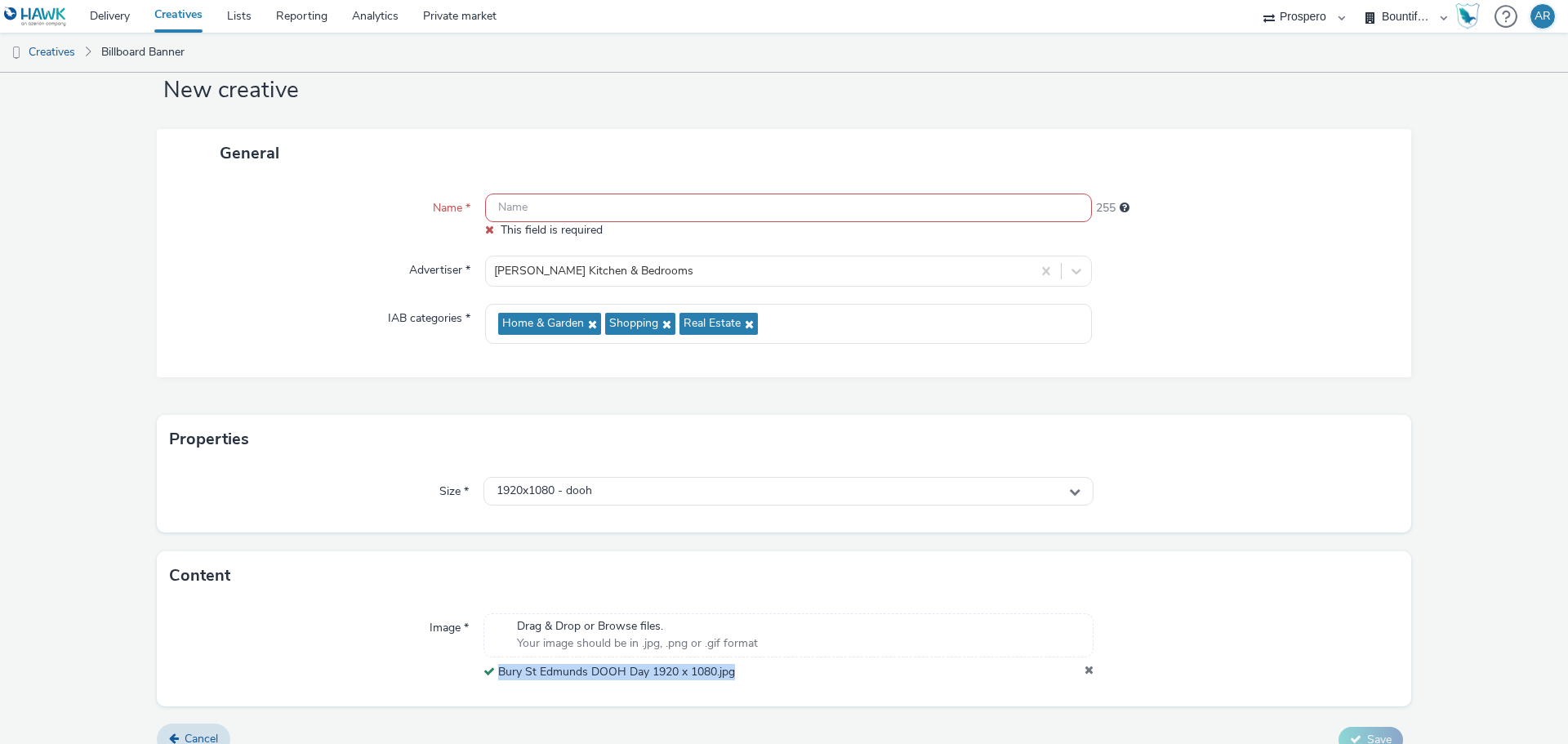
copy span "Bury St Edmunds DOOH Day 1920 x 1080.jpg"
click at [585, 211] on input "text" at bounding box center [788, 207] width 607 height 28
paste input "Bury St Edmunds DOOH Day 1920 x 1080.jpg"
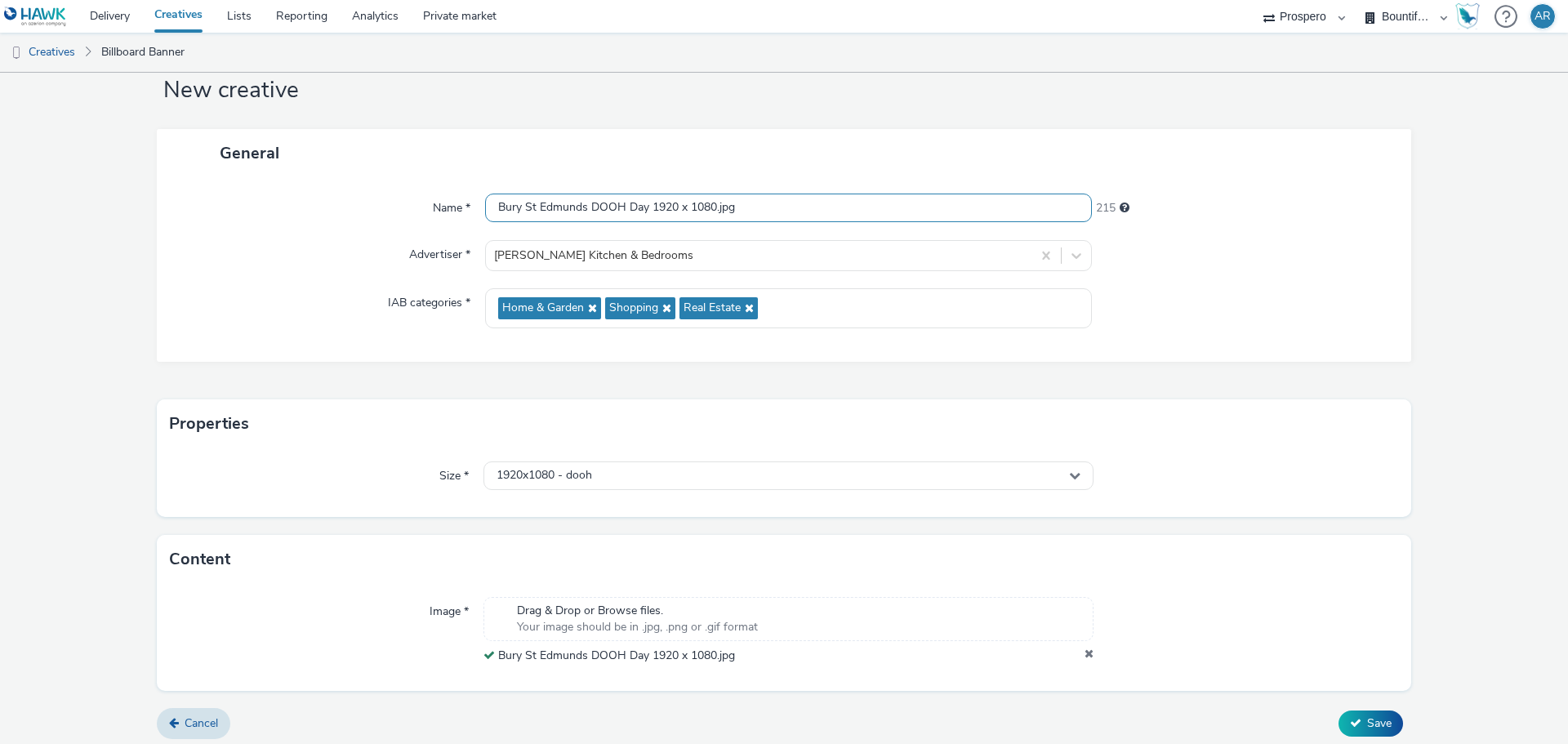
type input "Bury St Edmunds DOOH Day 1920 x 1080.jpg"
click at [1433, 349] on form "New creative General Name * Bury St Edmunds DOOH Day 1920 x 1080.jpg 215 Advert…" at bounding box center [784, 390] width 1568 height 723
click at [1379, 720] on span "Save" at bounding box center [1380, 723] width 25 height 15
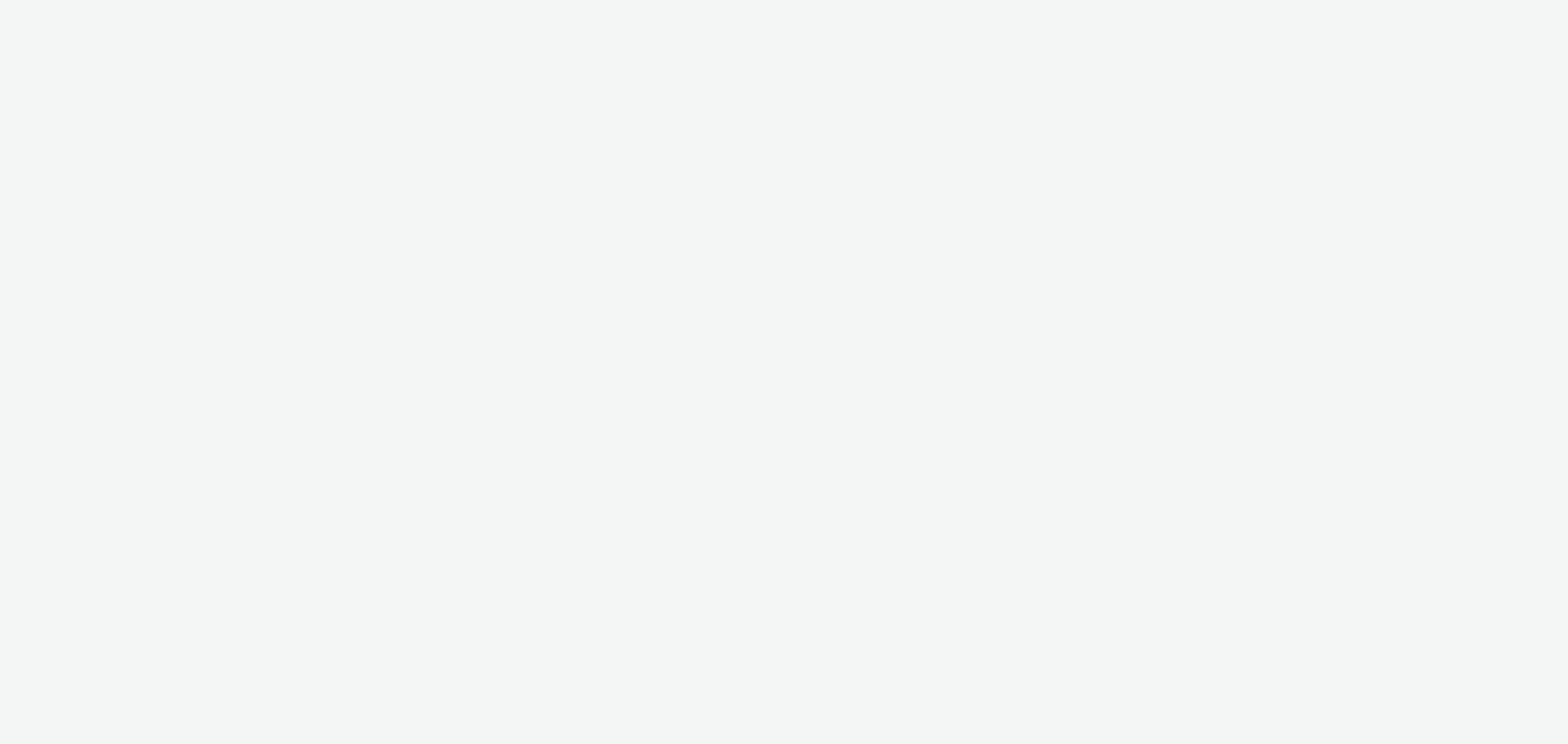
select select "47c37c18-910e-43a3-bb91-a2beb2847406"
select select "b1b940d3-d05b-48b5-821e-f328c33b988b"
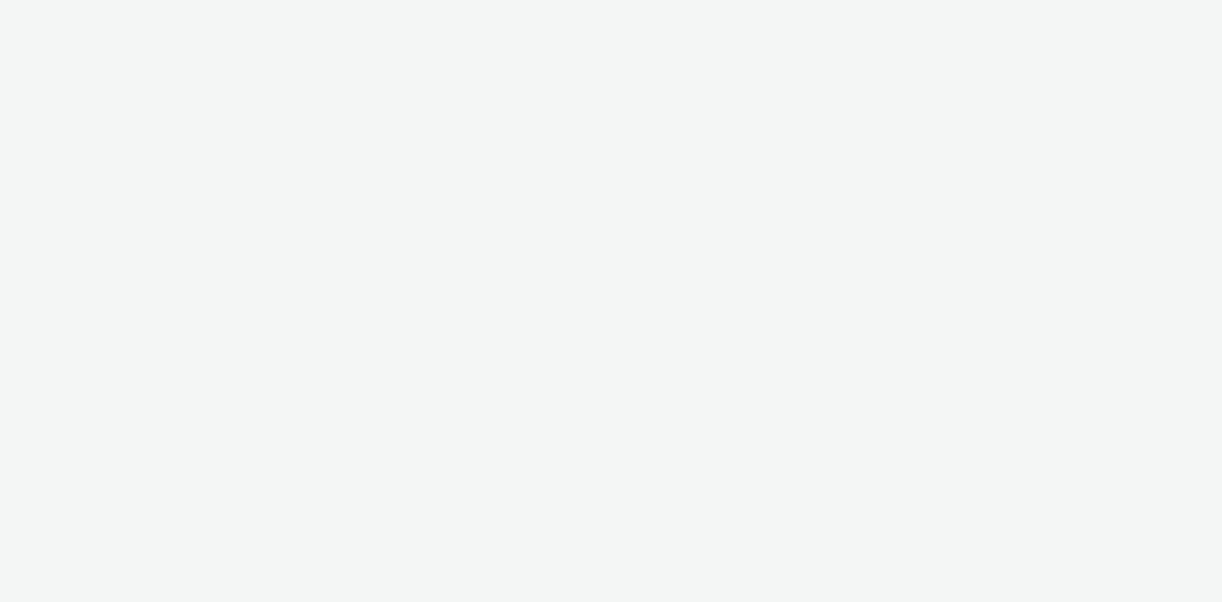
select select "47c37c18-910e-43a3-bb91-a2beb2847406"
select select "b1b940d3-d05b-48b5-821e-f328c33b988b"
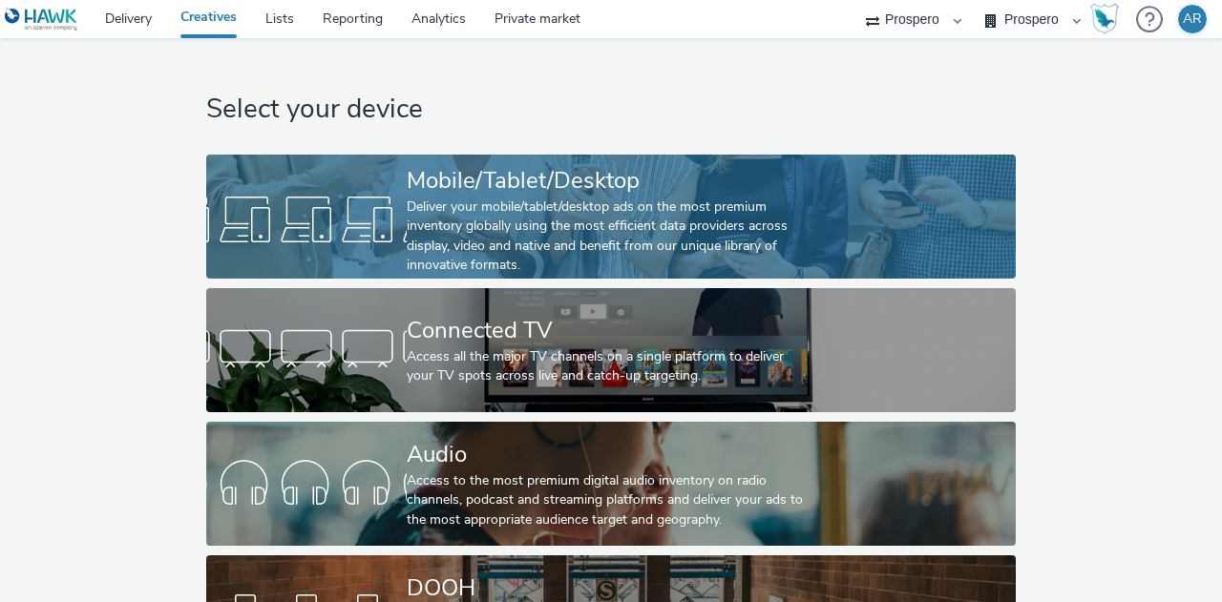
click at [416, 199] on div "Deliver your mobile/tablet/desktop ads on the most premium inventory globally u…" at bounding box center [607, 237] width 401 height 78
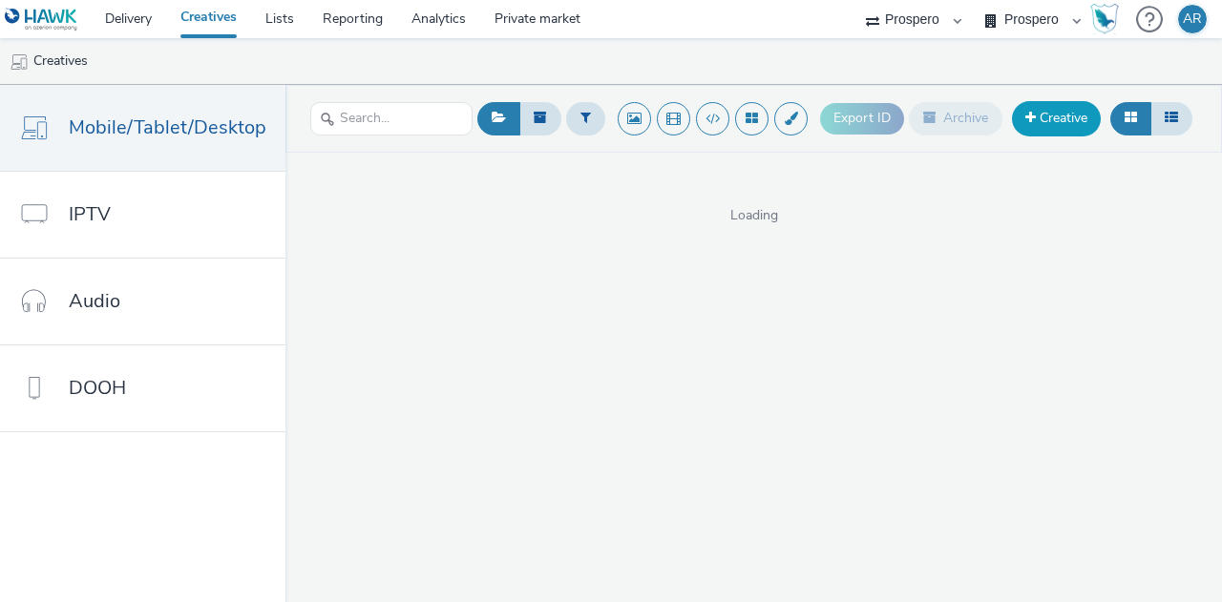
click at [1038, 121] on link "Creative" at bounding box center [1056, 118] width 89 height 34
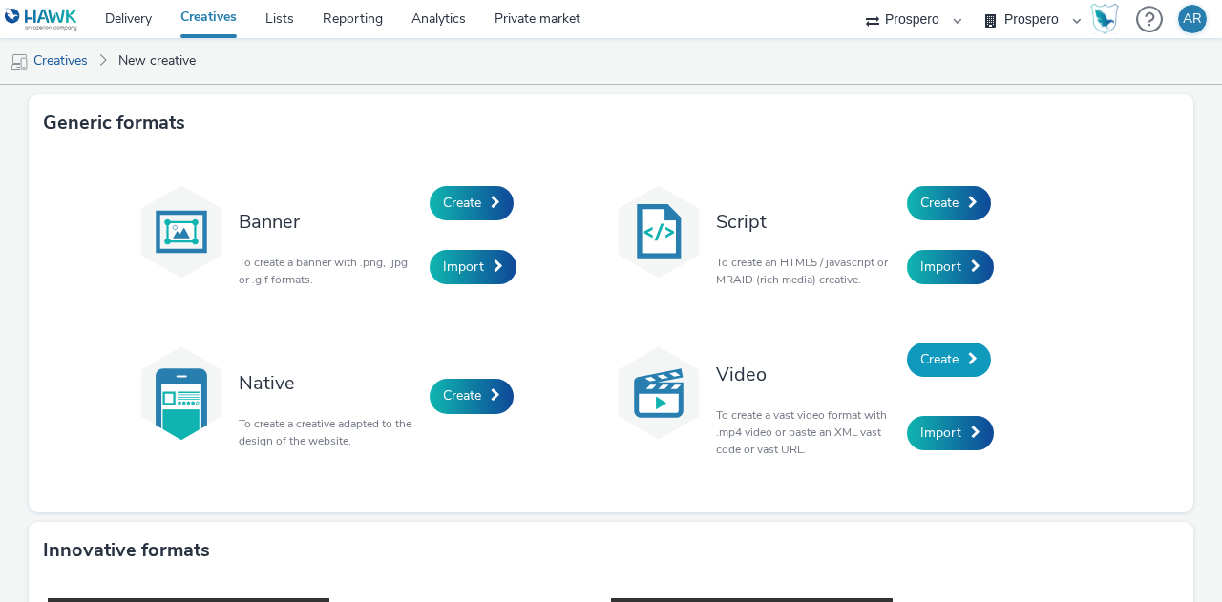
click at [952, 358] on span "Create" at bounding box center [939, 359] width 38 height 18
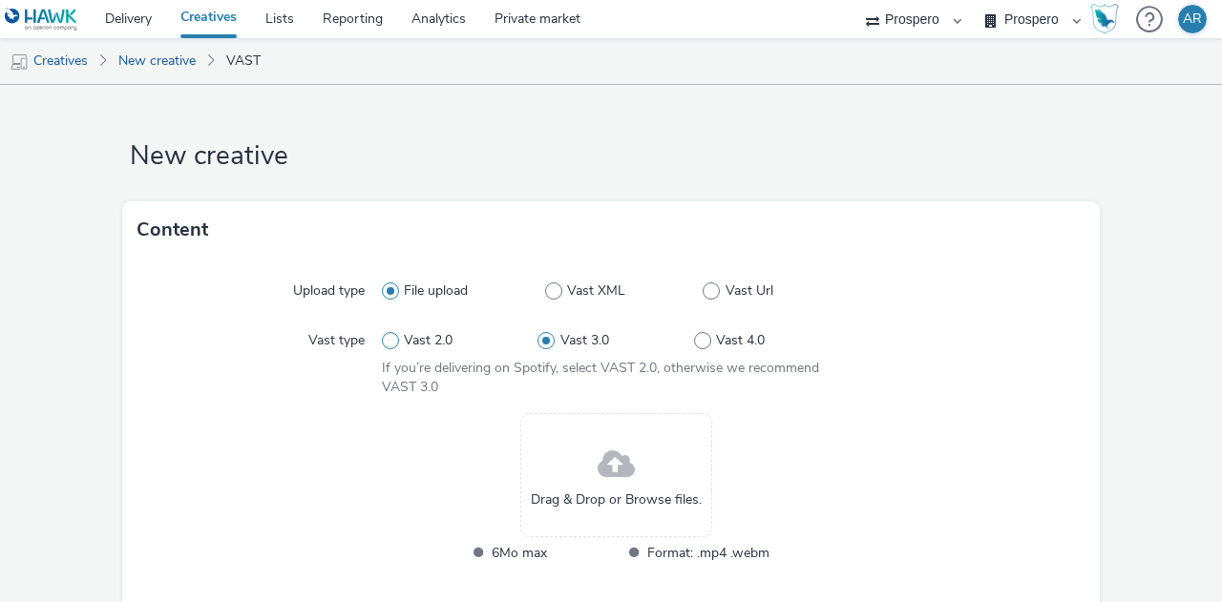
click at [431, 347] on span "Vast 2.0" at bounding box center [428, 340] width 49 height 19
click at [394, 347] on input "Vast 2.0" at bounding box center [388, 341] width 12 height 12
radio input "true"
radio input "false"
click at [578, 457] on div "Drag & Drop or Browse files." at bounding box center [616, 475] width 192 height 124
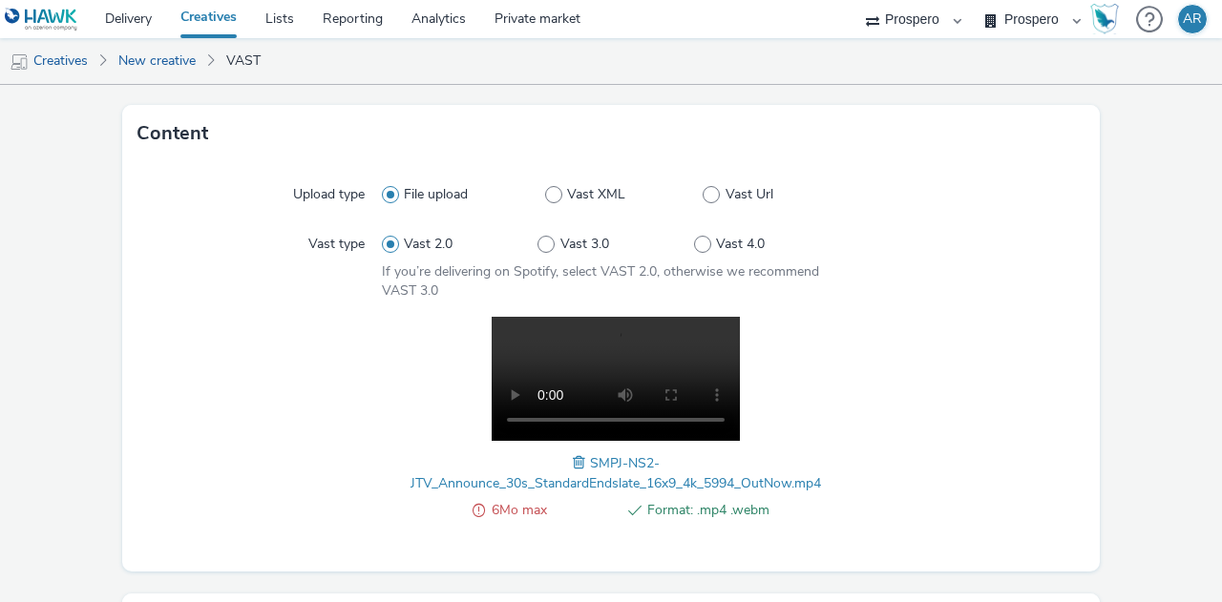
scroll to position [100, 0]
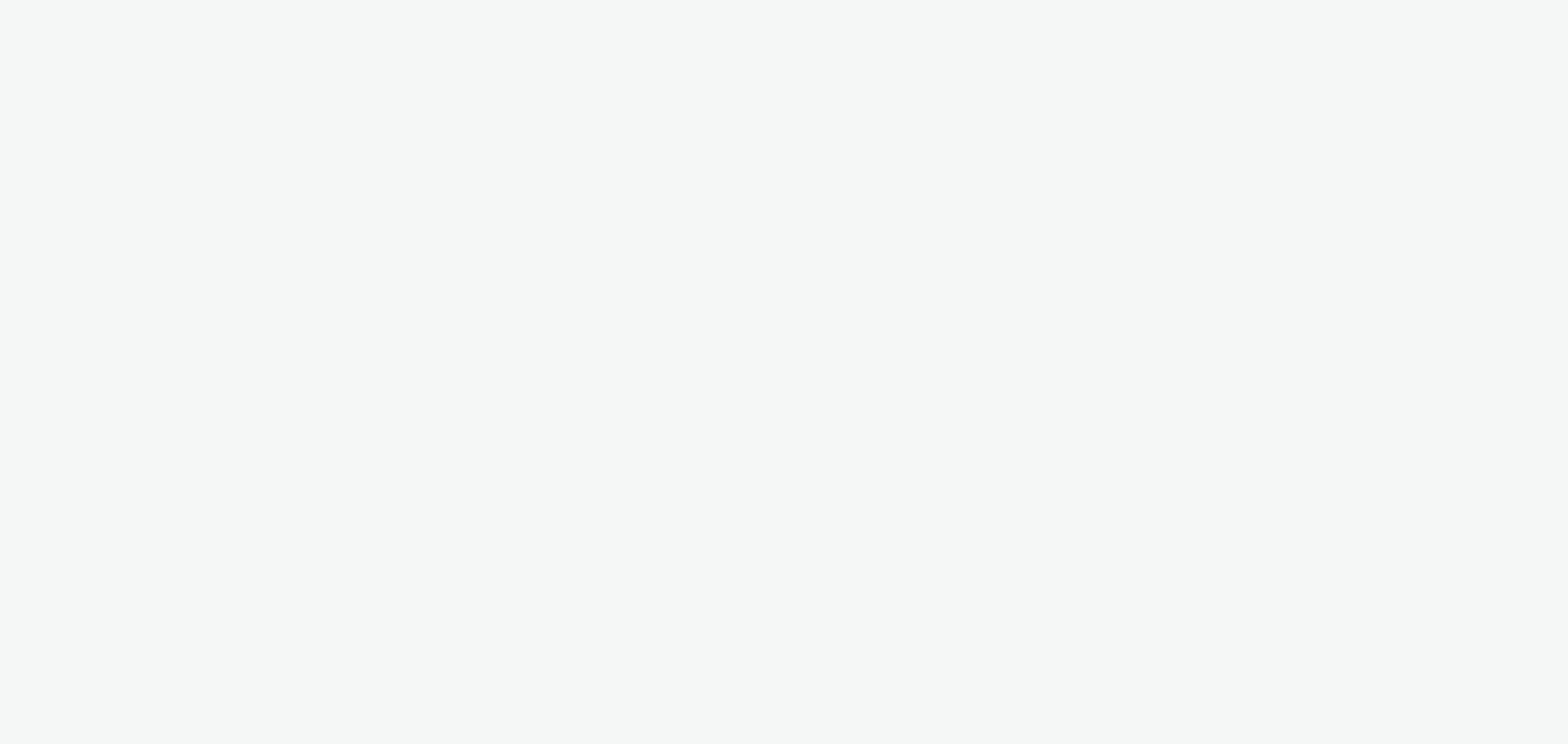
select select "47c37c18-910e-43a3-bb91-a2beb2847406"
select select "b1b940d3-d05b-48b5-821e-f328c33b988b"
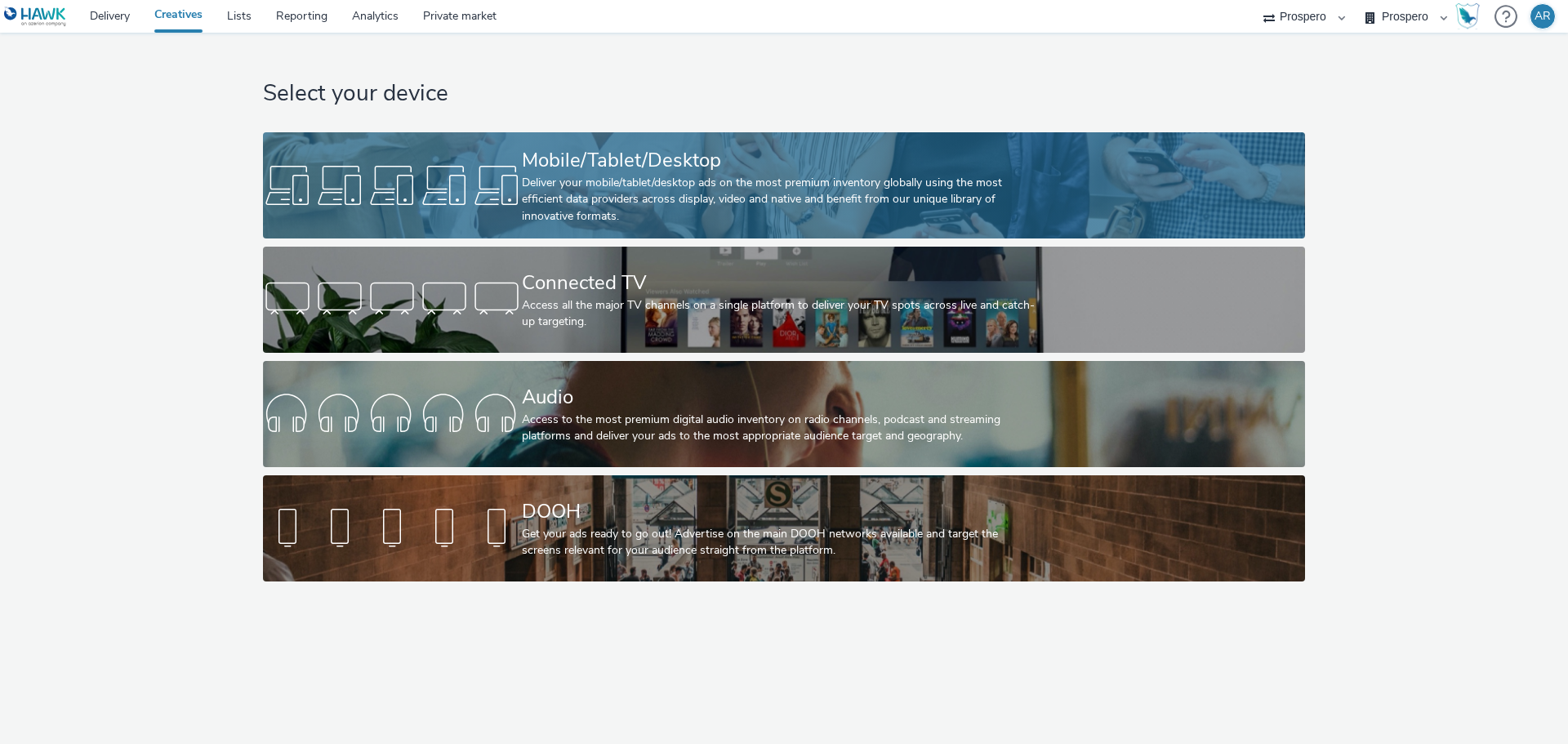
click at [724, 175] on div "Deliver your mobile/tablet/desktop ads on the most premium inventory globally u…" at bounding box center [781, 199] width 518 height 50
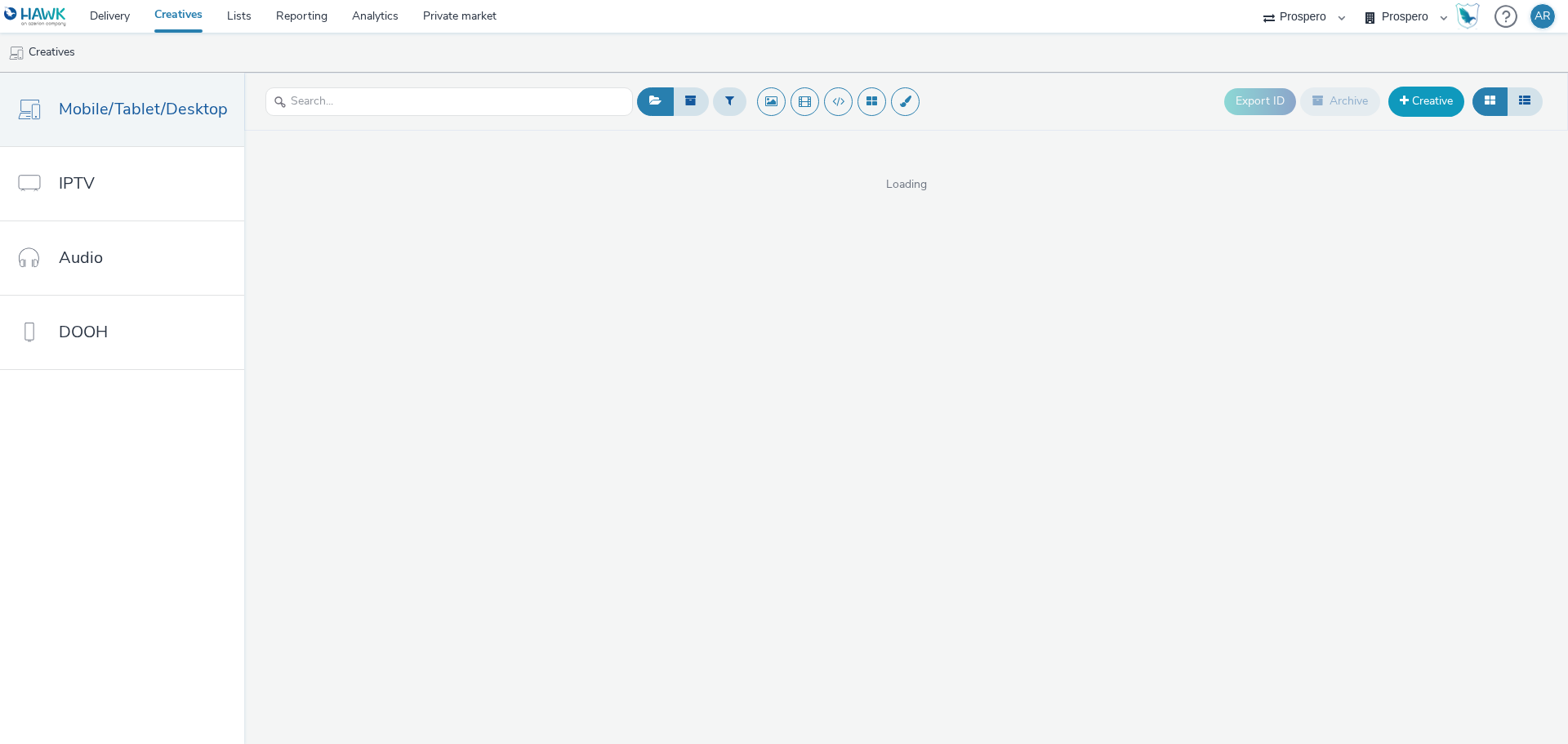
click at [1432, 103] on link "Creative" at bounding box center [1427, 101] width 76 height 29
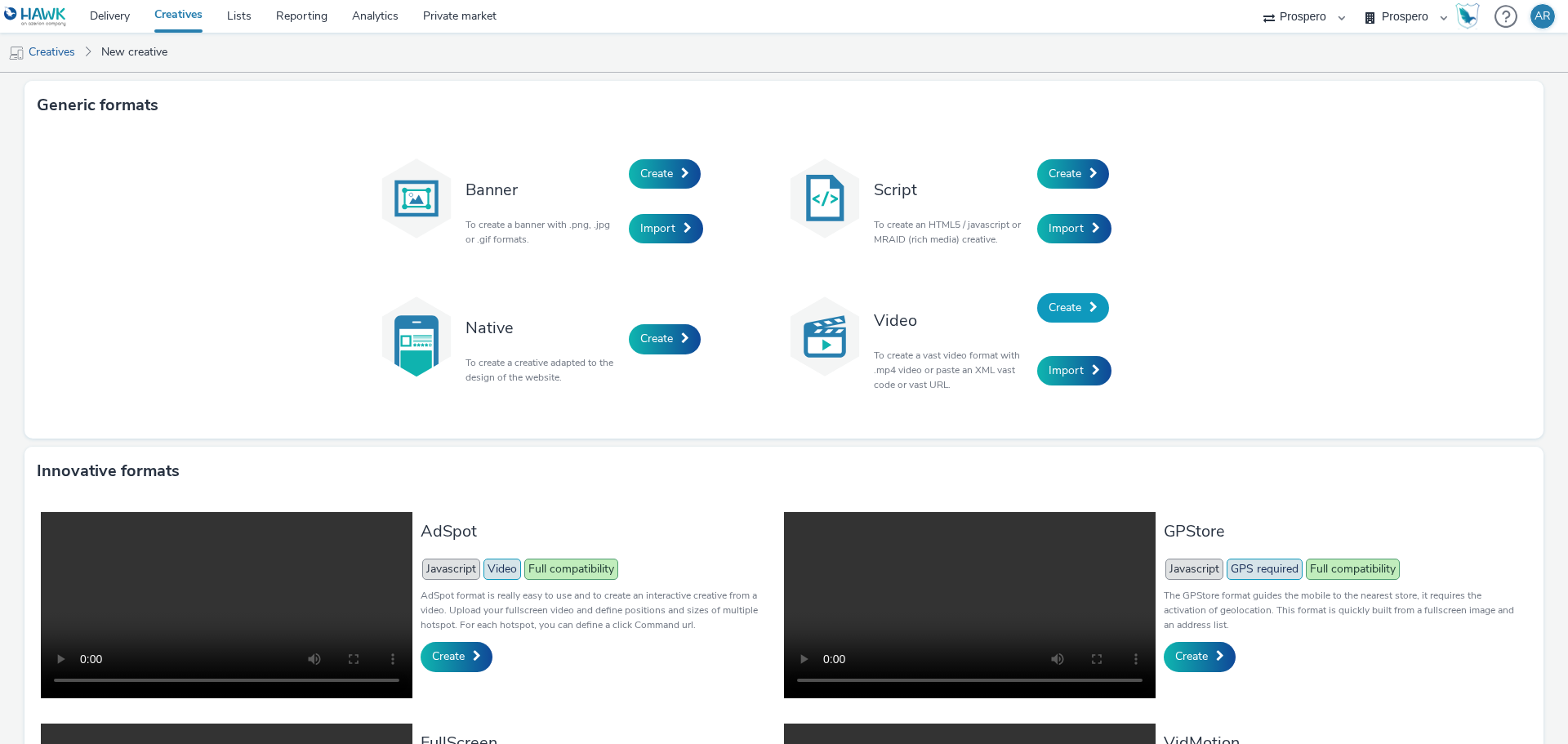
click at [1077, 313] on link "Create" at bounding box center [1073, 308] width 72 height 29
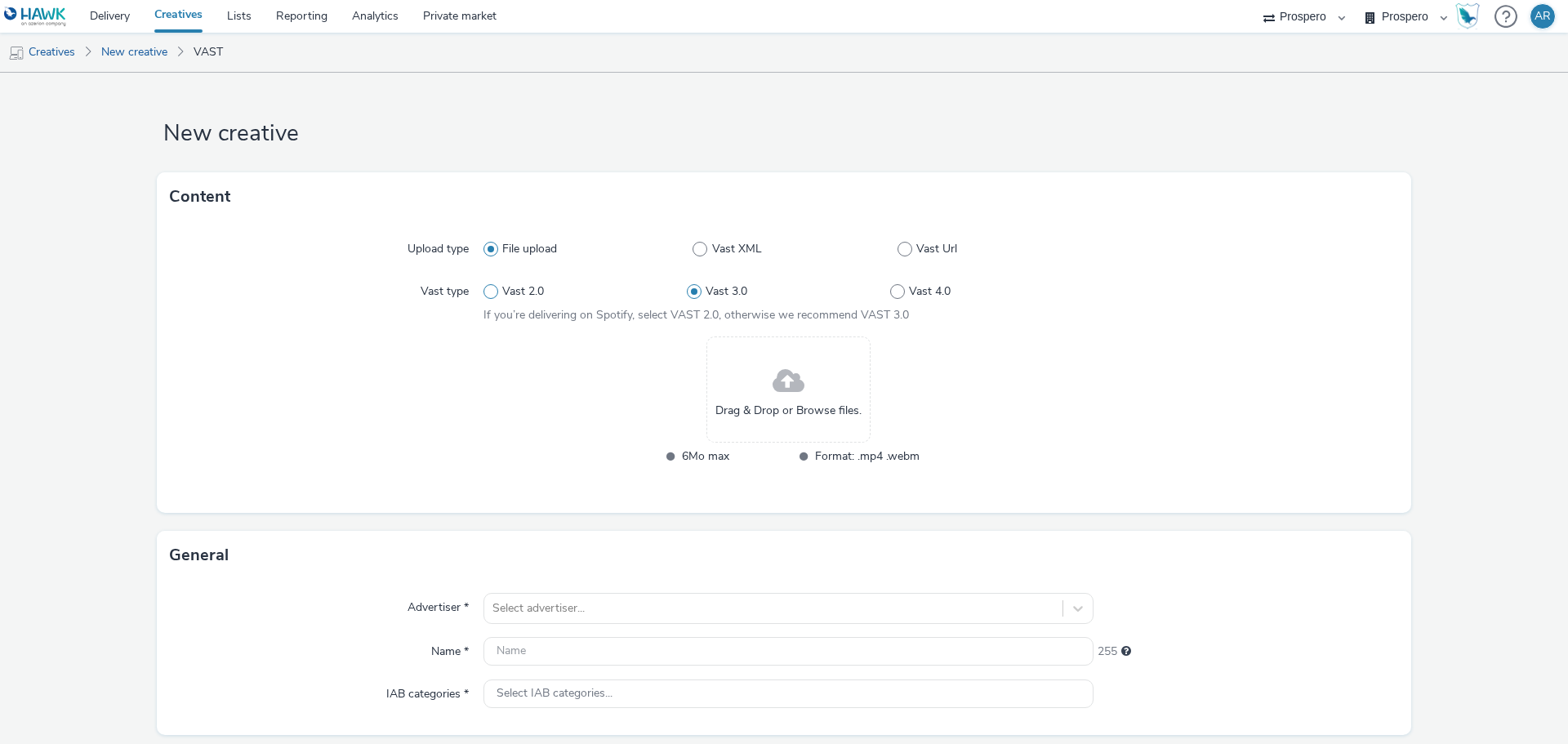
click at [491, 291] on span at bounding box center [490, 291] width 15 height 15
click at [491, 291] on input "Vast 2.0" at bounding box center [489, 292] width 10 height 10
radio input "true"
radio input "false"
click at [784, 395] on span at bounding box center [788, 382] width 32 height 44
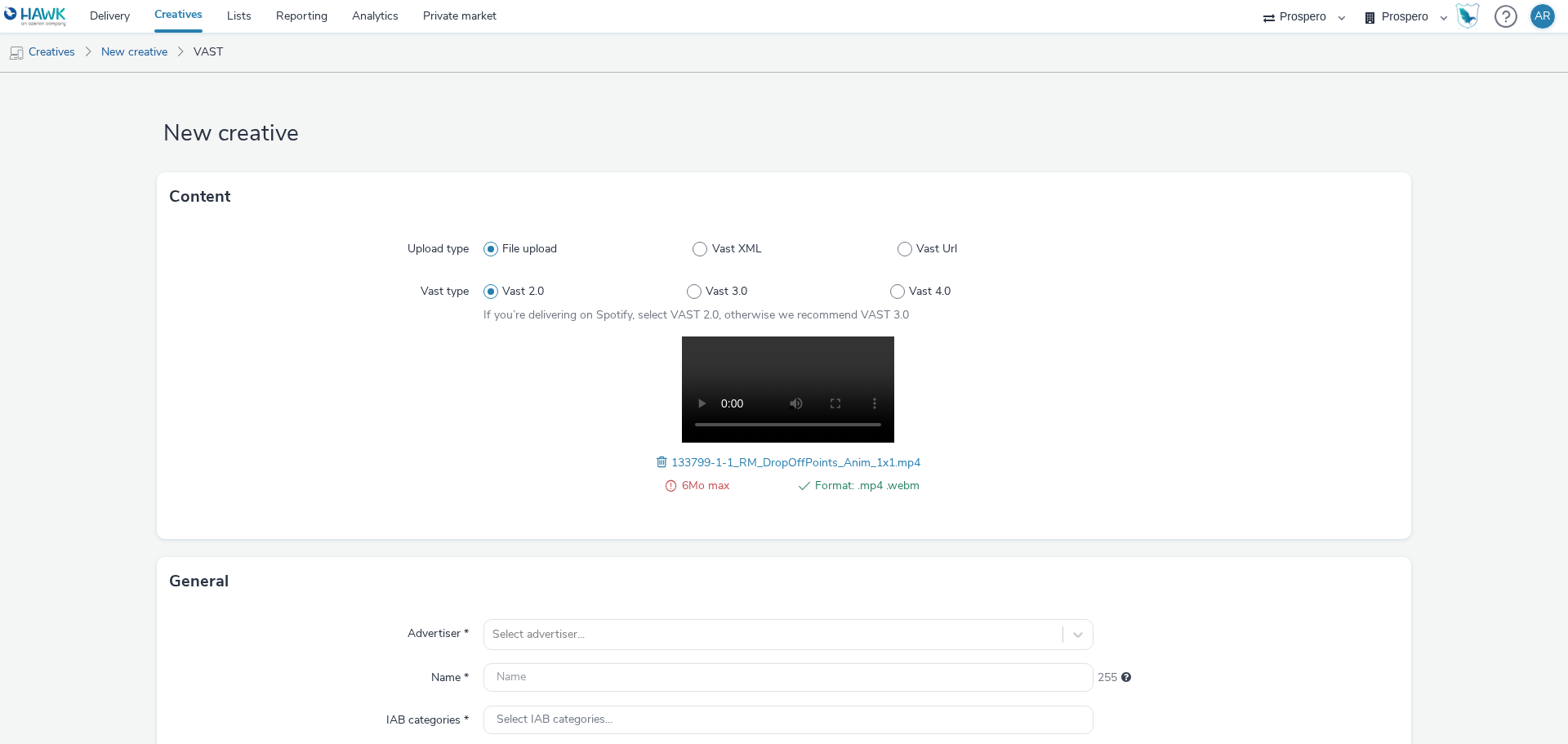
click at [692, 482] on span "6Mo max" at bounding box center [734, 485] width 104 height 20
click at [1151, 425] on div at bounding box center [1246, 424] width 306 height 176
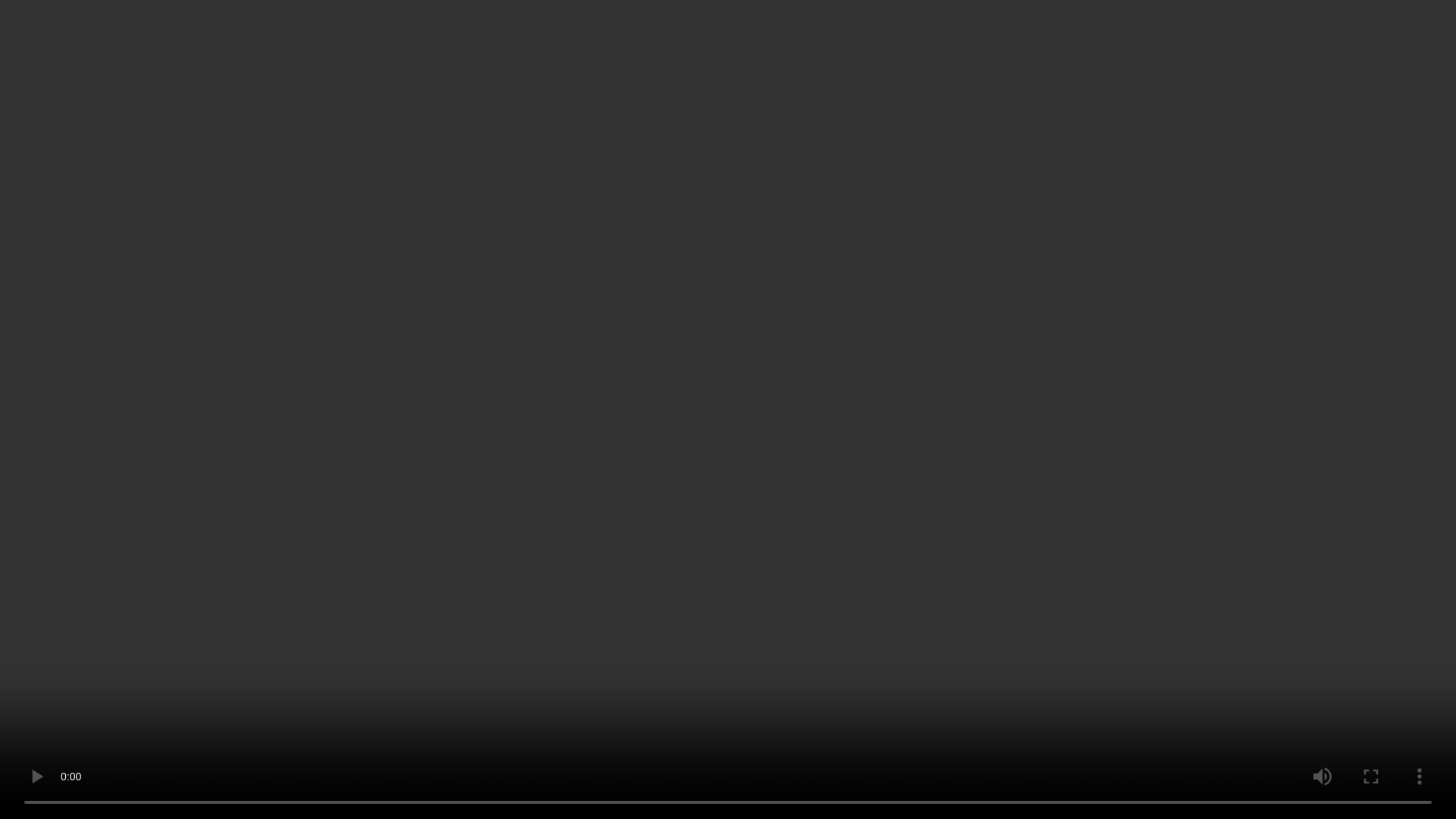
click at [769, 460] on video at bounding box center [728, 409] width 1456 height 819
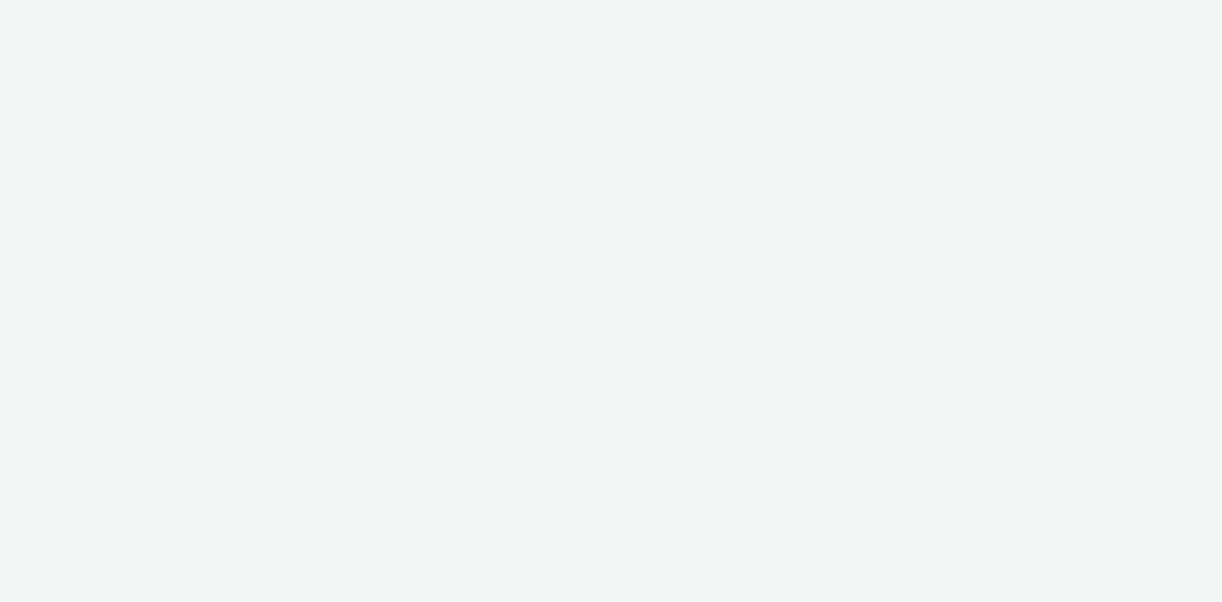
select select "47c37c18-910e-43a3-bb91-a2beb2847406"
select select "b1b940d3-d05b-48b5-821e-f328c33b988b"
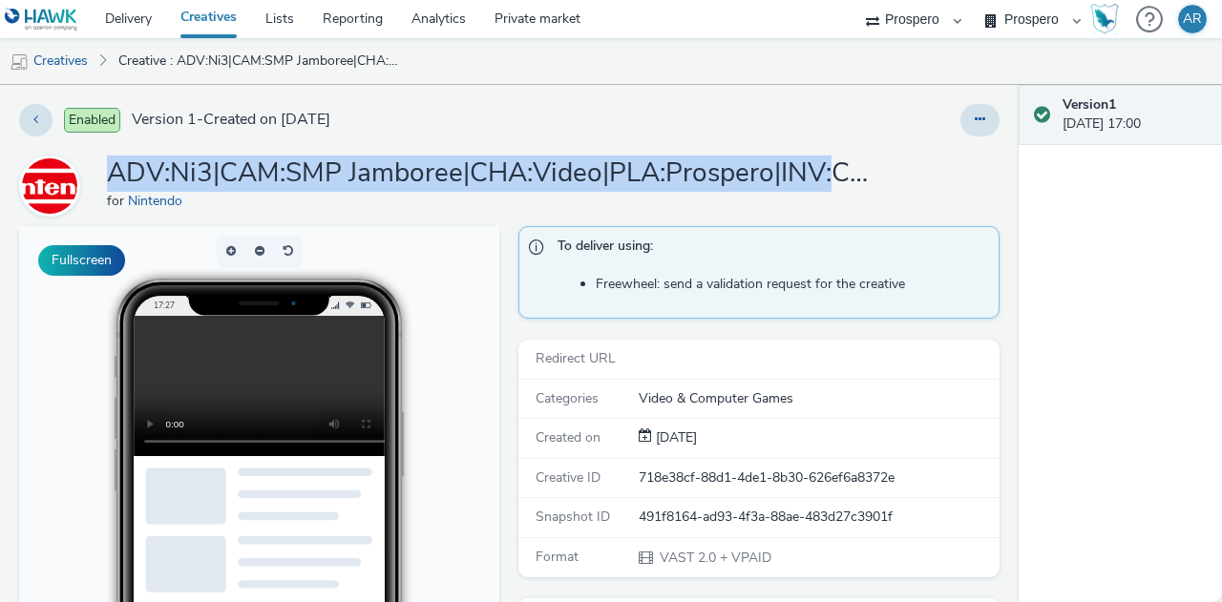
drag, startPoint x: 111, startPoint y: 175, endPoint x: 827, endPoint y: 149, distance: 716.3
click at [827, 149] on div "Enabled Version 1 - Created on [DATE] ADV:Ni3|CAM:SMP Jamboree|CHA:Video|PLA:Pr…" at bounding box center [509, 343] width 1018 height 517
copy h1 "ADV:Ni3|CAM:SMP Jamboree|CHA:Video|PLA:Prospero|INV:"
click at [69, 59] on link "Creatives" at bounding box center [48, 61] width 97 height 46
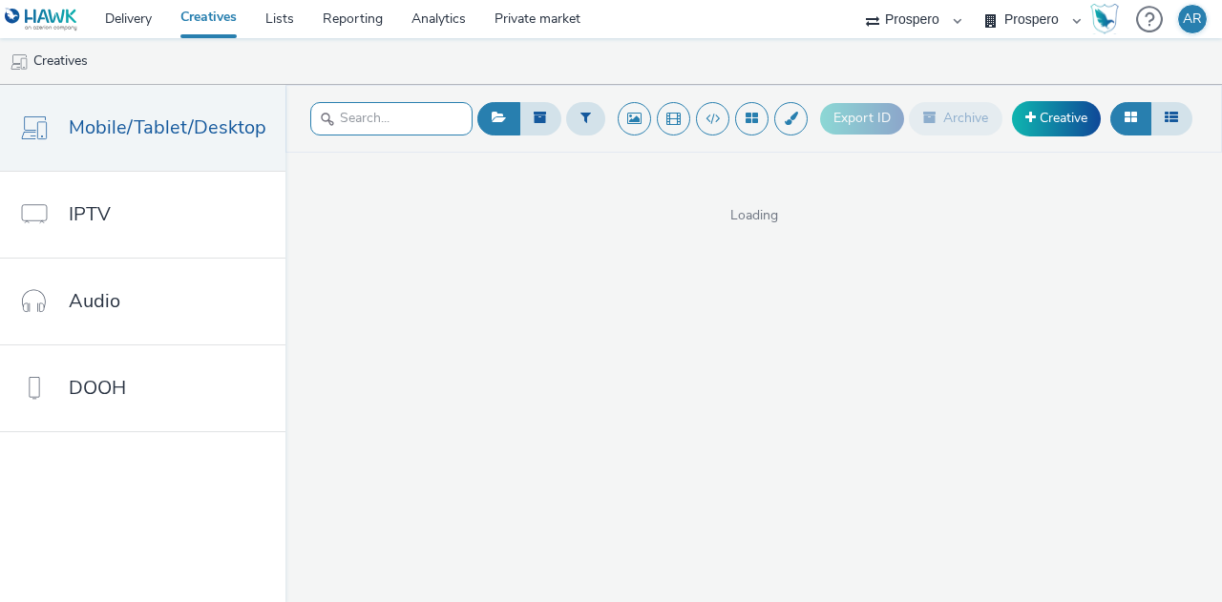
click at [364, 127] on input "text" at bounding box center [391, 118] width 162 height 33
paste input "ADV:Ni3|CAM:SMP Jamboree|CHA:Video|PLA:Prospero|INV:"
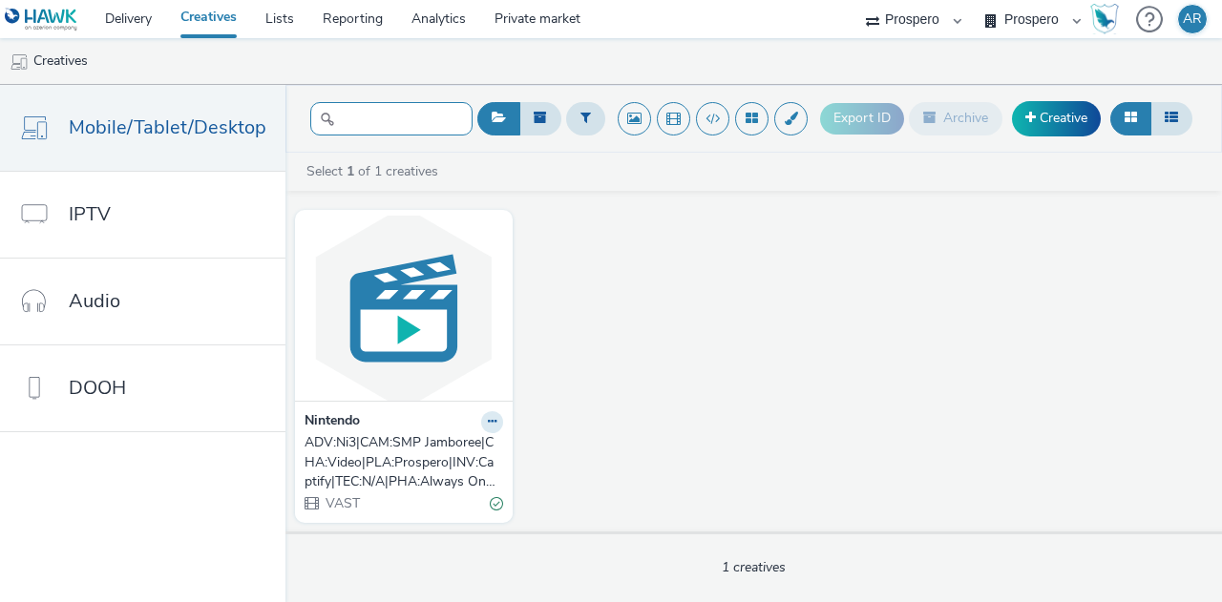
type input "ADV:Ni3|CAM:SMP Jamboree|CHA:Video|PLA:Prospero|INV:"
click at [378, 447] on div "ADV:Ni3|CAM:SMP Jamboree|CHA:Video|PLA:Prospero|INV:Captify|TEC:N/A|PHA:Always …" at bounding box center [399, 462] width 191 height 58
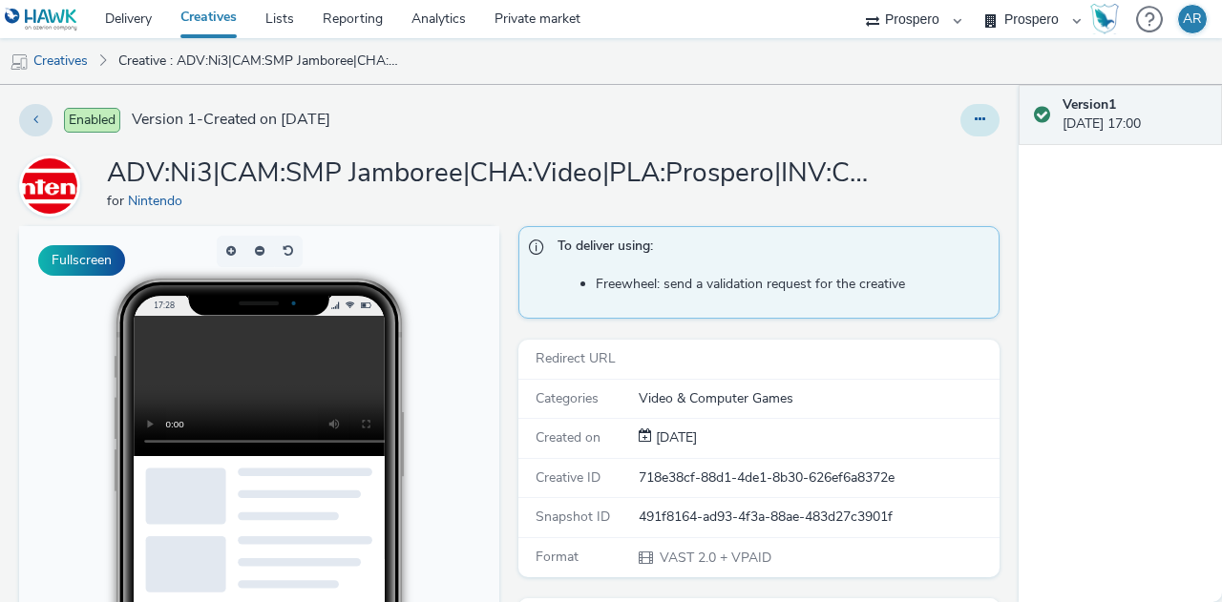
click at [974, 114] on icon at bounding box center [979, 119] width 10 height 13
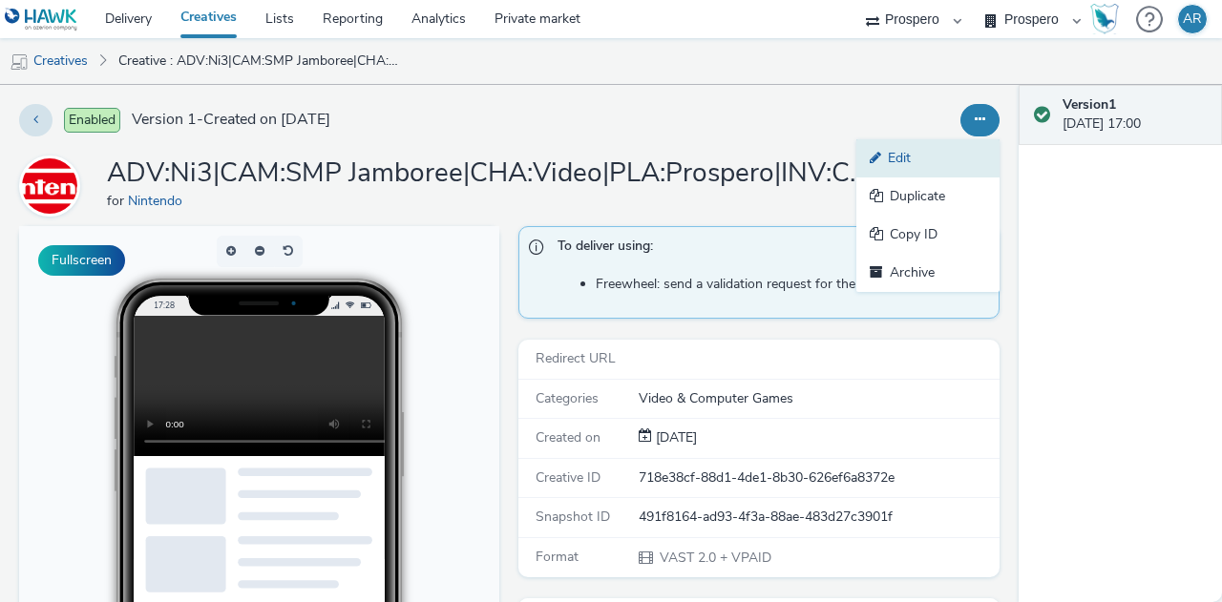
click at [910, 150] on link "Edit" at bounding box center [927, 158] width 143 height 38
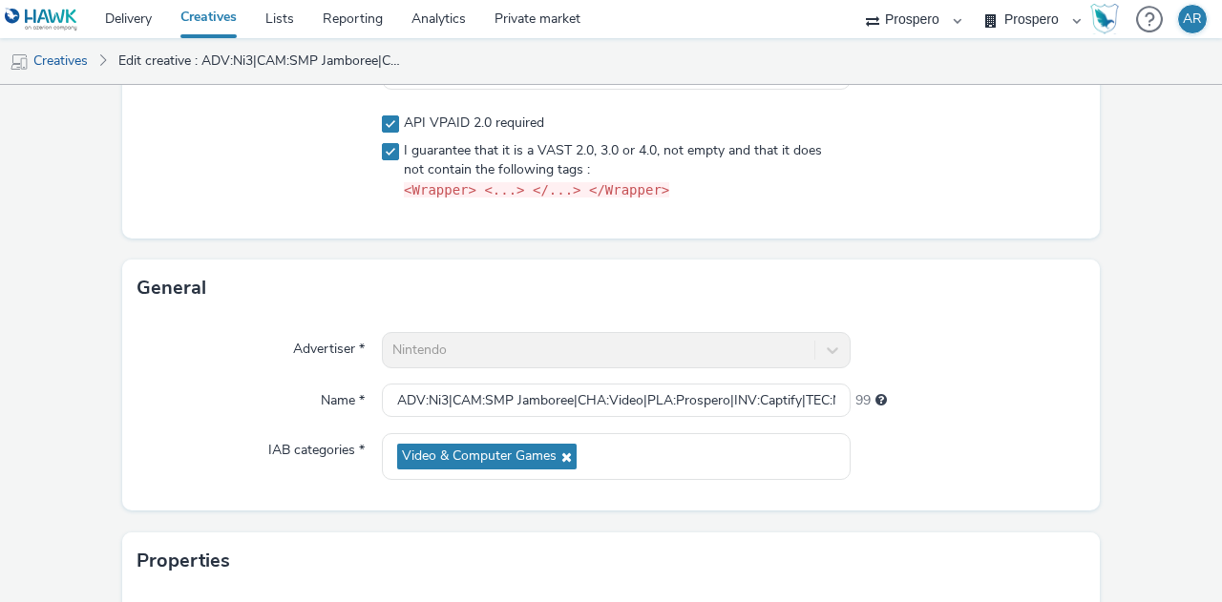
scroll to position [519, 0]
